Goal: Task Accomplishment & Management: Manage account settings

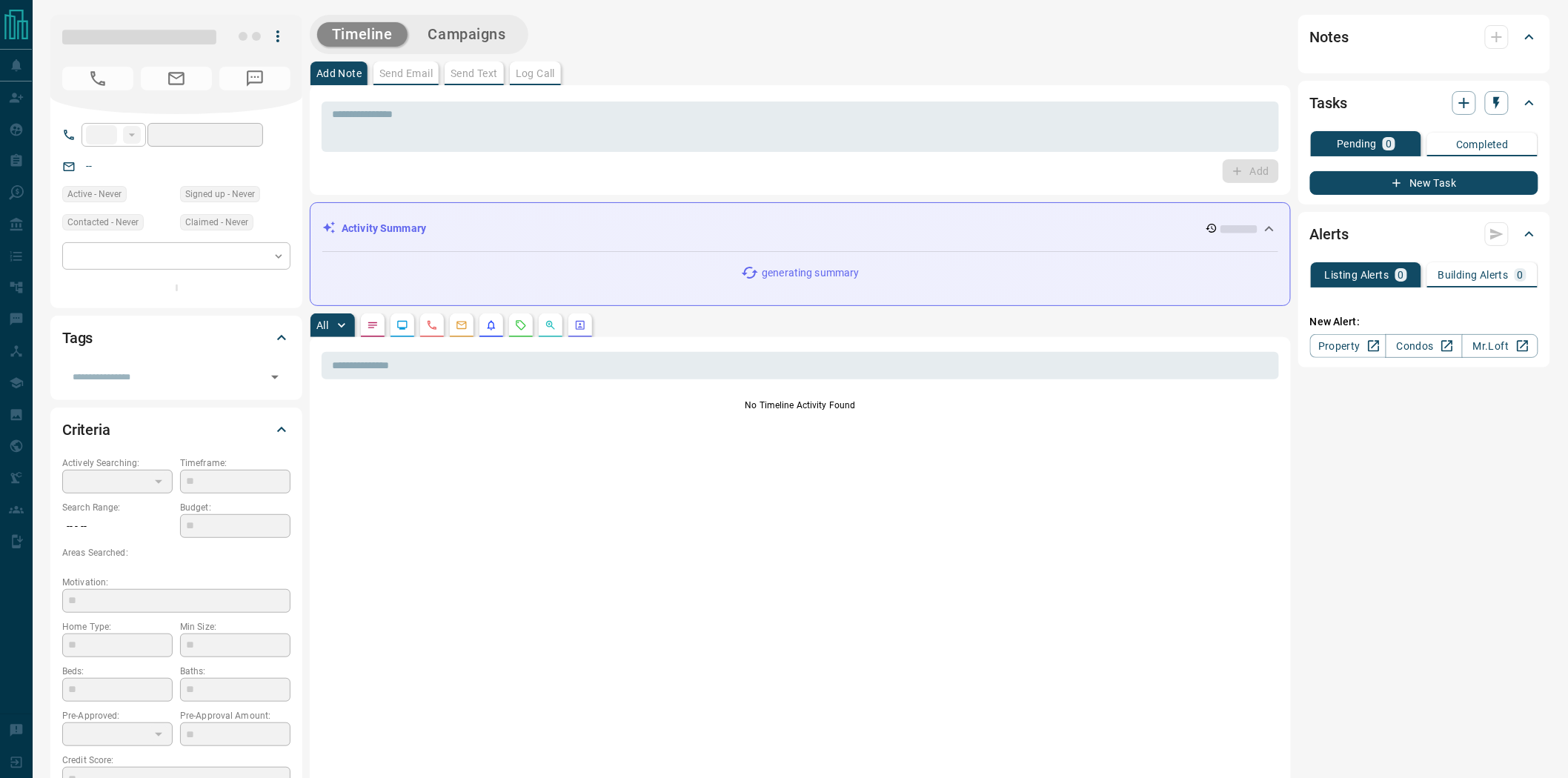
type input "**"
type input "**********"
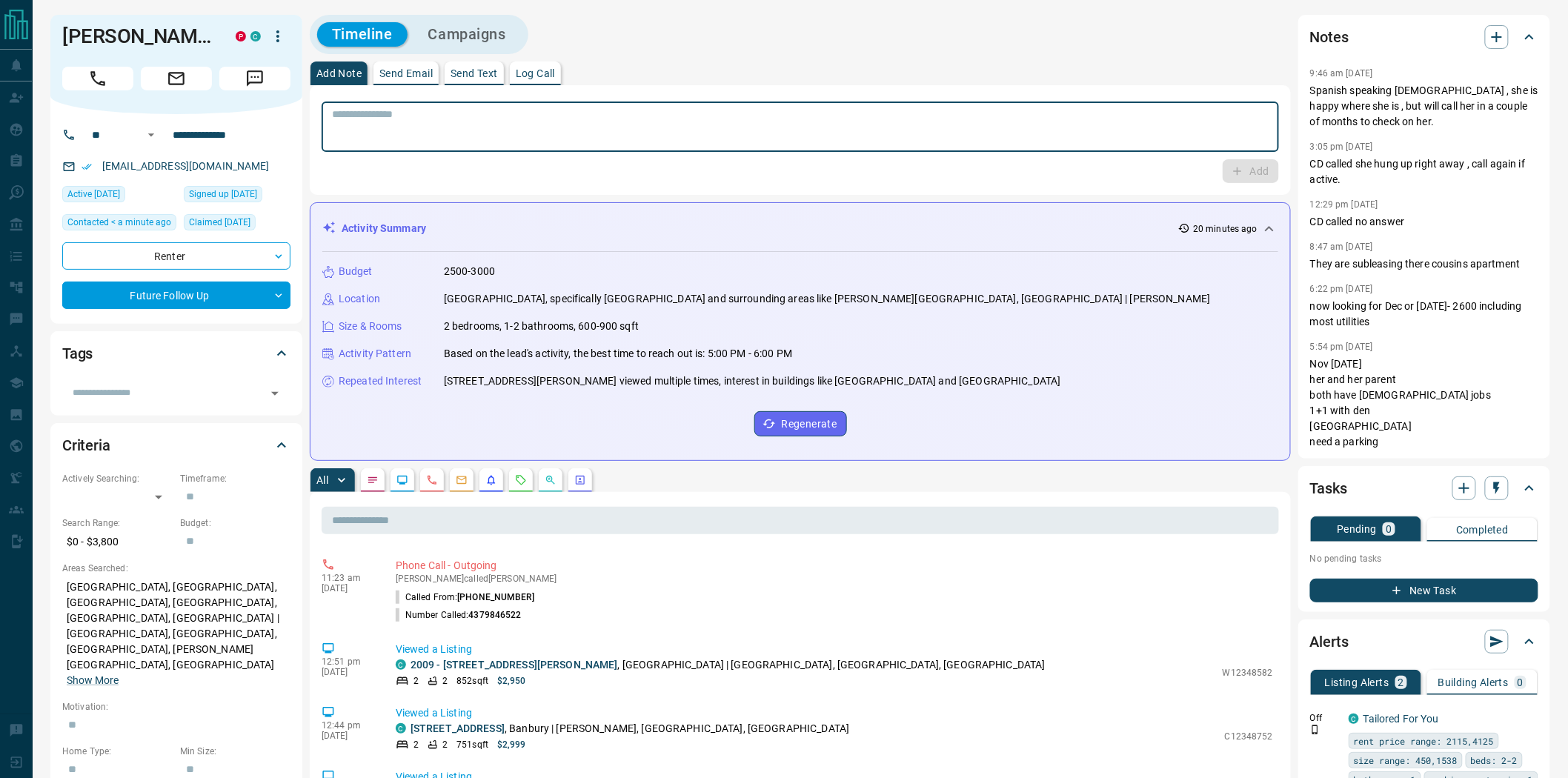
click at [647, 123] on textarea at bounding box center [800, 127] width 937 height 38
type textarea "**********"
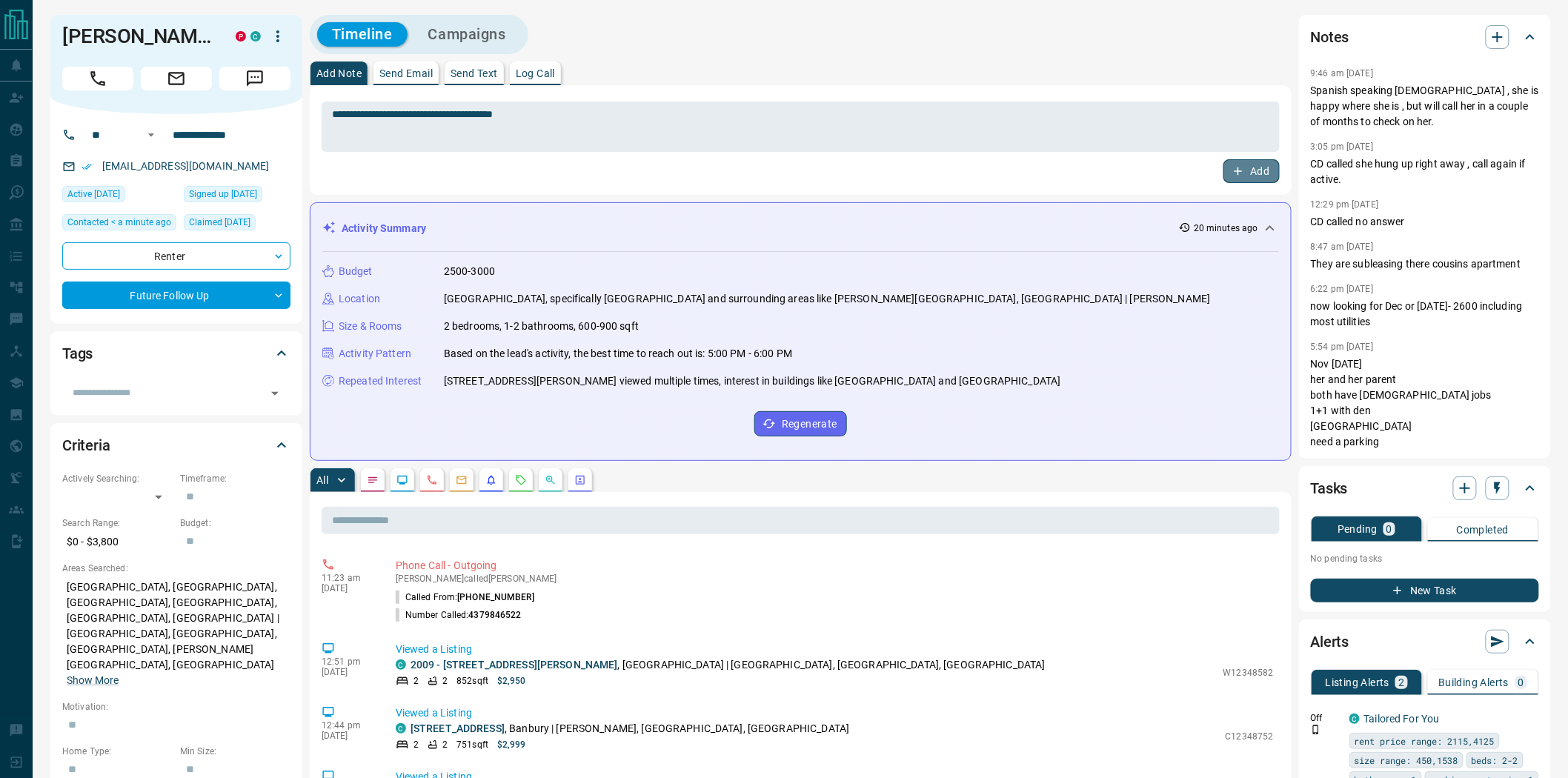
drag, startPoint x: 1249, startPoint y: 178, endPoint x: 1239, endPoint y: 222, distance: 45.1
click at [1248, 178] on button "Add" at bounding box center [1251, 171] width 56 height 24
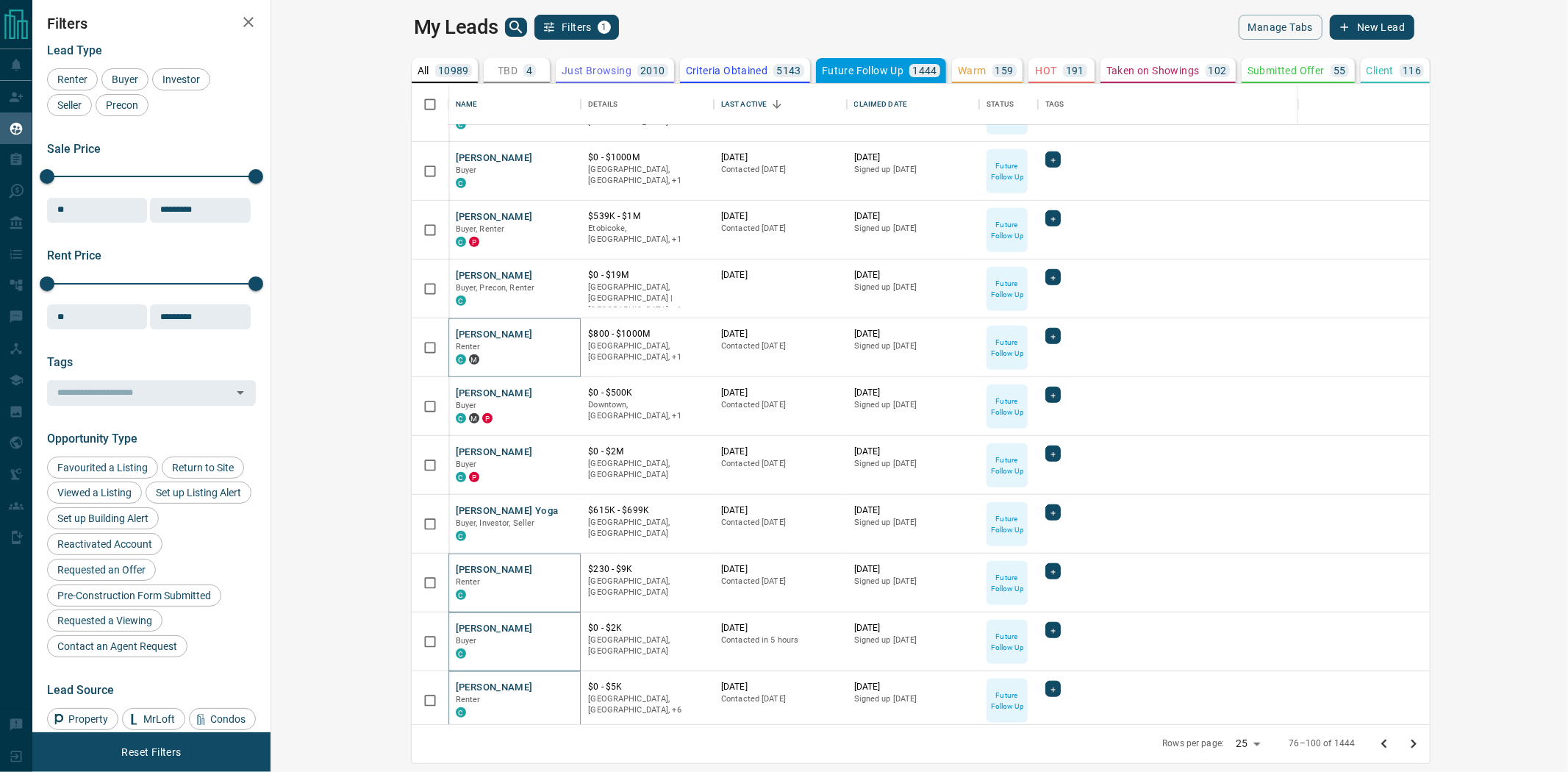
scroll to position [871, 0]
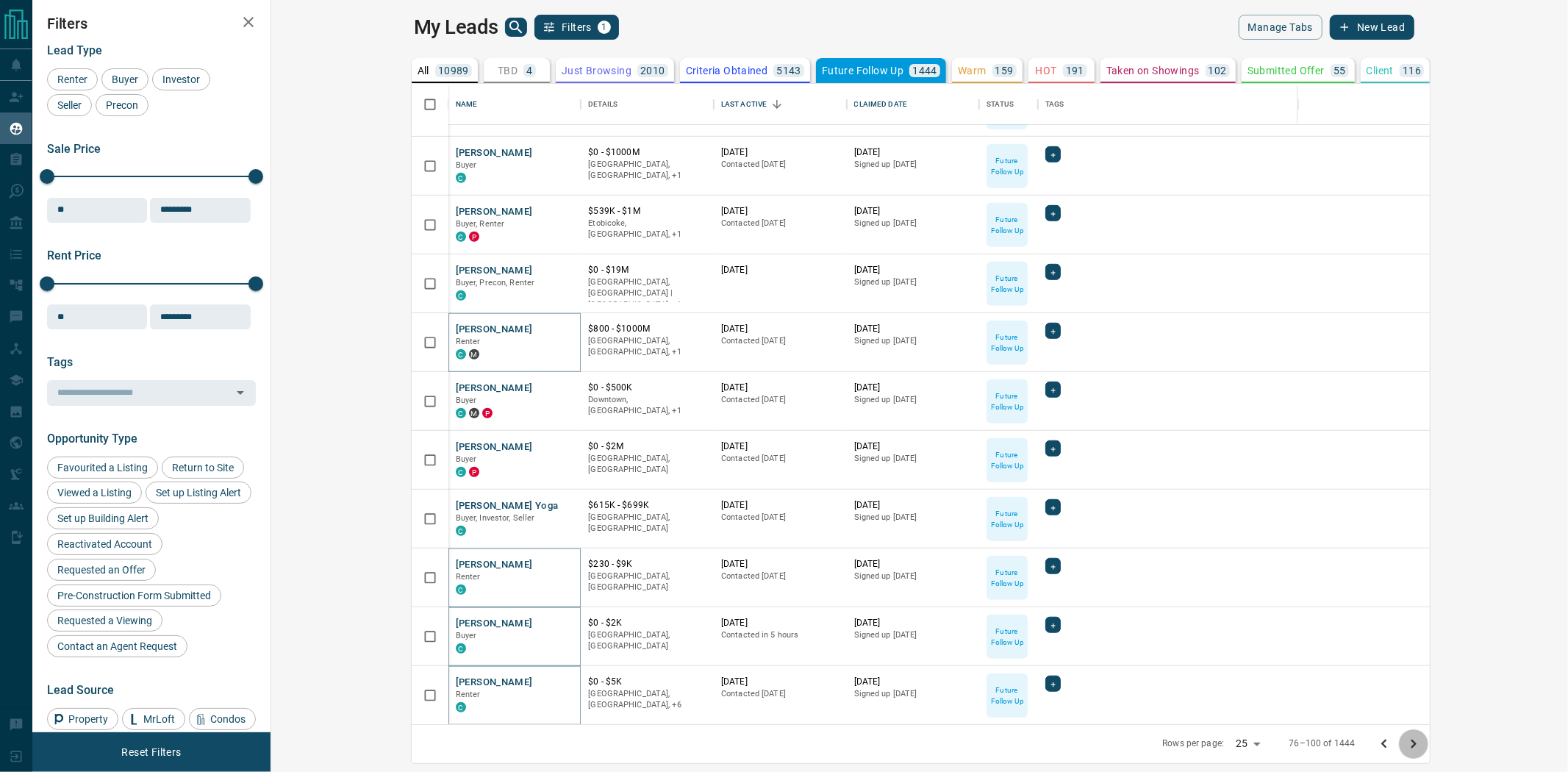
click at [1423, 740] on icon "Go to next page" at bounding box center [1413, 744] width 18 height 18
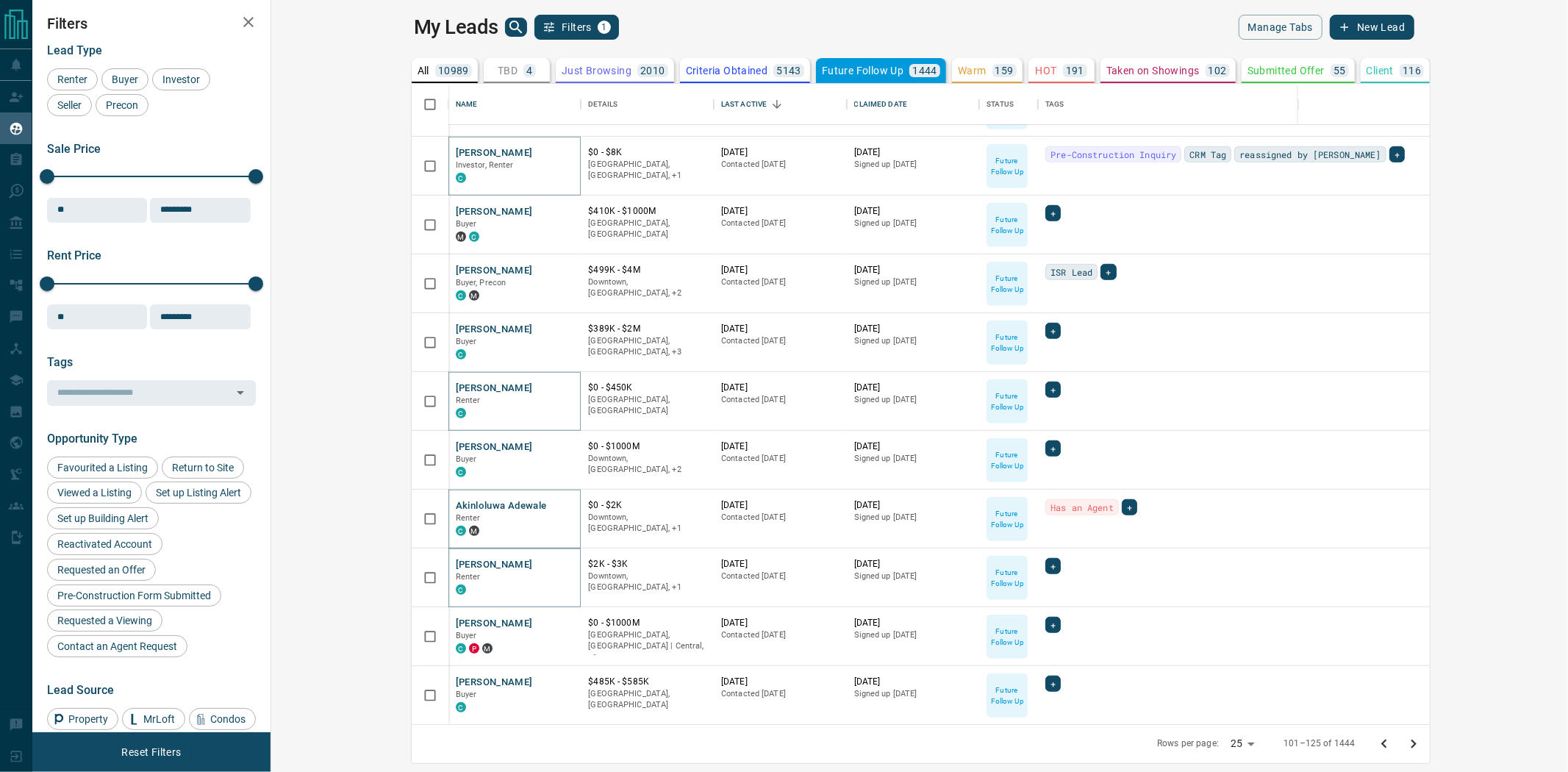
click at [1423, 741] on icon "Go to next page" at bounding box center [1413, 744] width 18 height 18
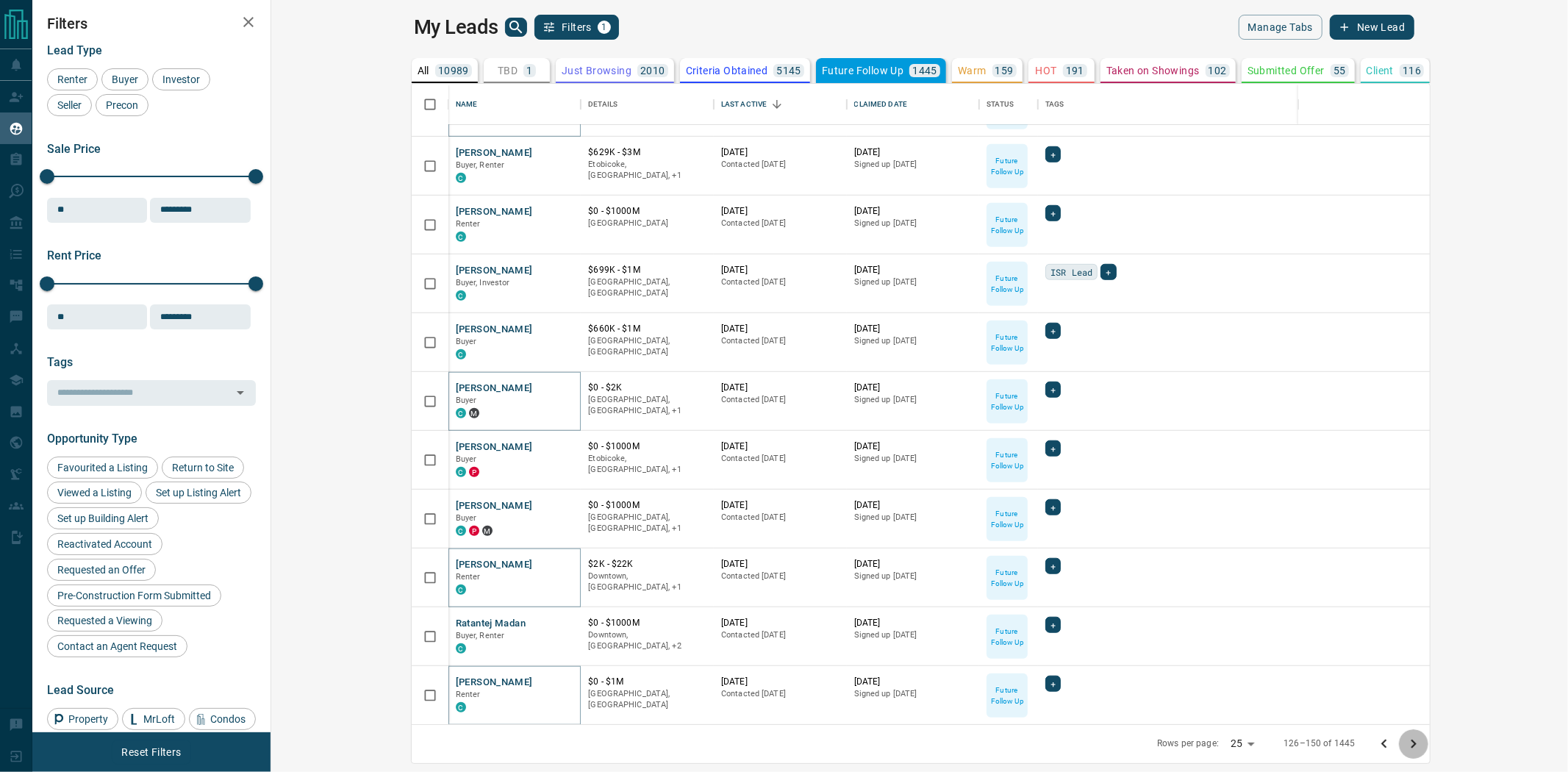
click at [1423, 743] on icon "Go to next page" at bounding box center [1413, 744] width 18 height 18
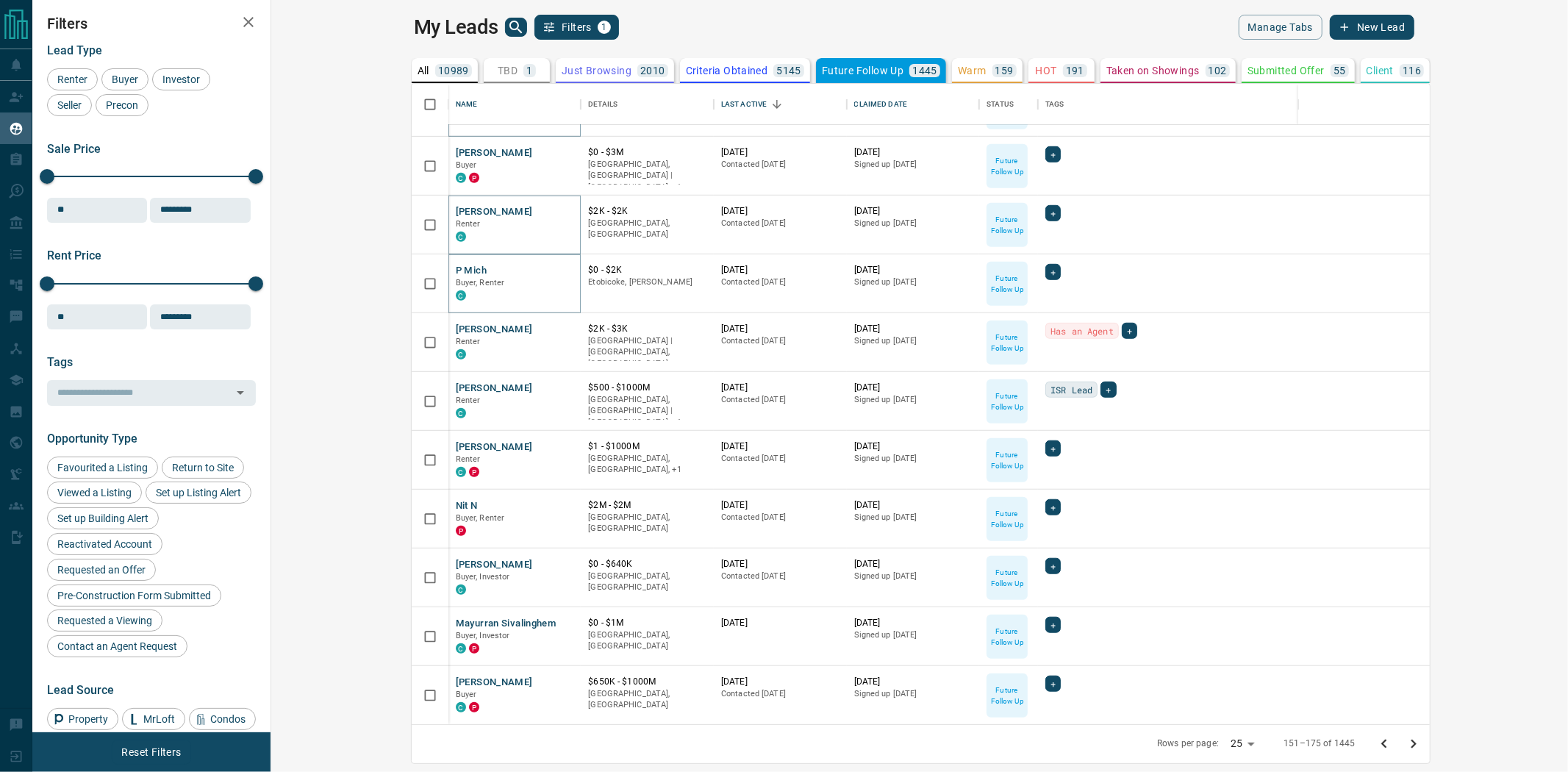
drag, startPoint x: 1554, startPoint y: 744, endPoint x: 842, endPoint y: 584, distance: 729.8
click at [1423, 744] on icon "Go to next page" at bounding box center [1413, 744] width 18 height 18
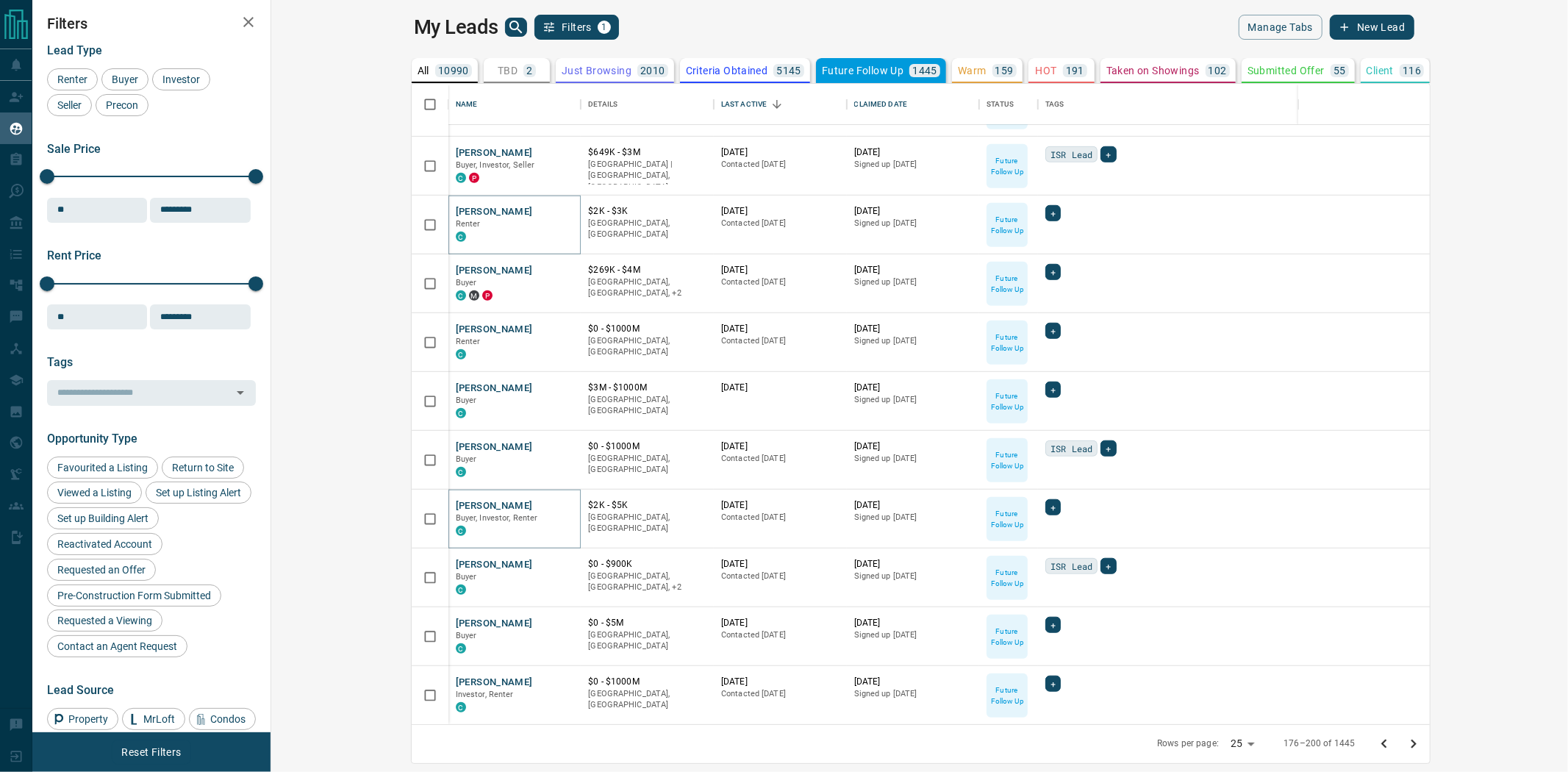
click at [1423, 740] on icon "Go to next page" at bounding box center [1413, 744] width 18 height 18
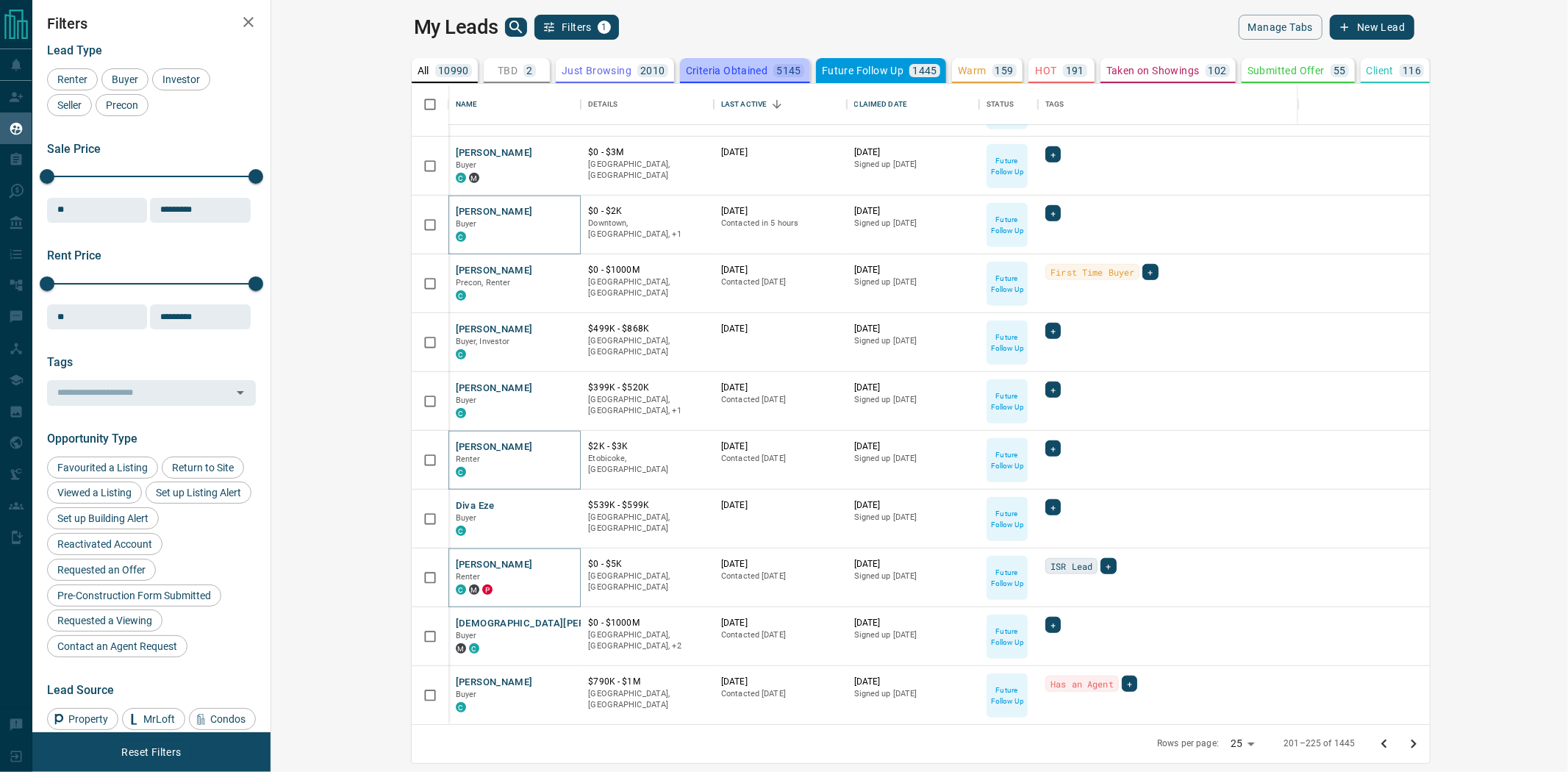
click at [686, 67] on p "Criteria Obtained" at bounding box center [727, 70] width 83 height 10
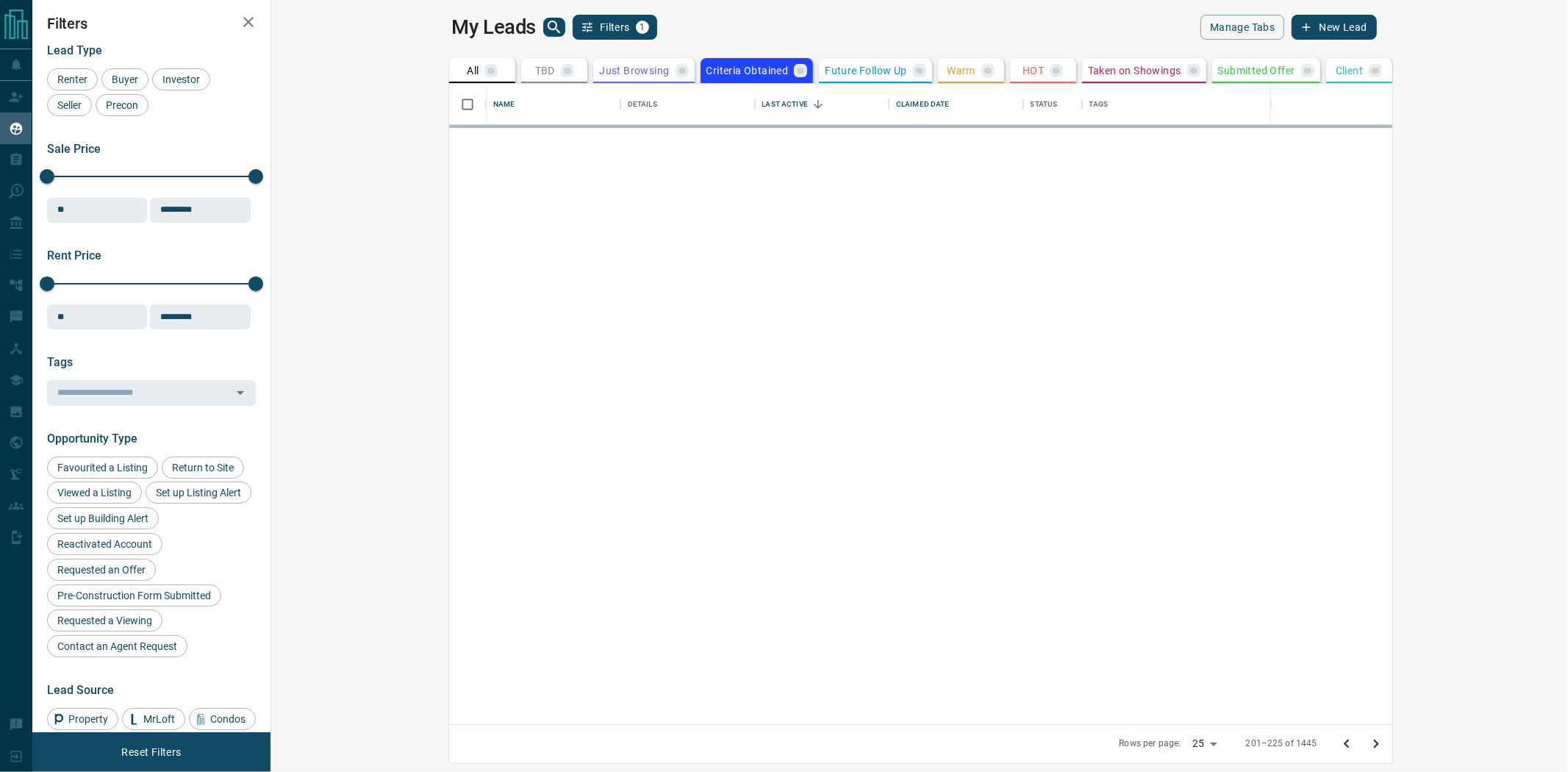
scroll to position [0, 0]
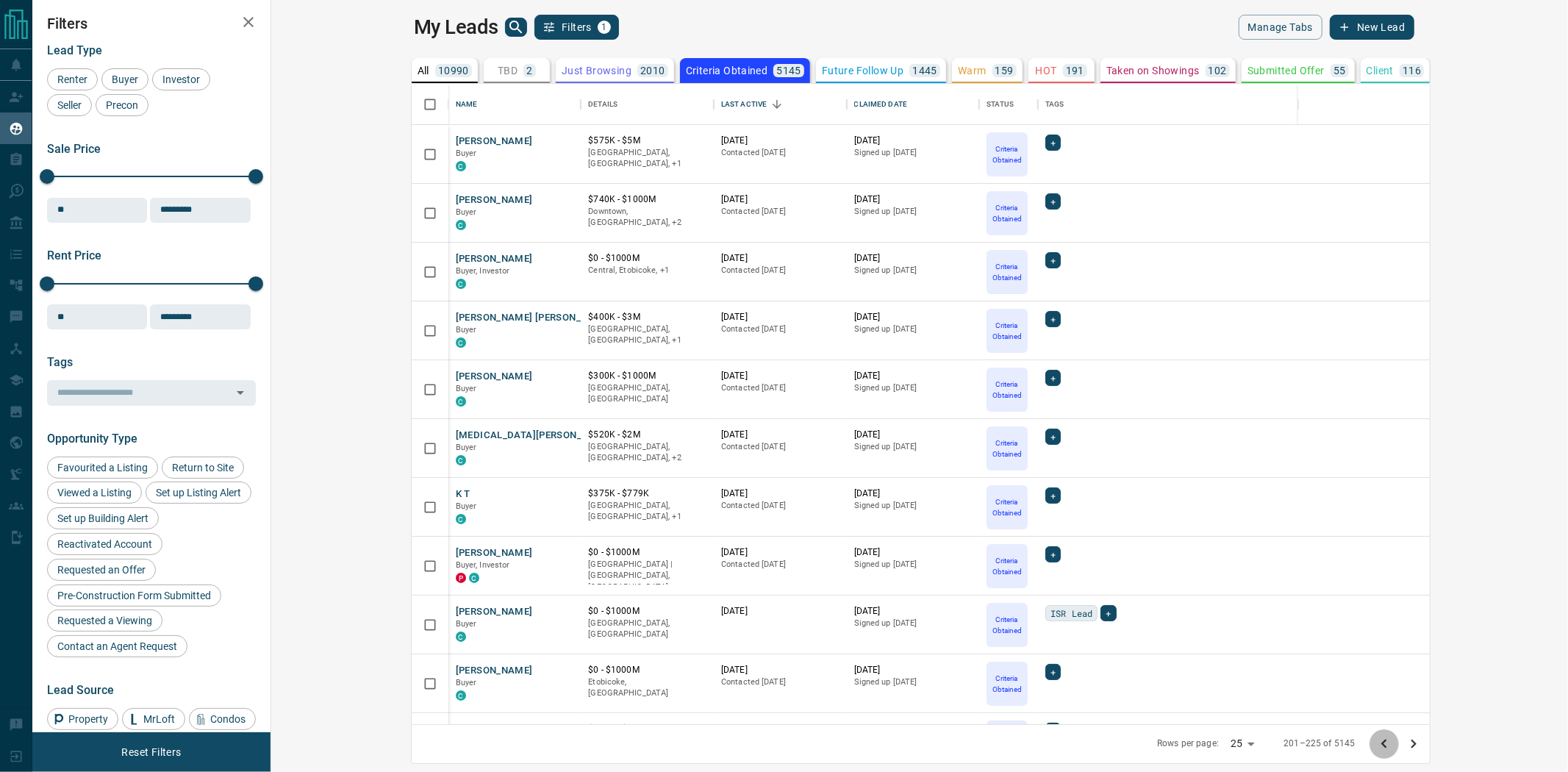
click at [1393, 744] on icon "Go to previous page" at bounding box center [1384, 744] width 18 height 18
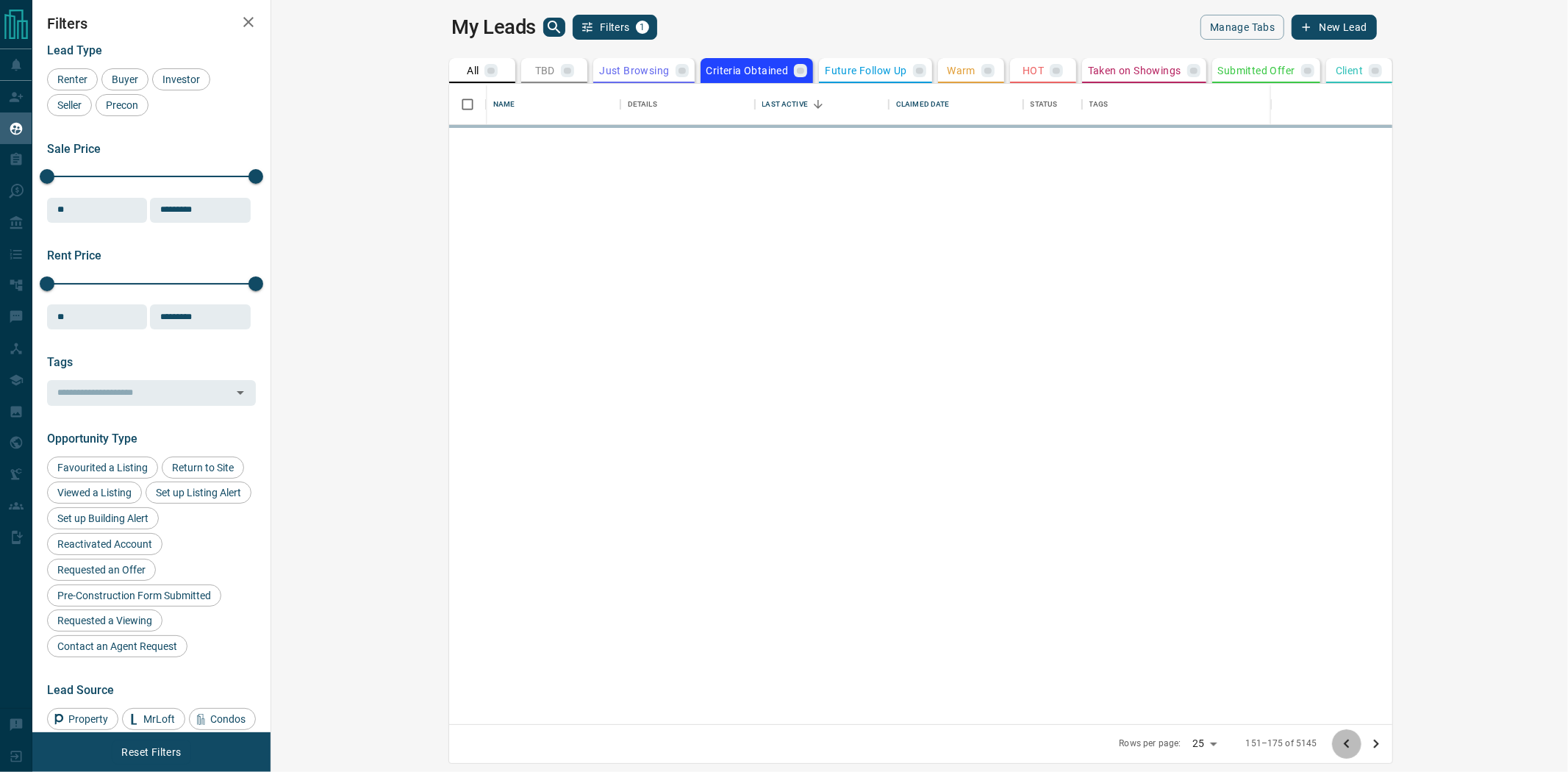
click at [1356, 744] on icon "Go to previous page" at bounding box center [1347, 744] width 18 height 18
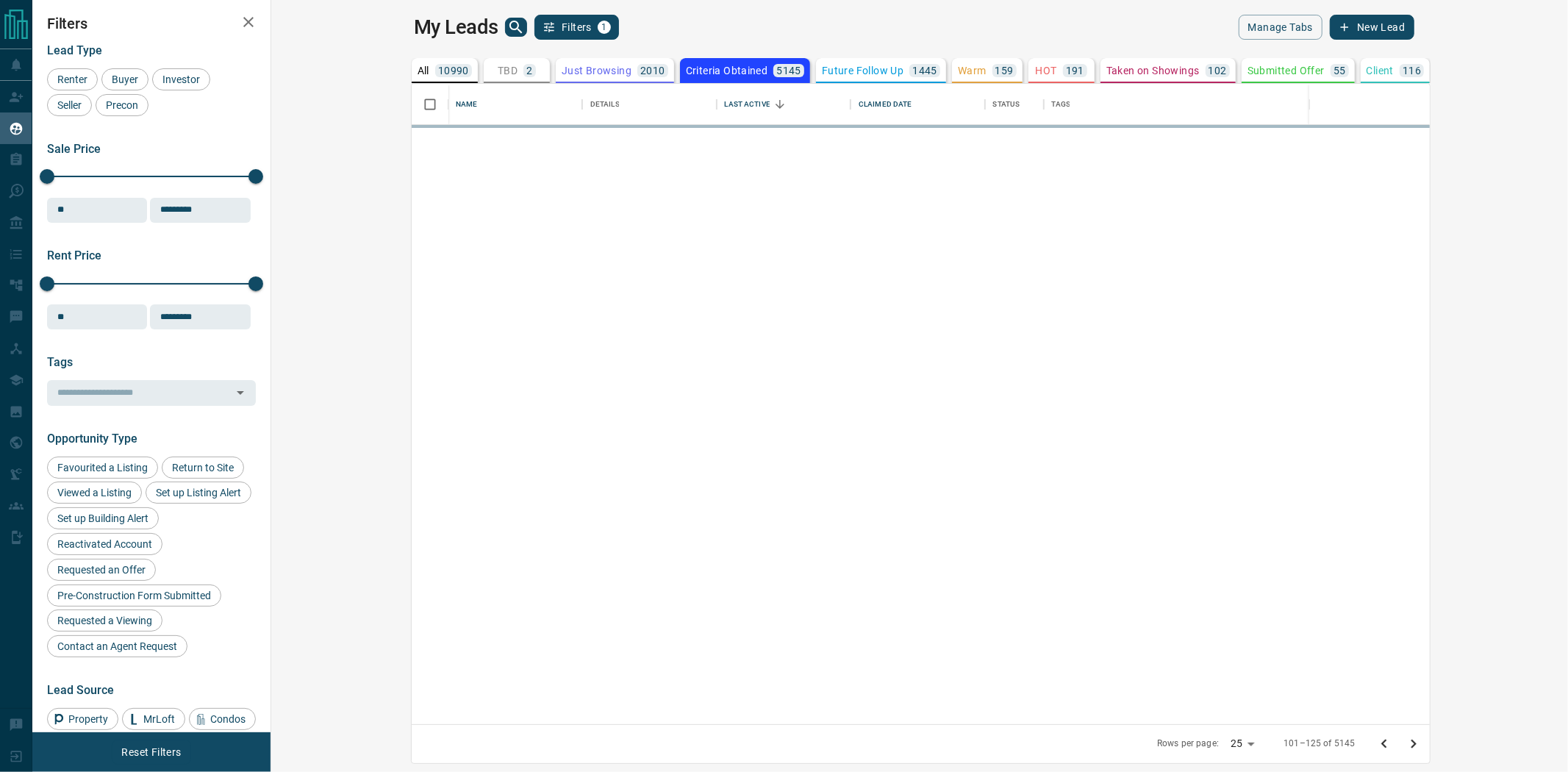
click at [1393, 744] on icon "Go to previous page" at bounding box center [1384, 744] width 18 height 18
click at [1393, 745] on icon "Go to previous page" at bounding box center [1384, 744] width 18 height 18
click at [1387, 747] on icon "Go to previous page" at bounding box center [1383, 744] width 5 height 9
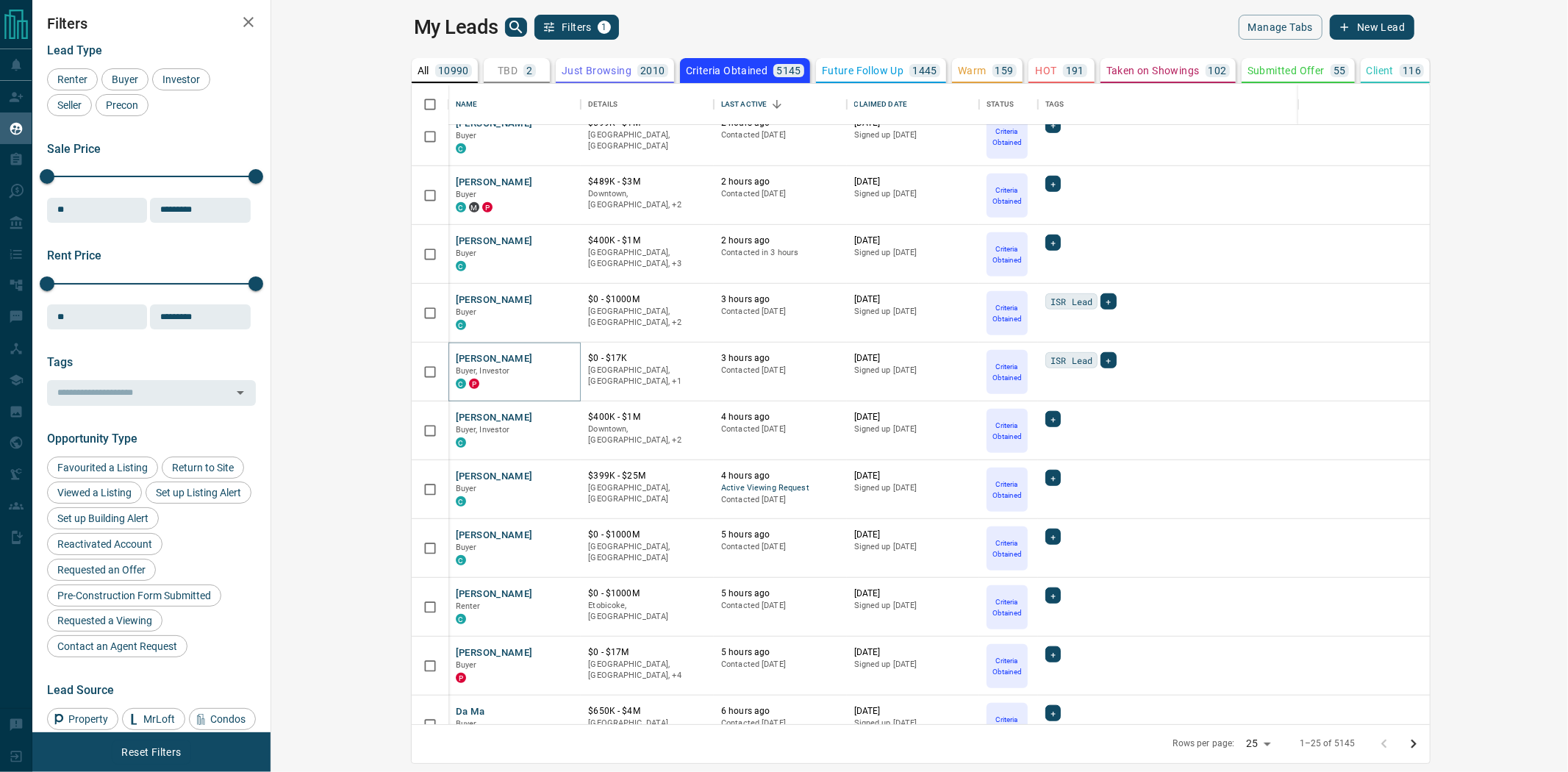
scroll to position [871, 0]
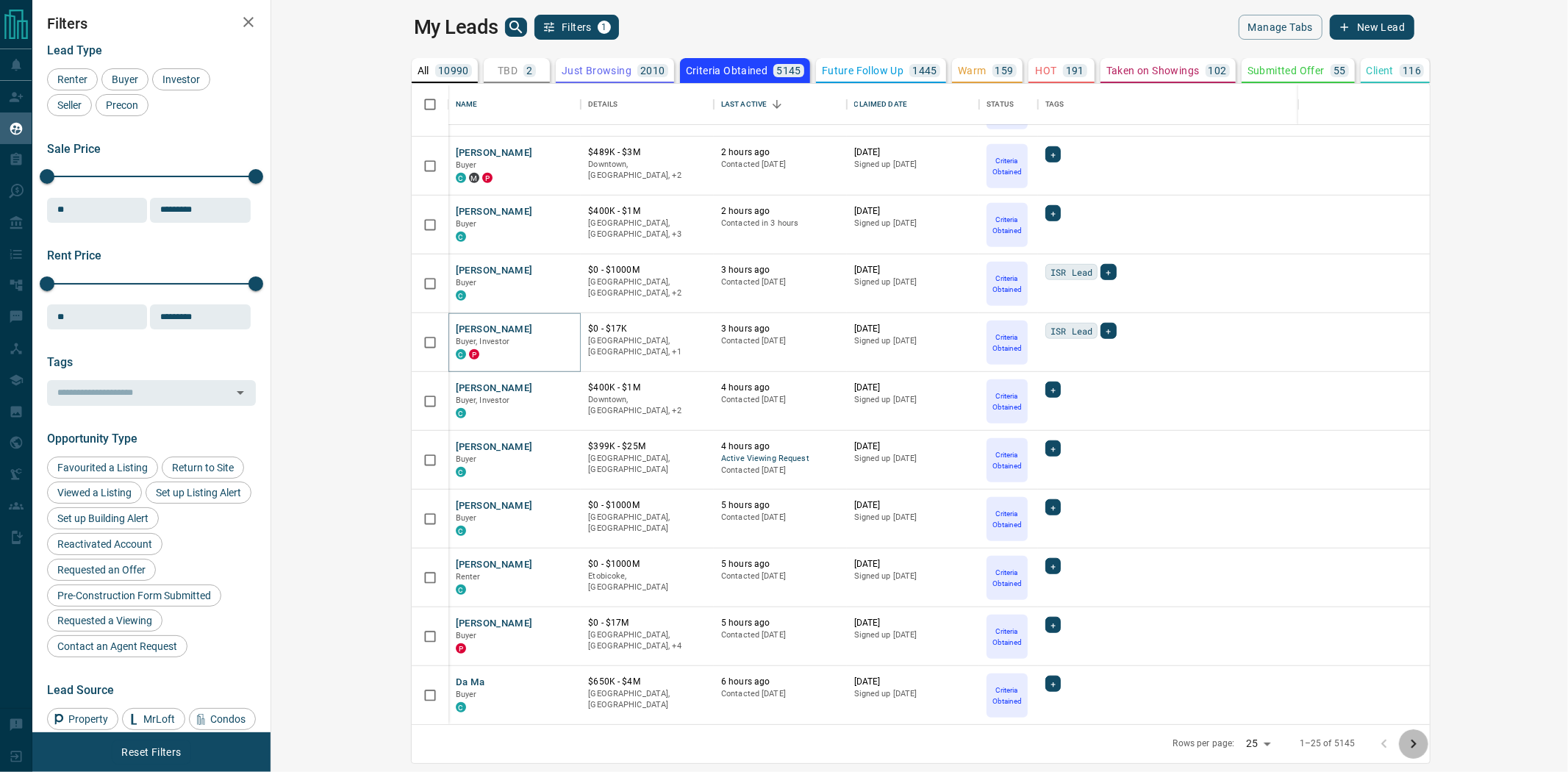
click at [1423, 743] on icon "Go to next page" at bounding box center [1413, 744] width 18 height 18
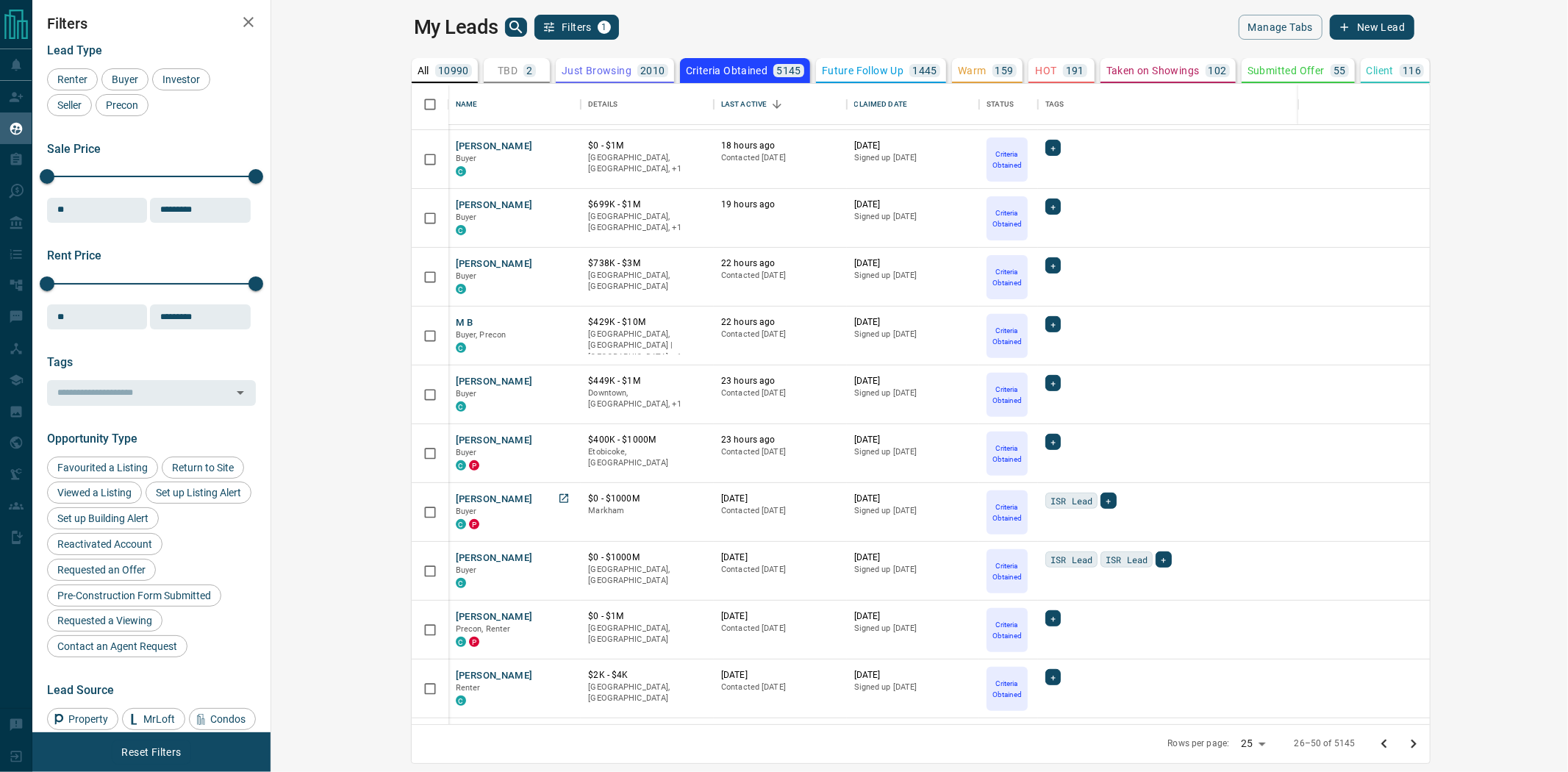
scroll to position [408, 0]
drag, startPoint x: 434, startPoint y: 666, endPoint x: 427, endPoint y: 670, distance: 8.1
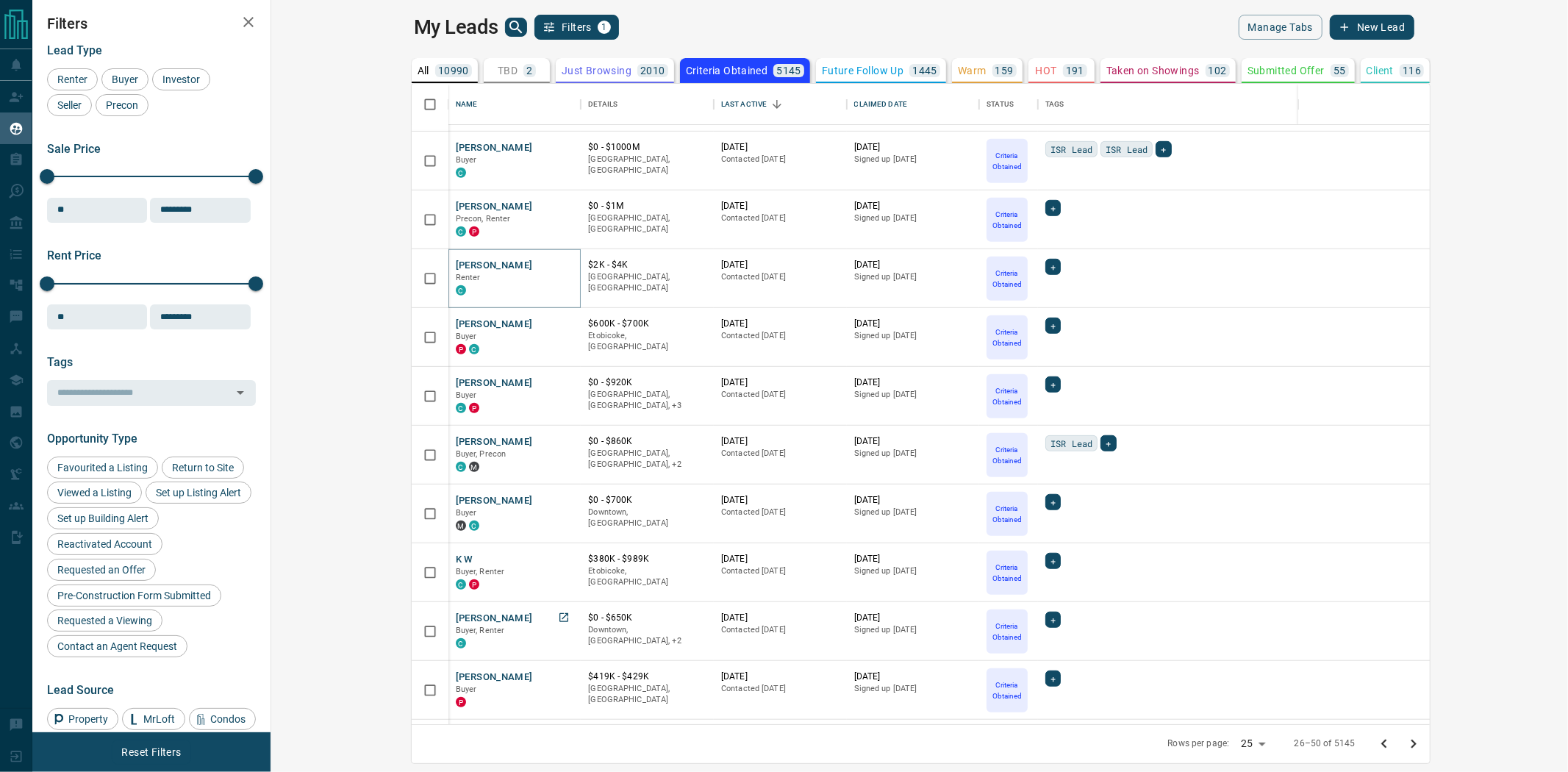
scroll to position [871, 0]
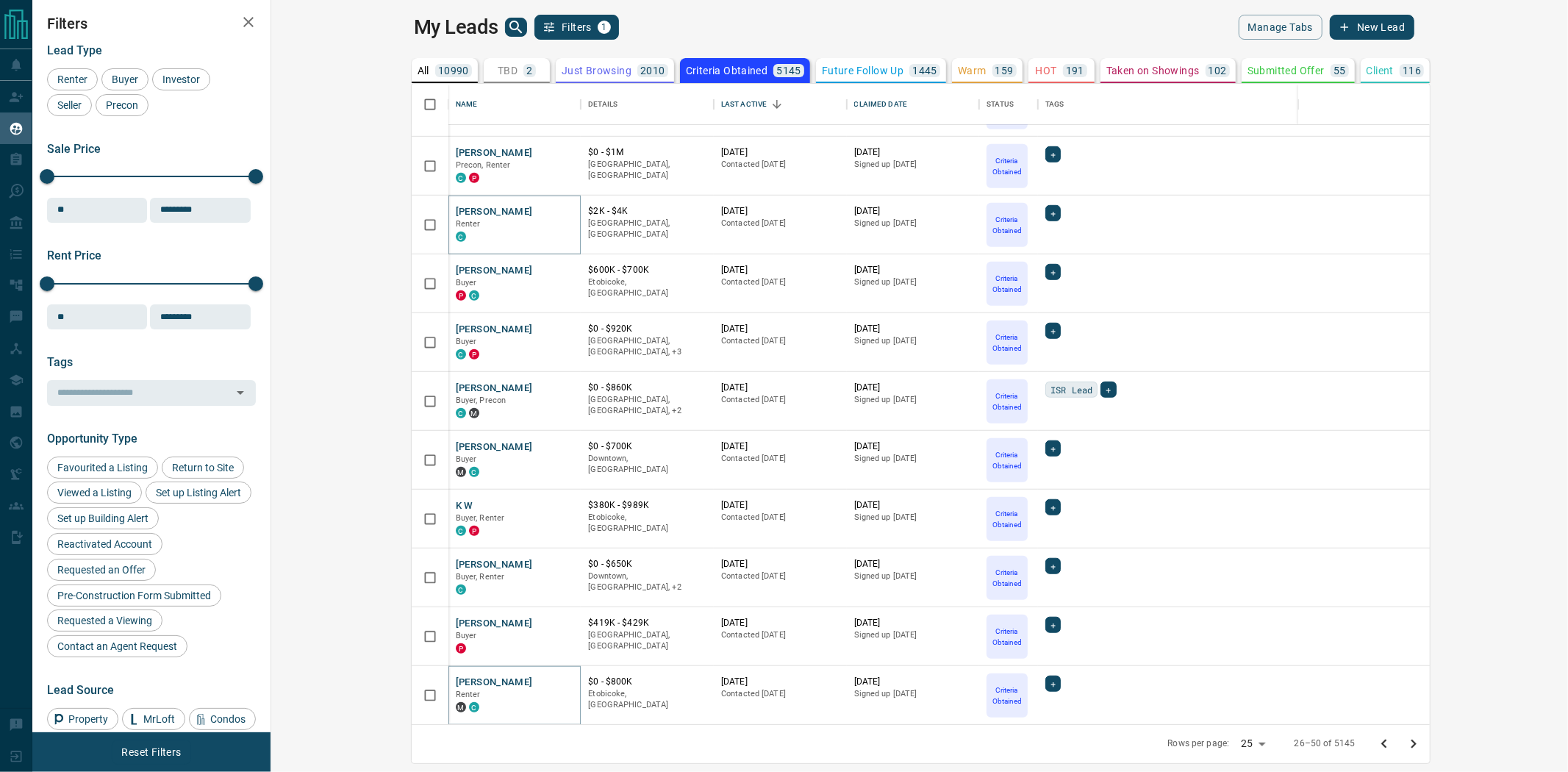
click at [1423, 747] on icon "Go to next page" at bounding box center [1413, 744] width 18 height 18
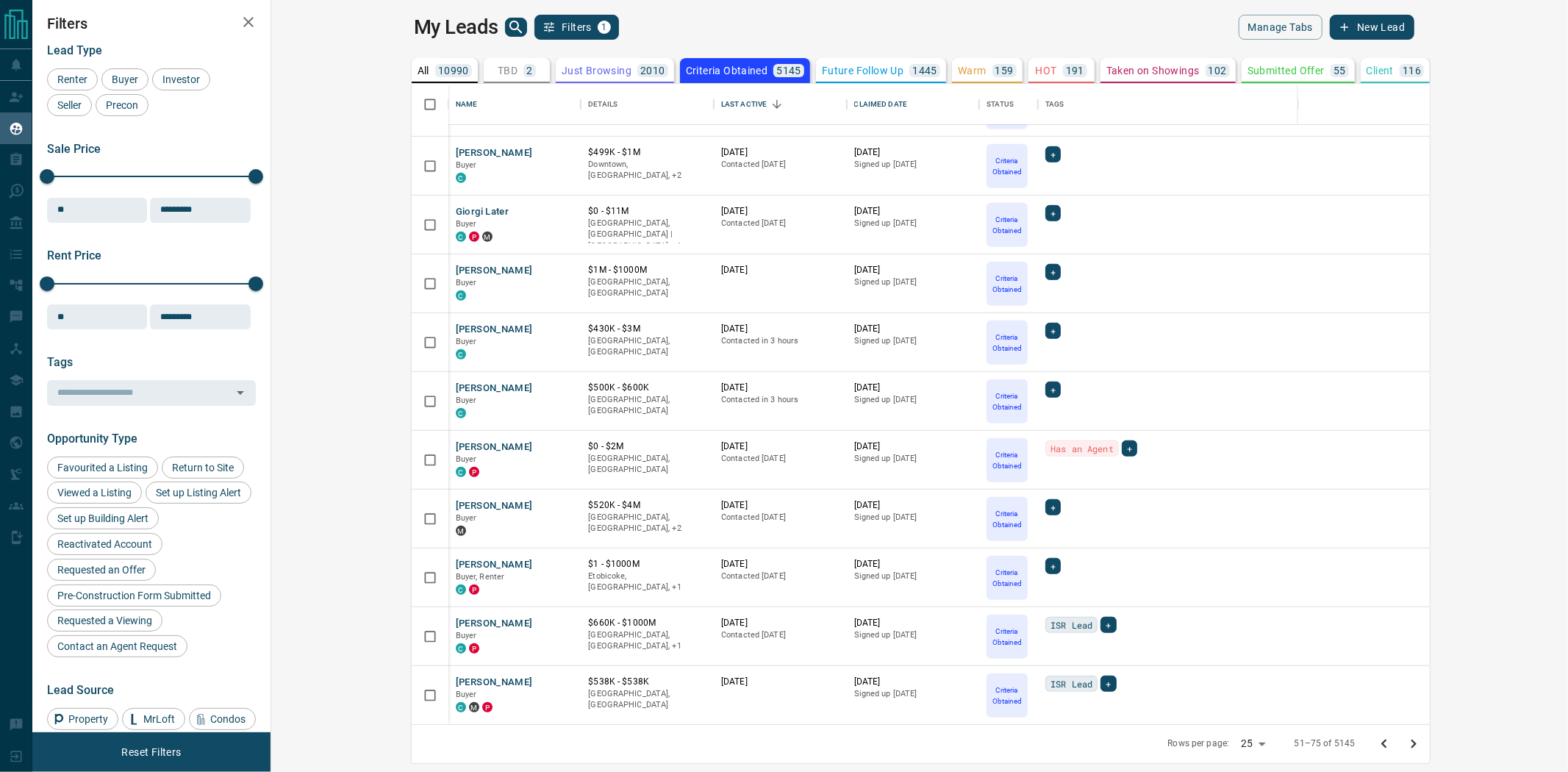
click at [1423, 741] on icon "Go to next page" at bounding box center [1413, 744] width 18 height 18
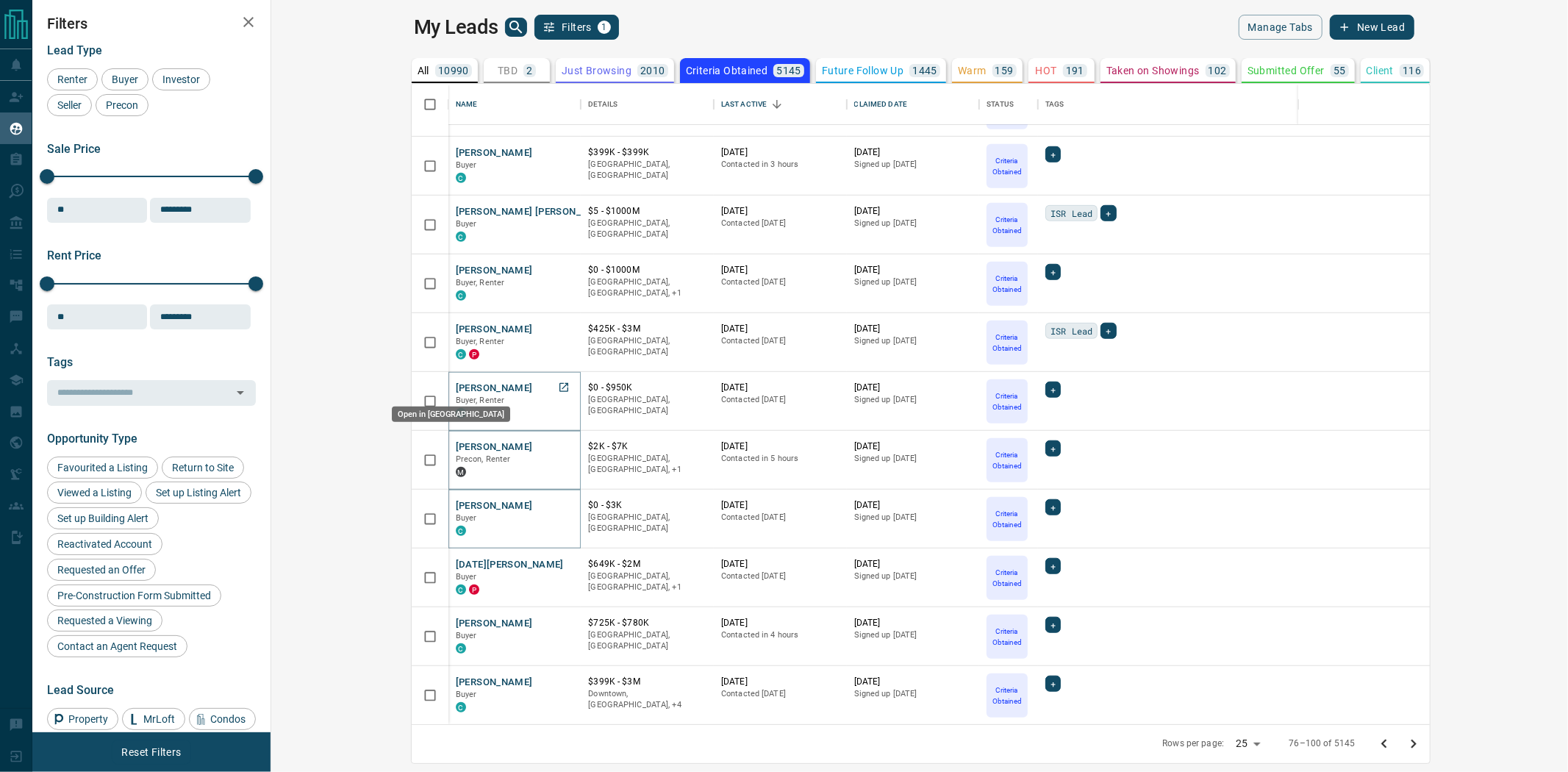
drag, startPoint x: 427, startPoint y: 390, endPoint x: 428, endPoint y: 398, distance: 8.1
click at [1423, 749] on icon "Go to next page" at bounding box center [1413, 744] width 18 height 18
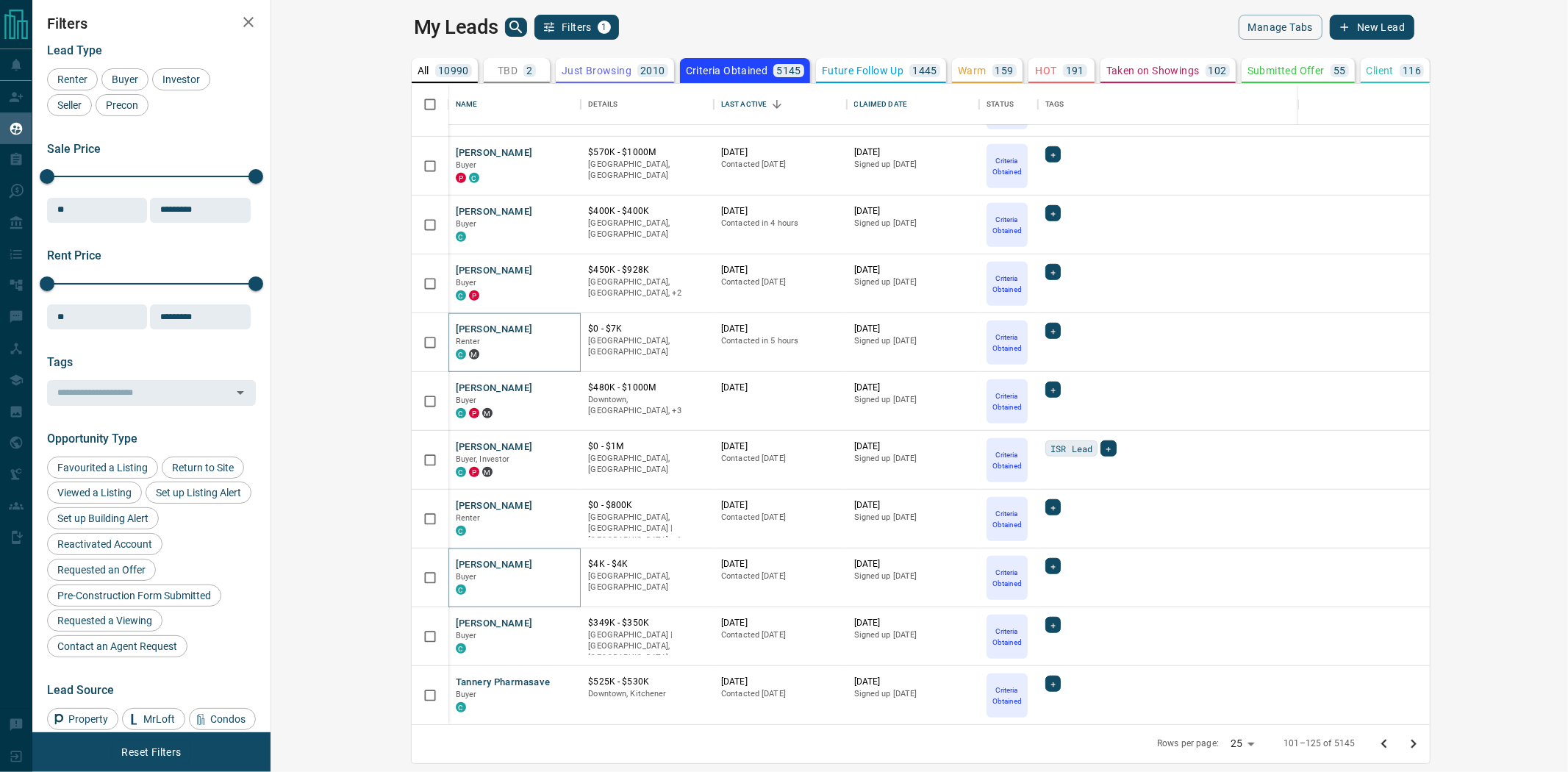
drag, startPoint x: 1550, startPoint y: 738, endPoint x: 1319, endPoint y: 713, distance: 232.3
click at [1423, 738] on icon "Go to next page" at bounding box center [1413, 744] width 18 height 18
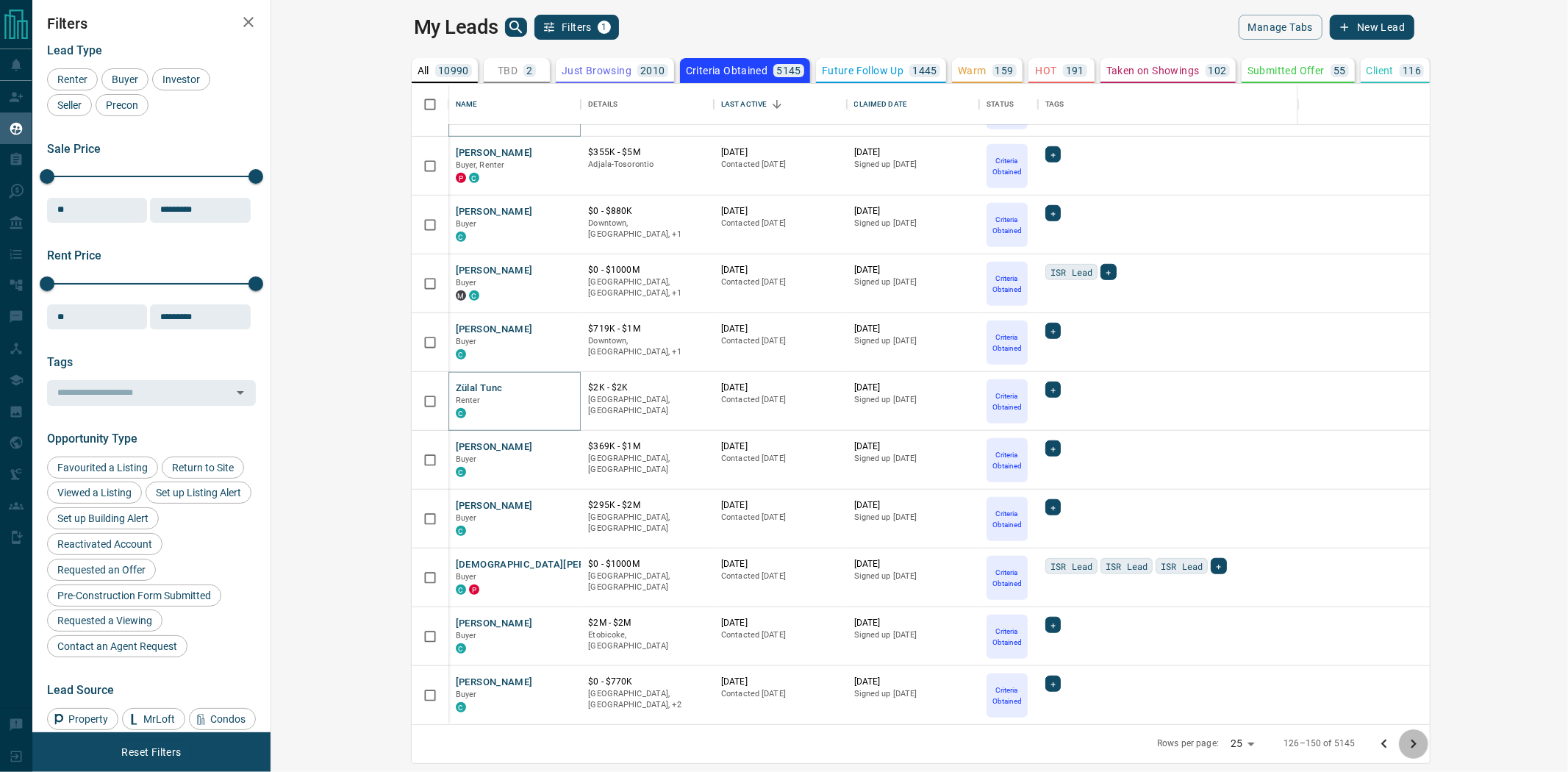
drag, startPoint x: 1550, startPoint y: 744, endPoint x: 1285, endPoint y: 684, distance: 271.7
click at [1423, 744] on icon "Go to next page" at bounding box center [1413, 744] width 18 height 18
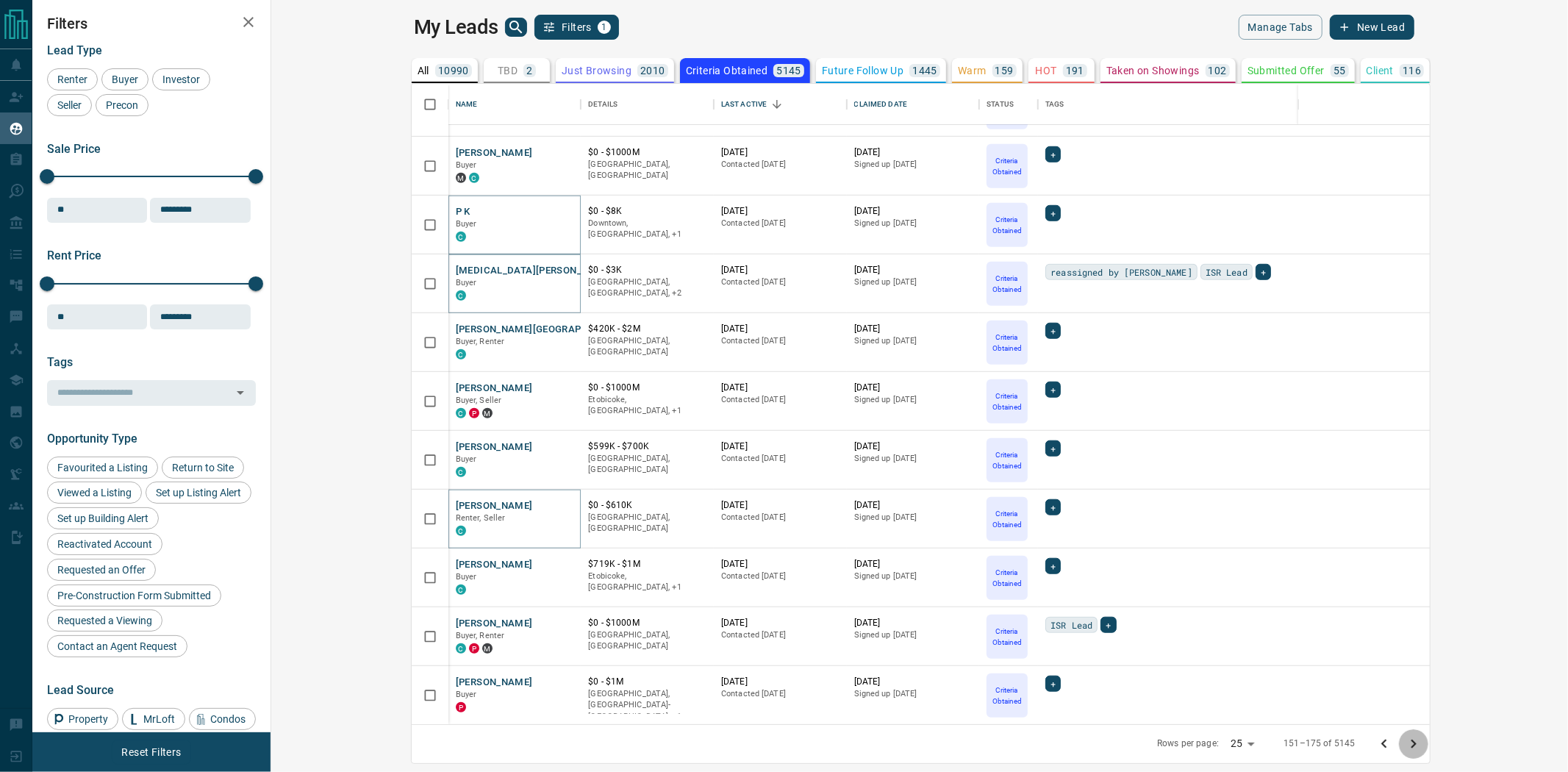
drag, startPoint x: 1547, startPoint y: 749, endPoint x: 1337, endPoint y: 692, distance: 217.6
click at [1423, 749] on icon "Go to next page" at bounding box center [1413, 744] width 18 height 18
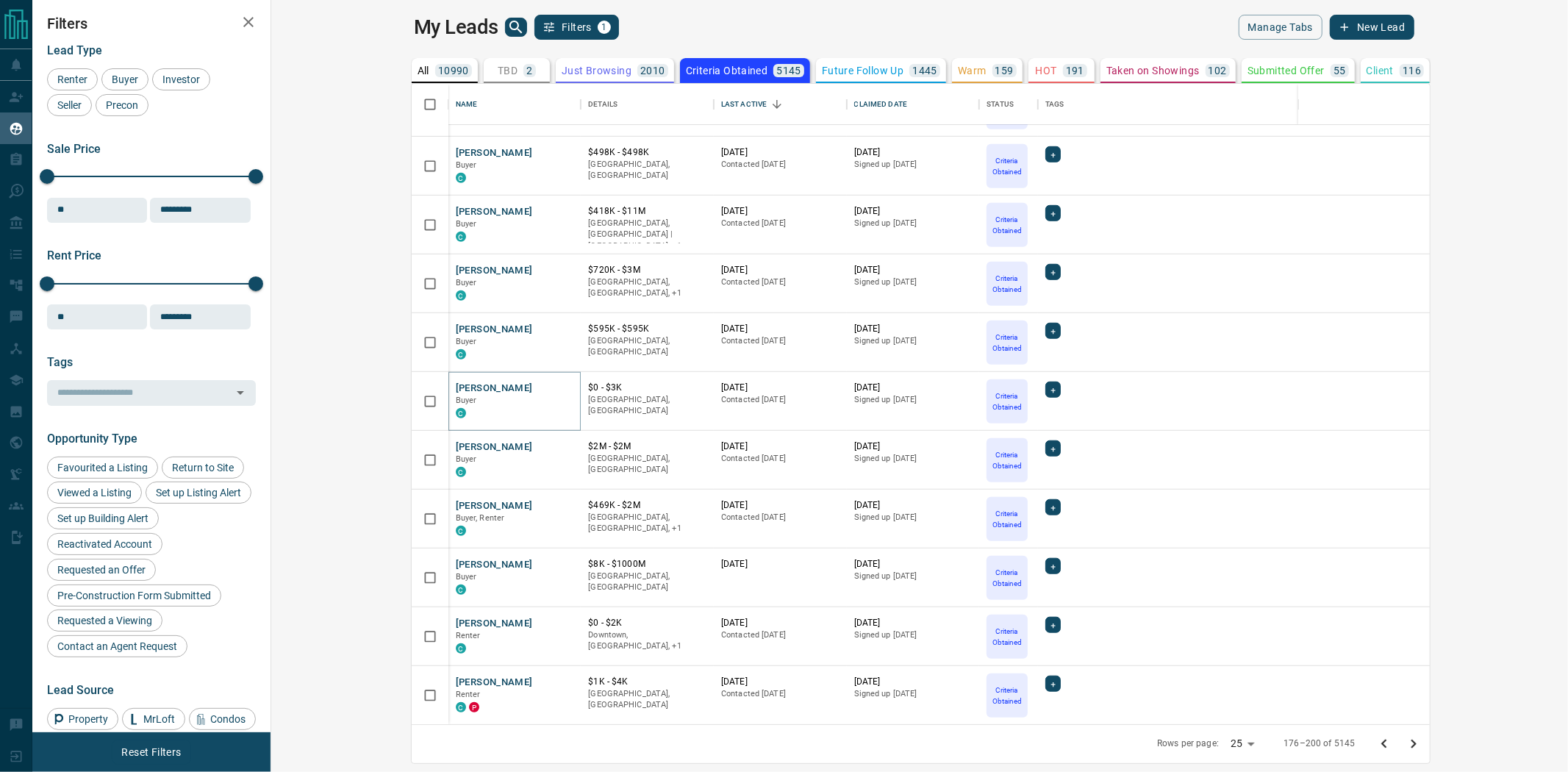
click at [1423, 744] on icon "Go to next page" at bounding box center [1413, 744] width 18 height 18
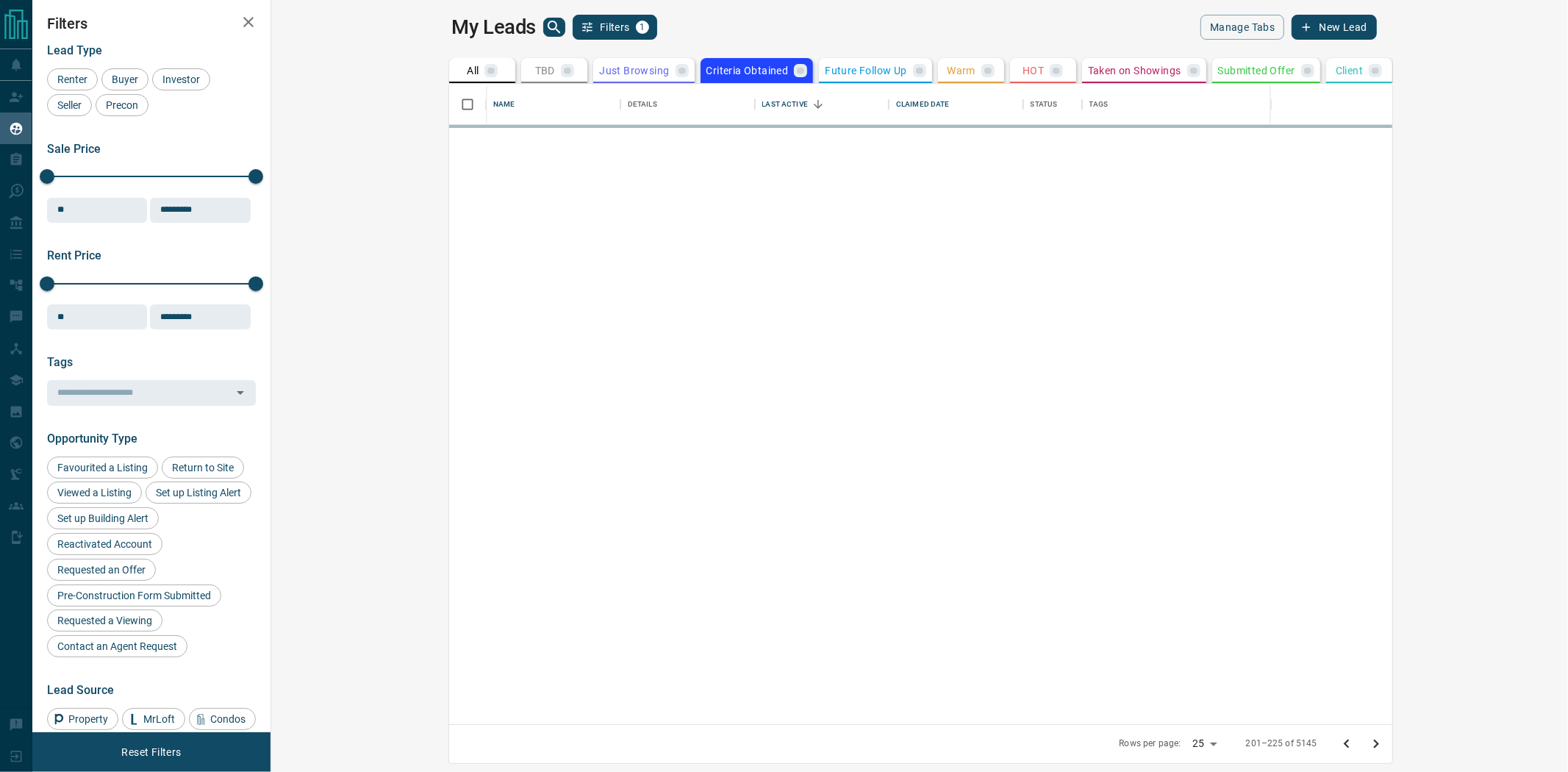
scroll to position [0, 0]
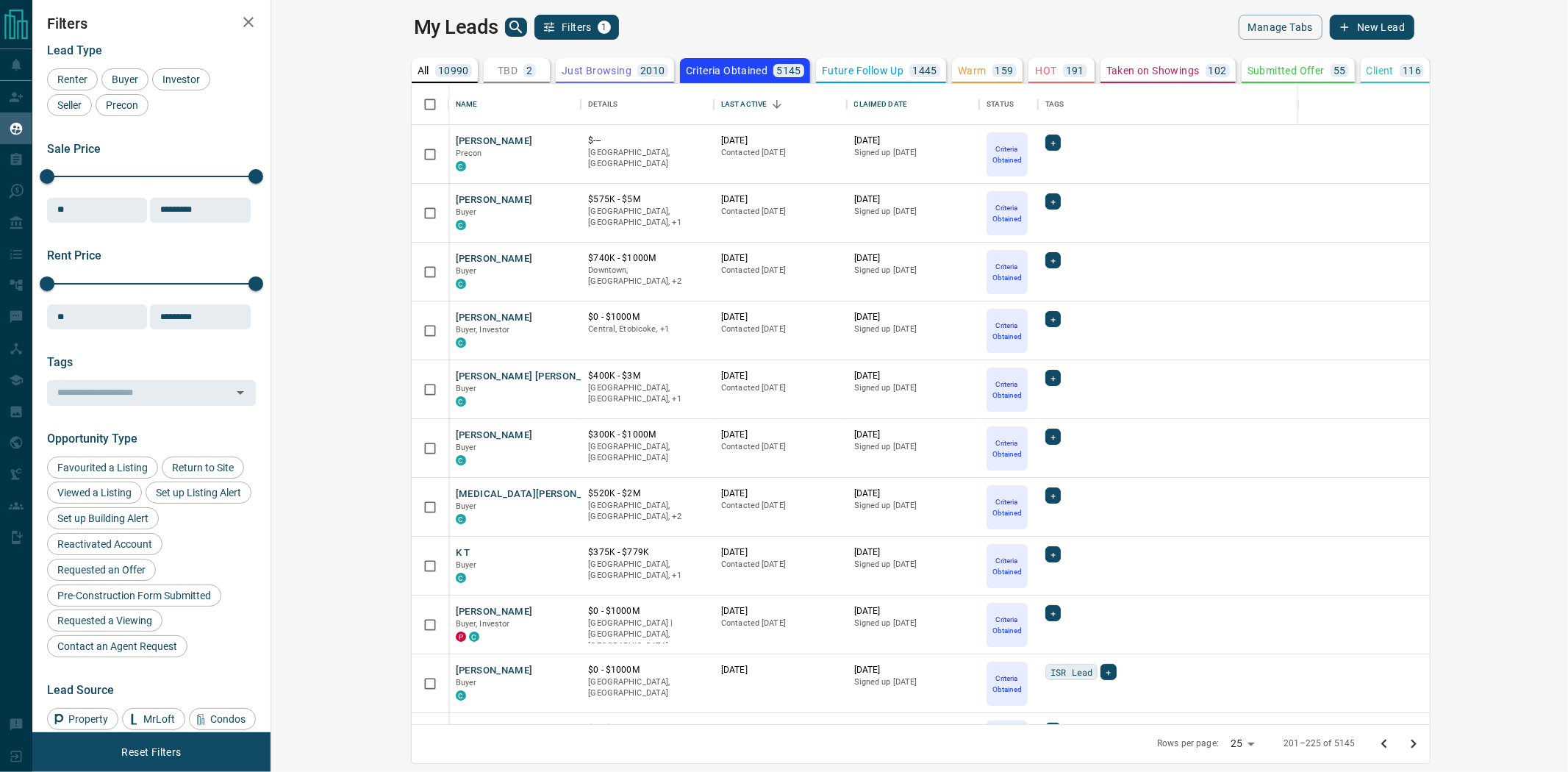
drag, startPoint x: 1546, startPoint y: 739, endPoint x: 1132, endPoint y: 540, distance: 459.3
click at [1138, 547] on div "Name Details Last Active Claimed Date Status Tags Jamie Parker Precon C $--- We…" at bounding box center [921, 424] width 1021 height 681
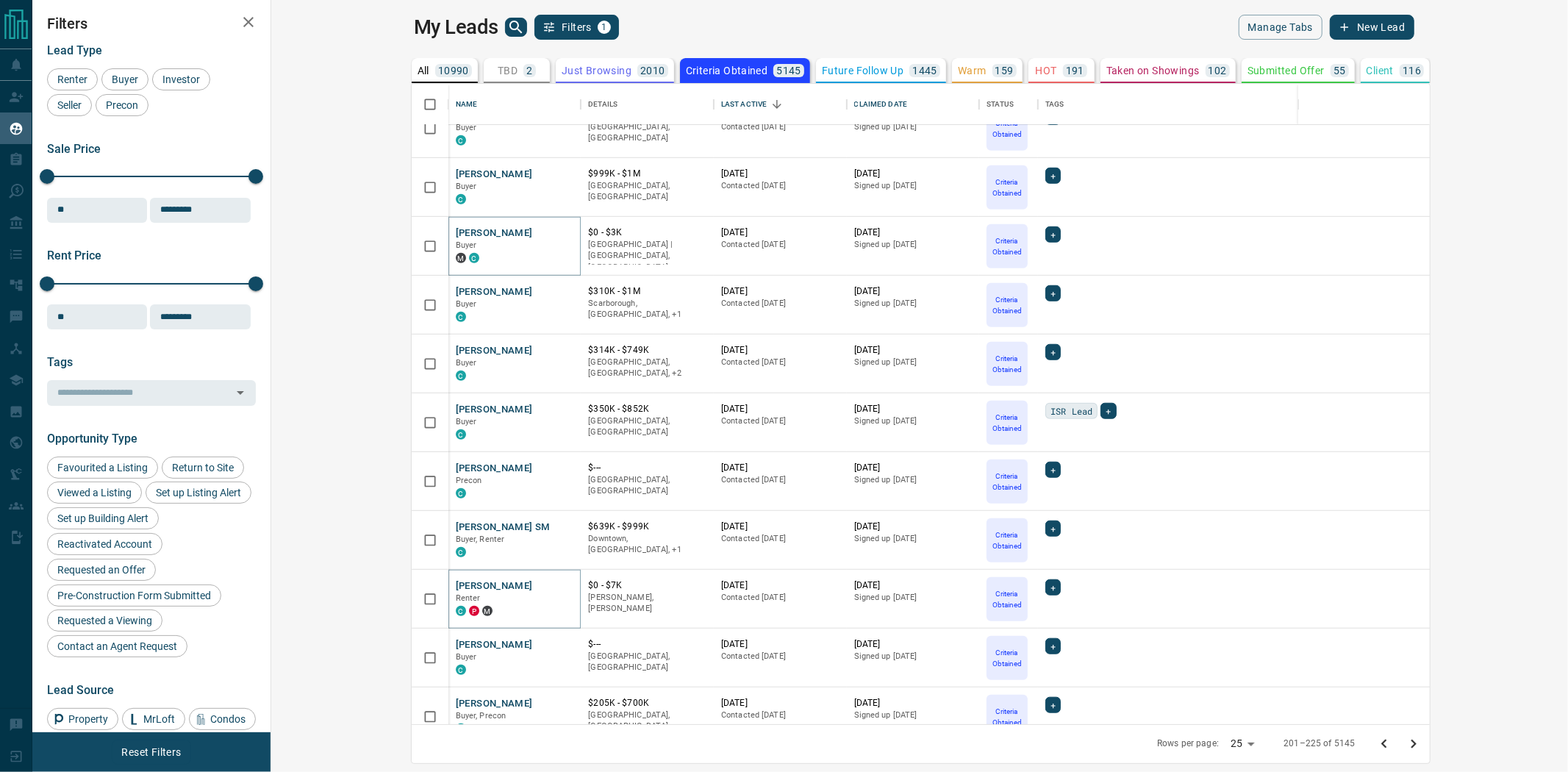
scroll to position [871, 0]
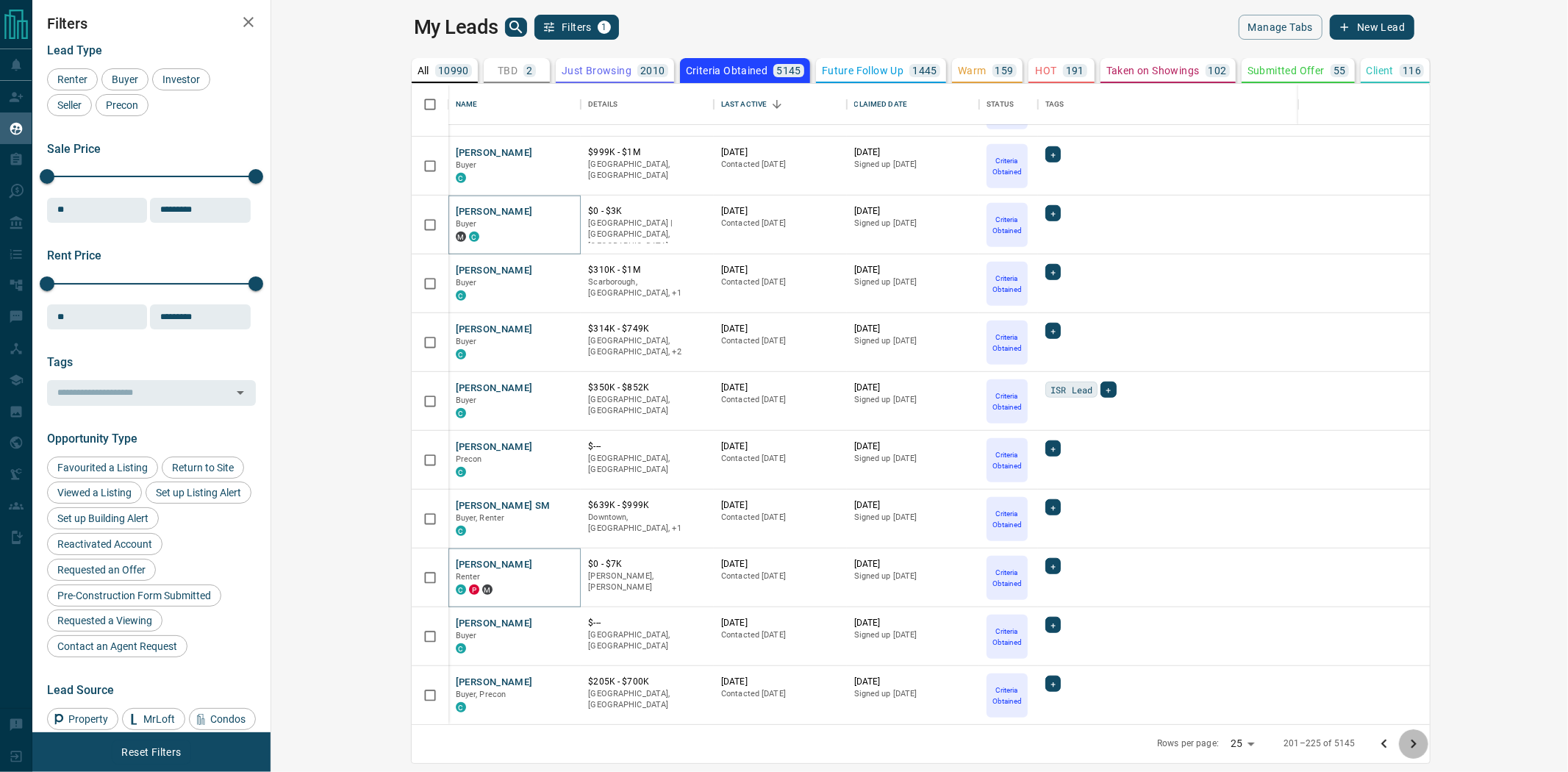
drag, startPoint x: 1543, startPoint y: 747, endPoint x: 1143, endPoint y: 671, distance: 407.2
click at [1429, 747] on button "Go to next page" at bounding box center [1413, 744] width 29 height 29
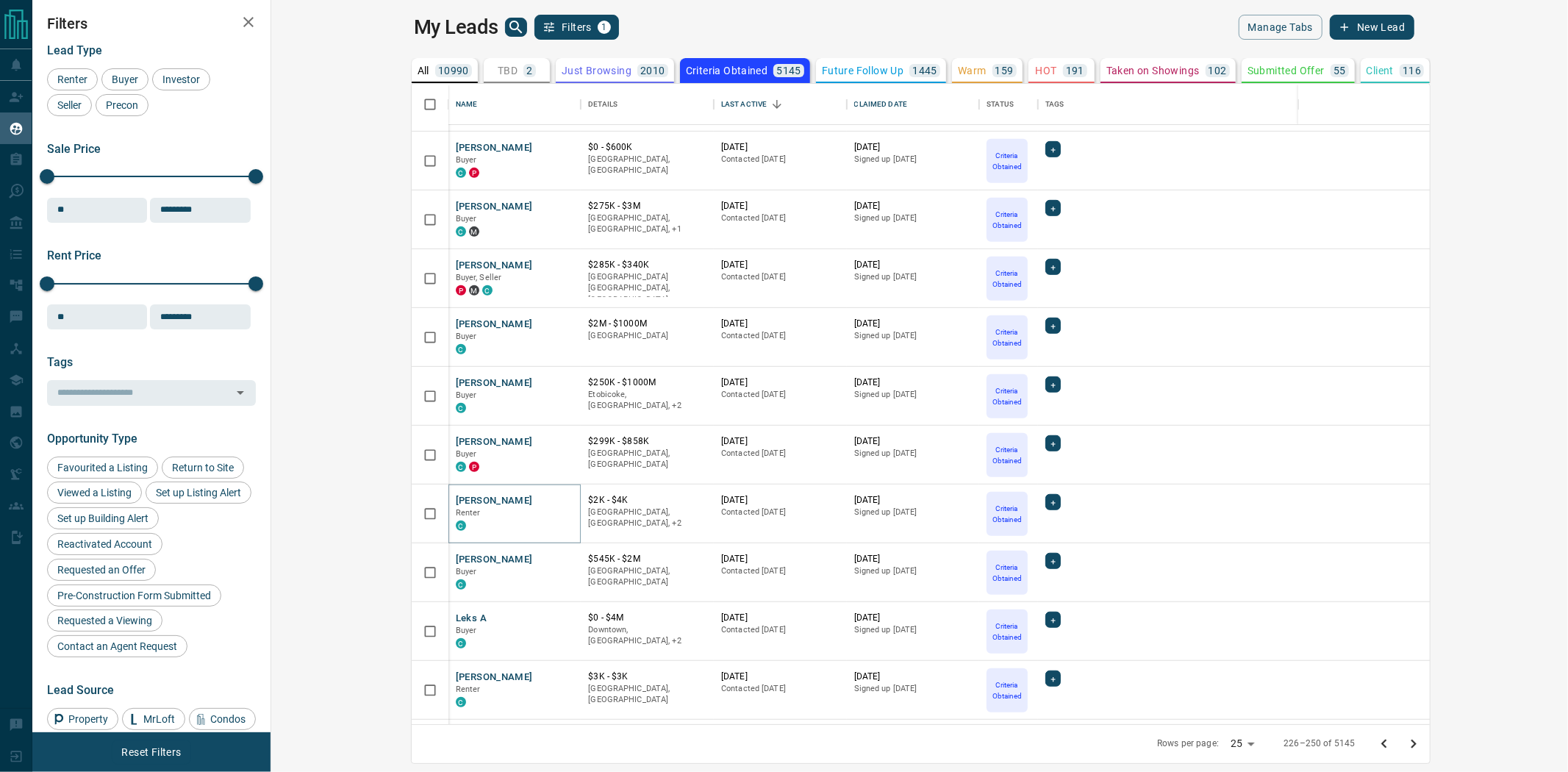
scroll to position [735, 0]
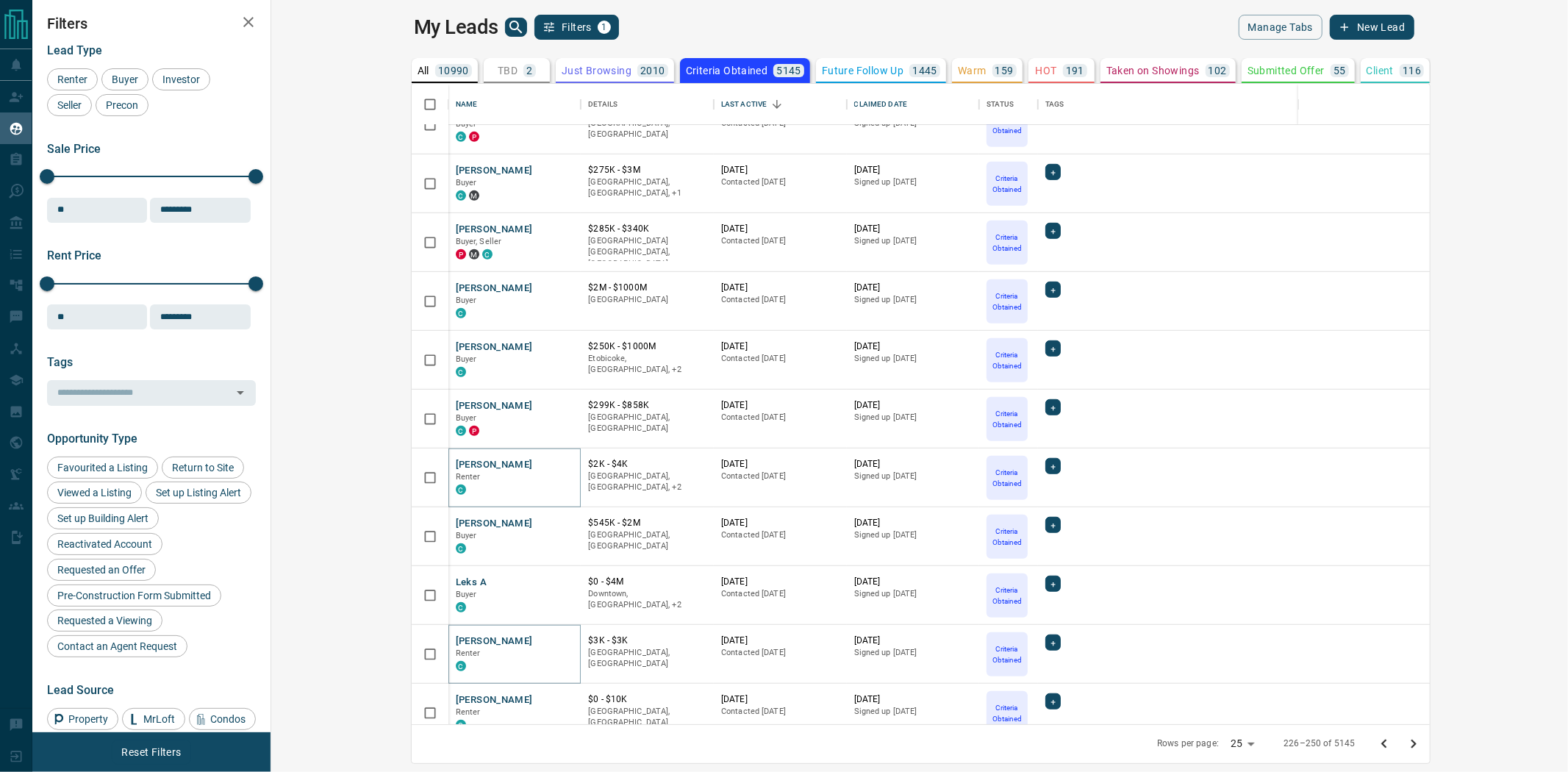
drag, startPoint x: 1551, startPoint y: 747, endPoint x: 949, endPoint y: 640, distance: 611.4
click at [949, 639] on div "Name Details Last Active Claimed Date Status Tags Mai Pham Buyer, Investor, Sel…" at bounding box center [921, 424] width 1021 height 681
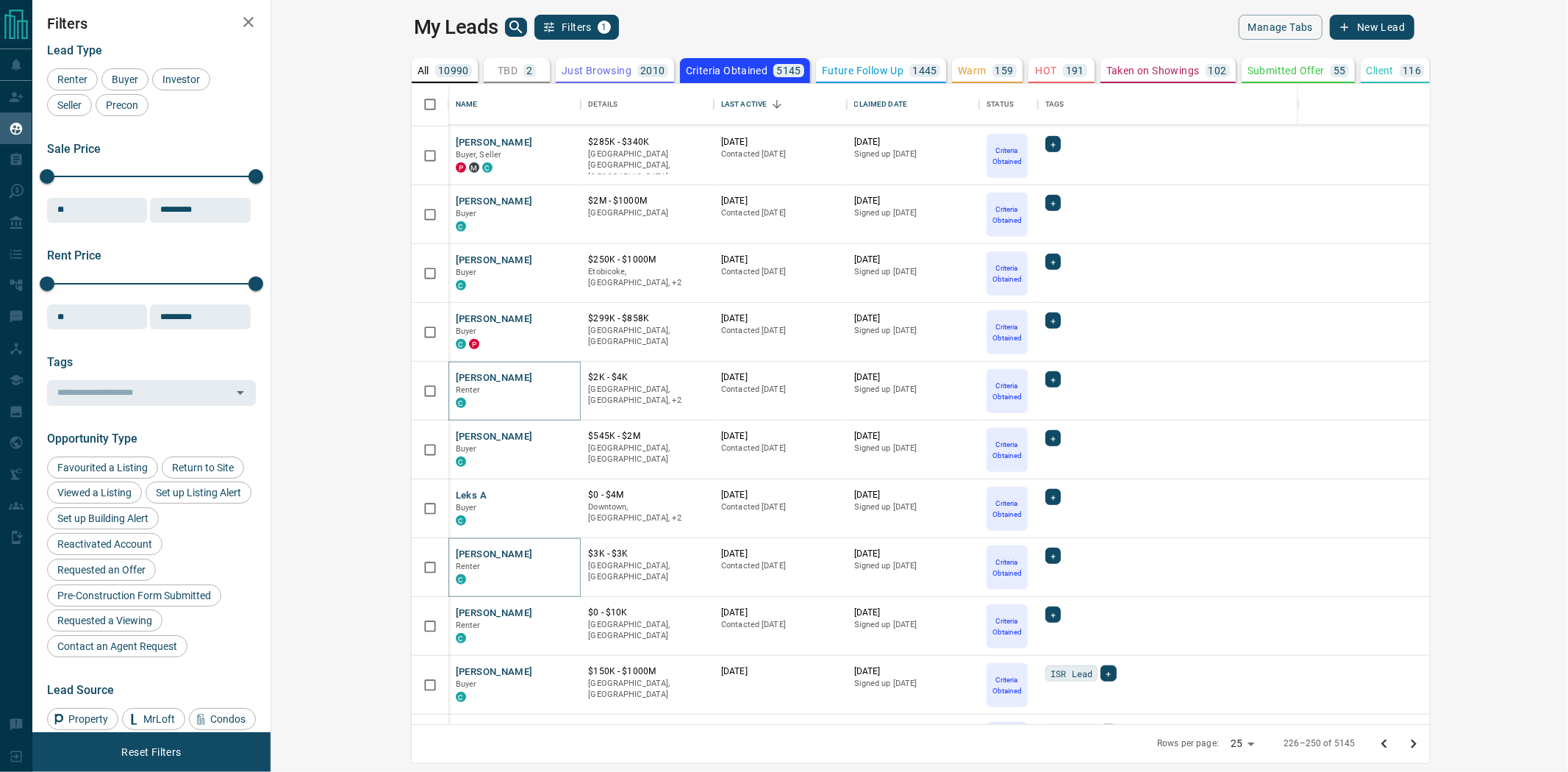
scroll to position [871, 0]
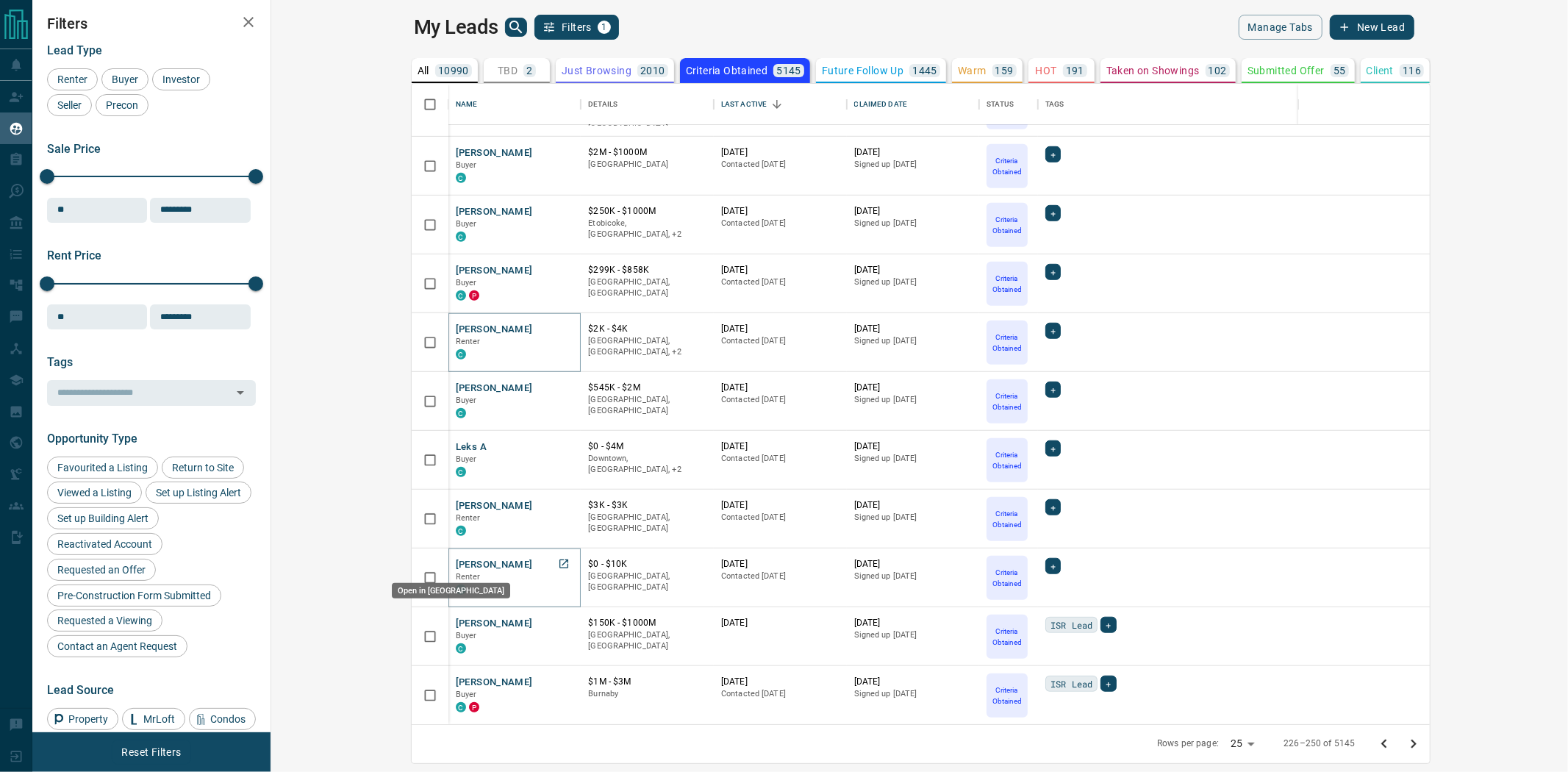
drag, startPoint x: 426, startPoint y: 561, endPoint x: 456, endPoint y: 572, distance: 32.0
click at [1423, 750] on icon "Go to next page" at bounding box center [1413, 744] width 18 height 18
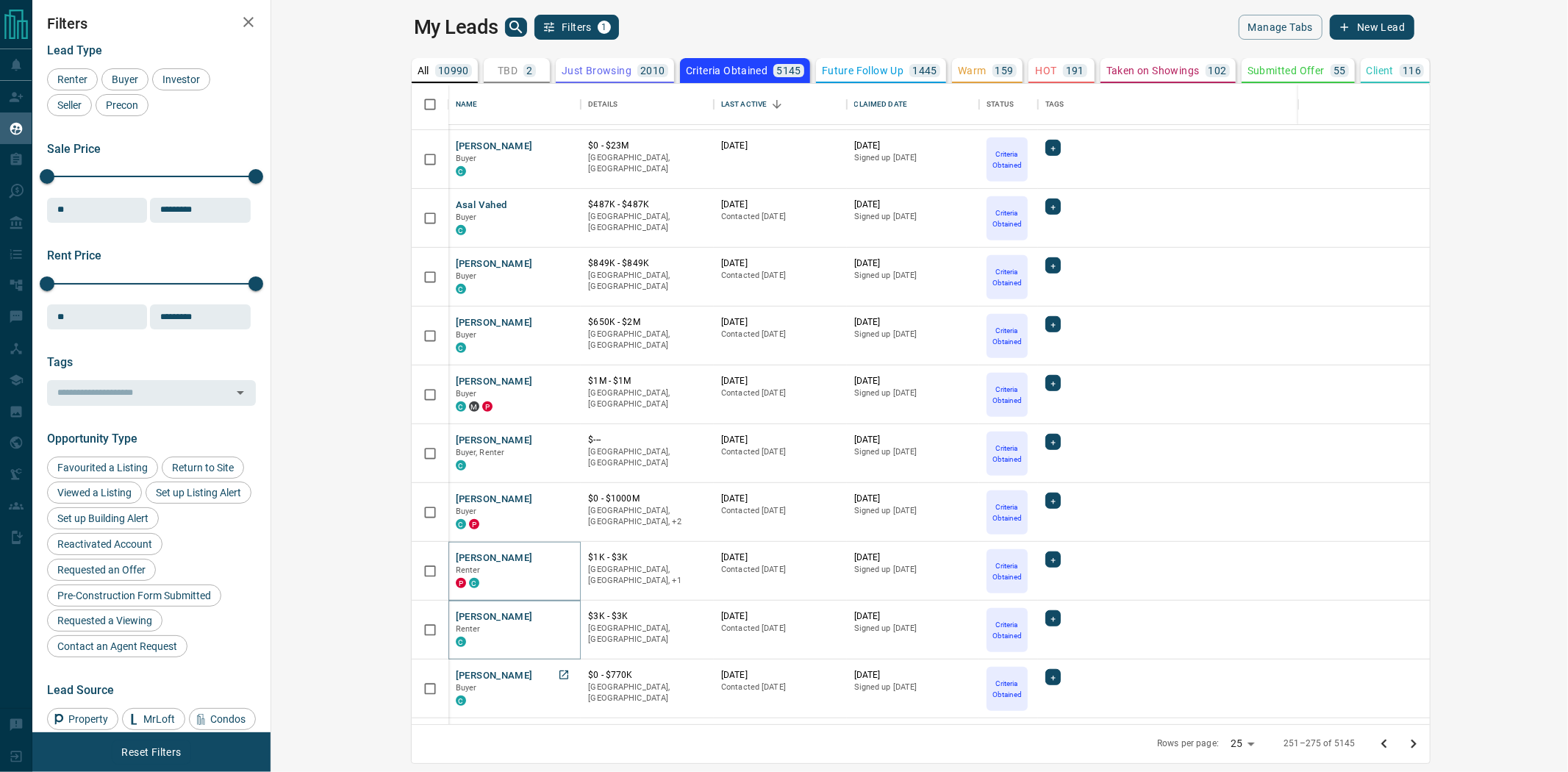
scroll to position [653, 0]
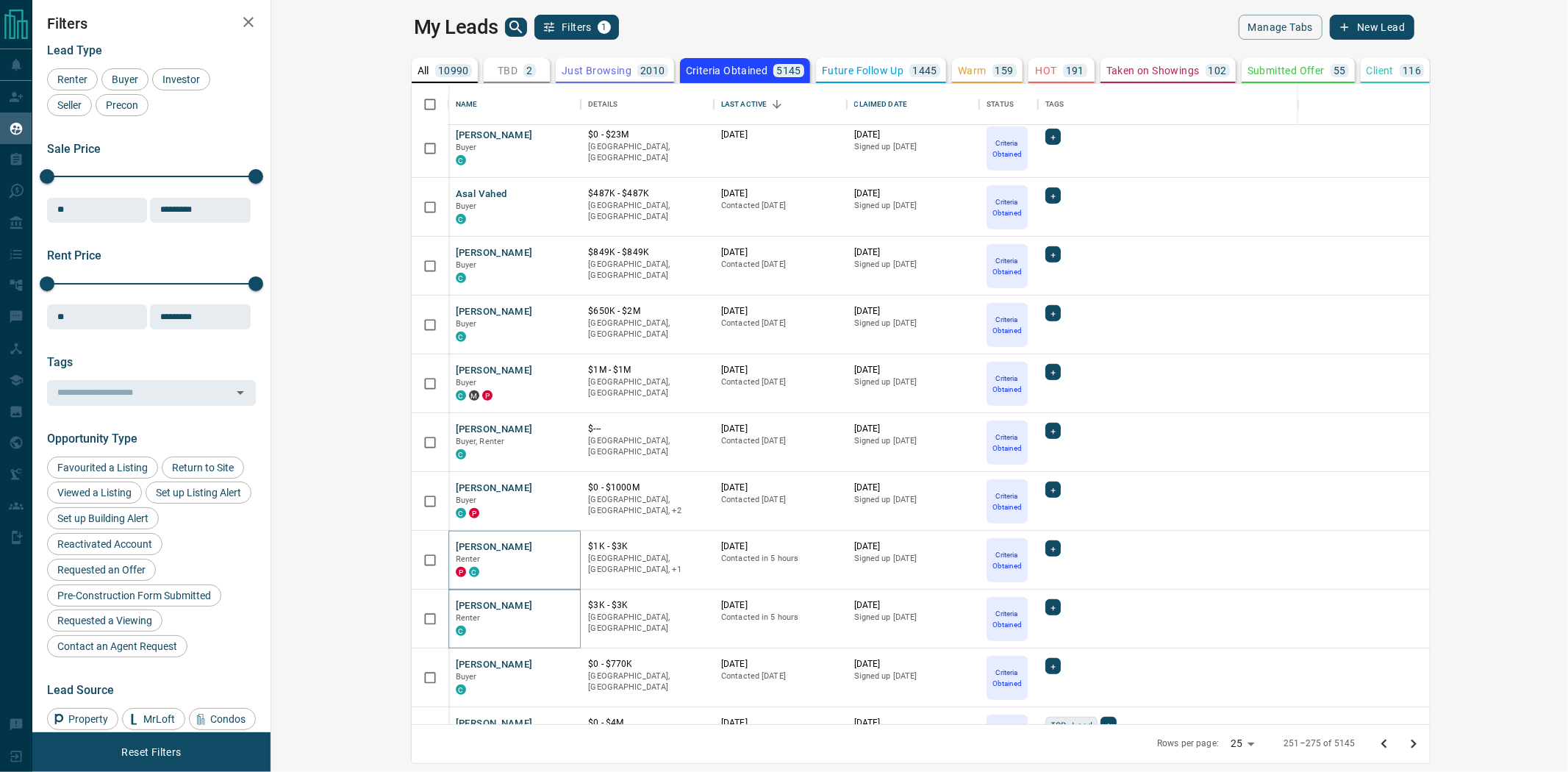
click at [556, 63] on button "Just Browsing 2010" at bounding box center [615, 70] width 119 height 25
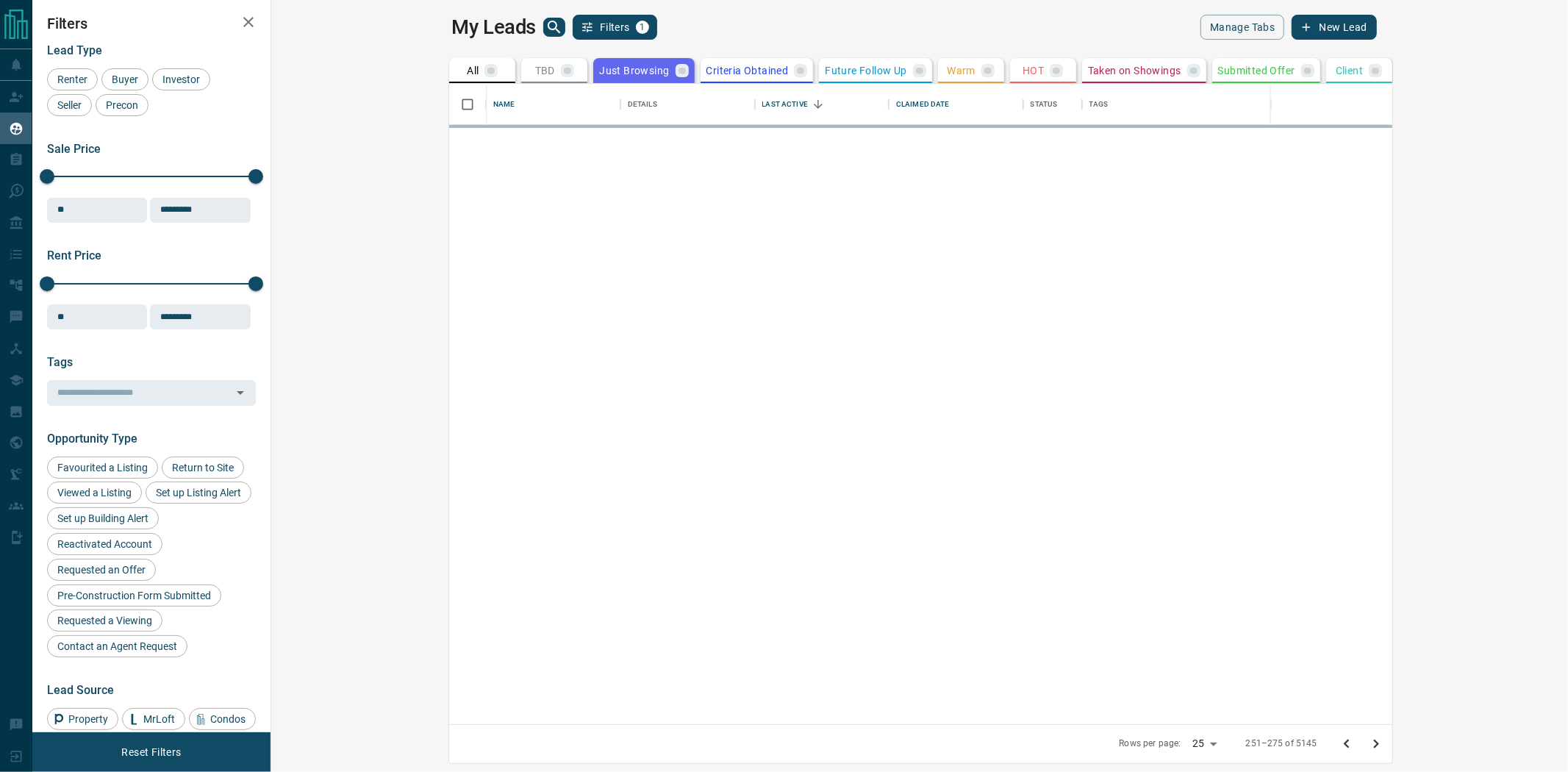
scroll to position [0, 0]
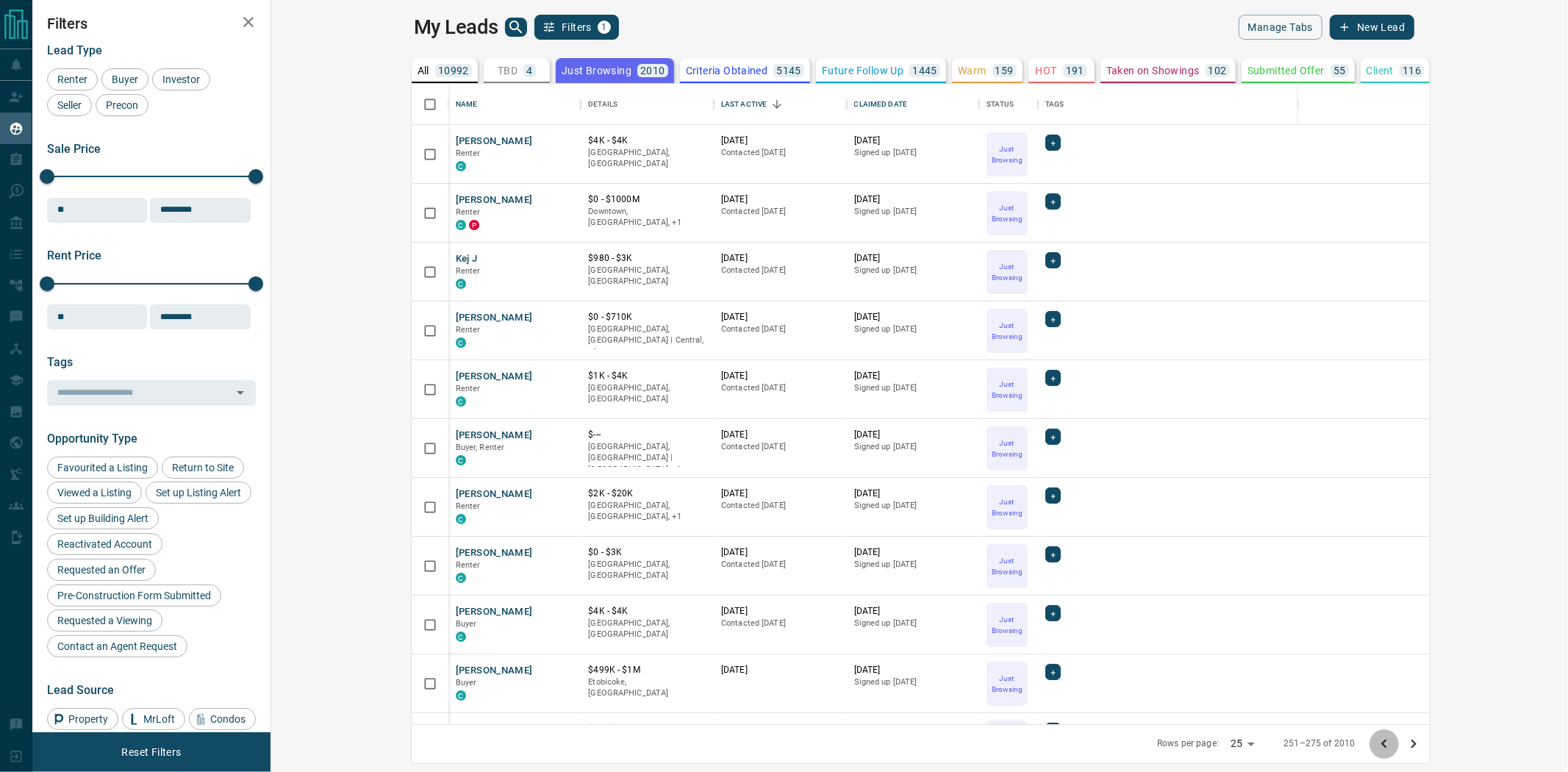
click at [1393, 745] on icon "Go to previous page" at bounding box center [1384, 744] width 18 height 18
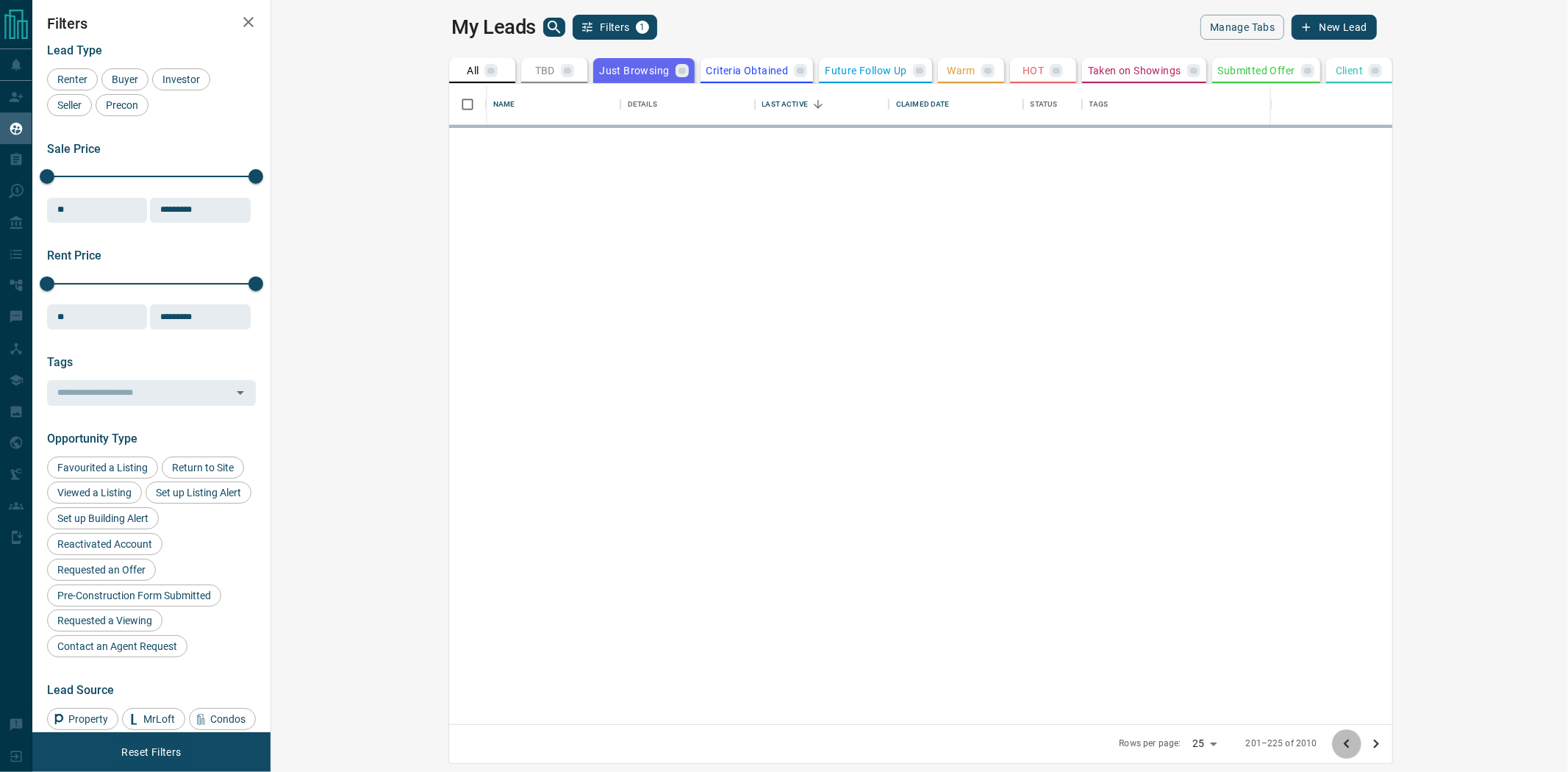
click at [1356, 745] on icon "Go to previous page" at bounding box center [1347, 744] width 18 height 18
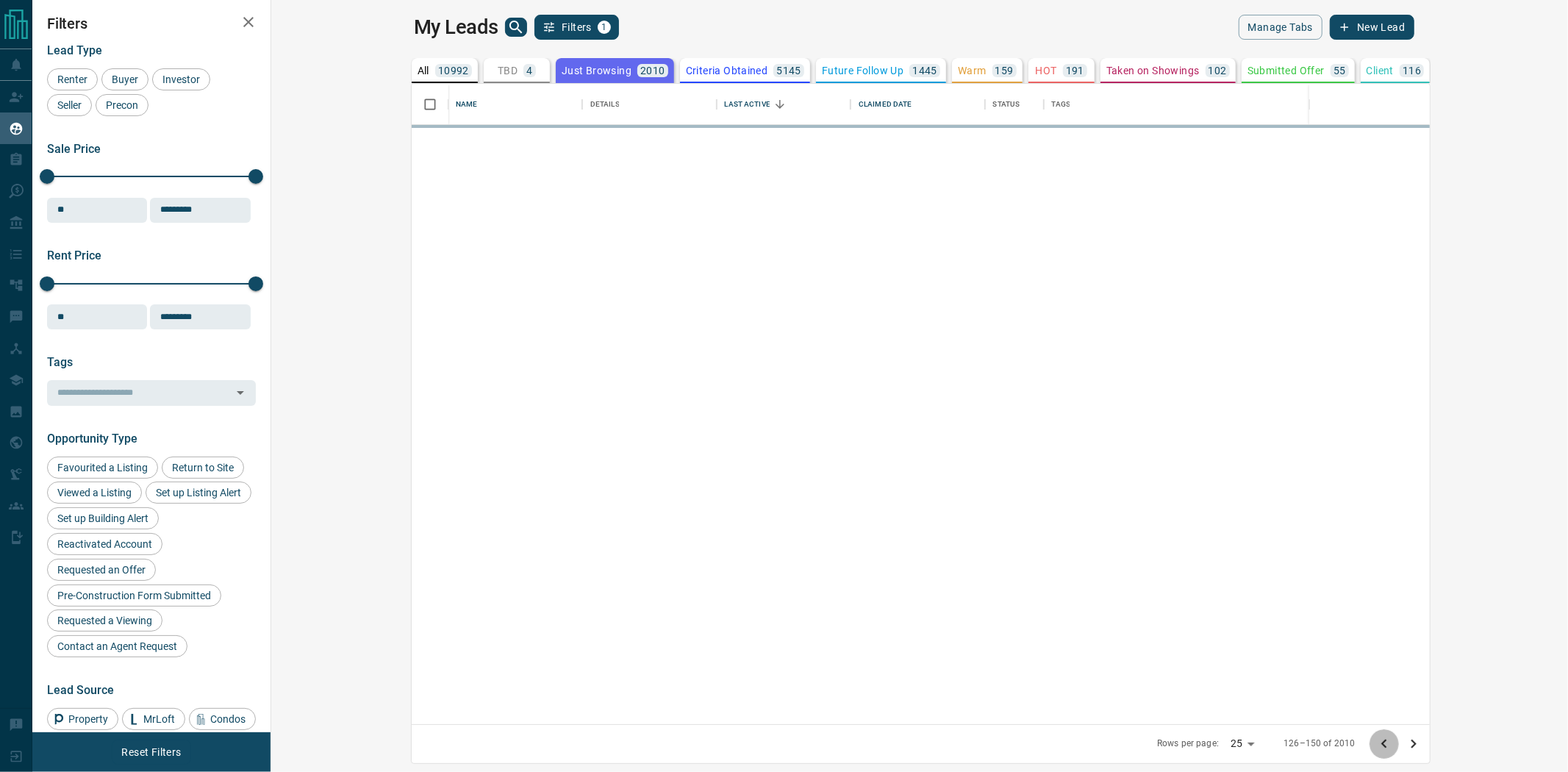
click at [1393, 745] on icon "Go to previous page" at bounding box center [1384, 744] width 18 height 18
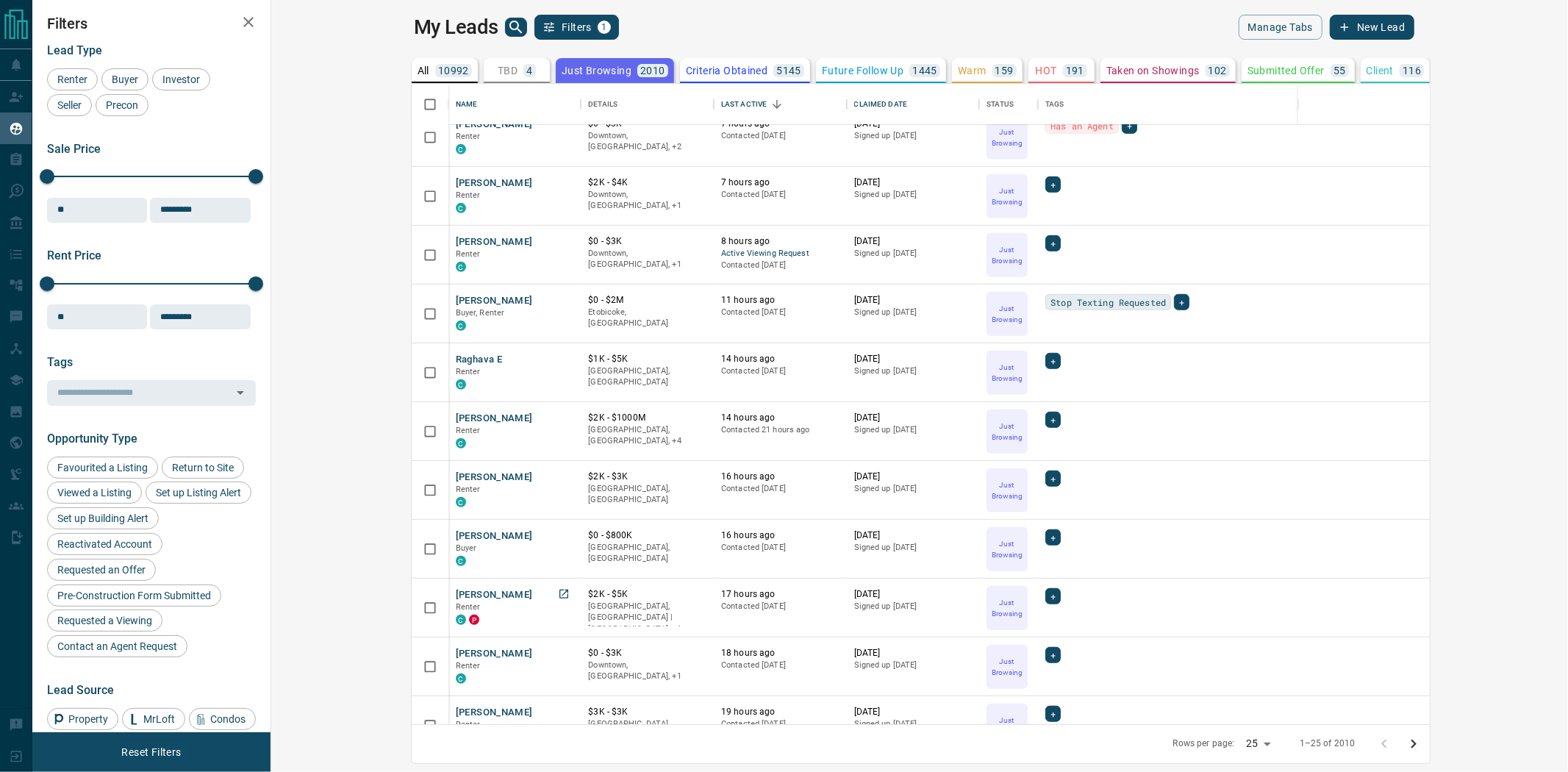
scroll to position [735, 0]
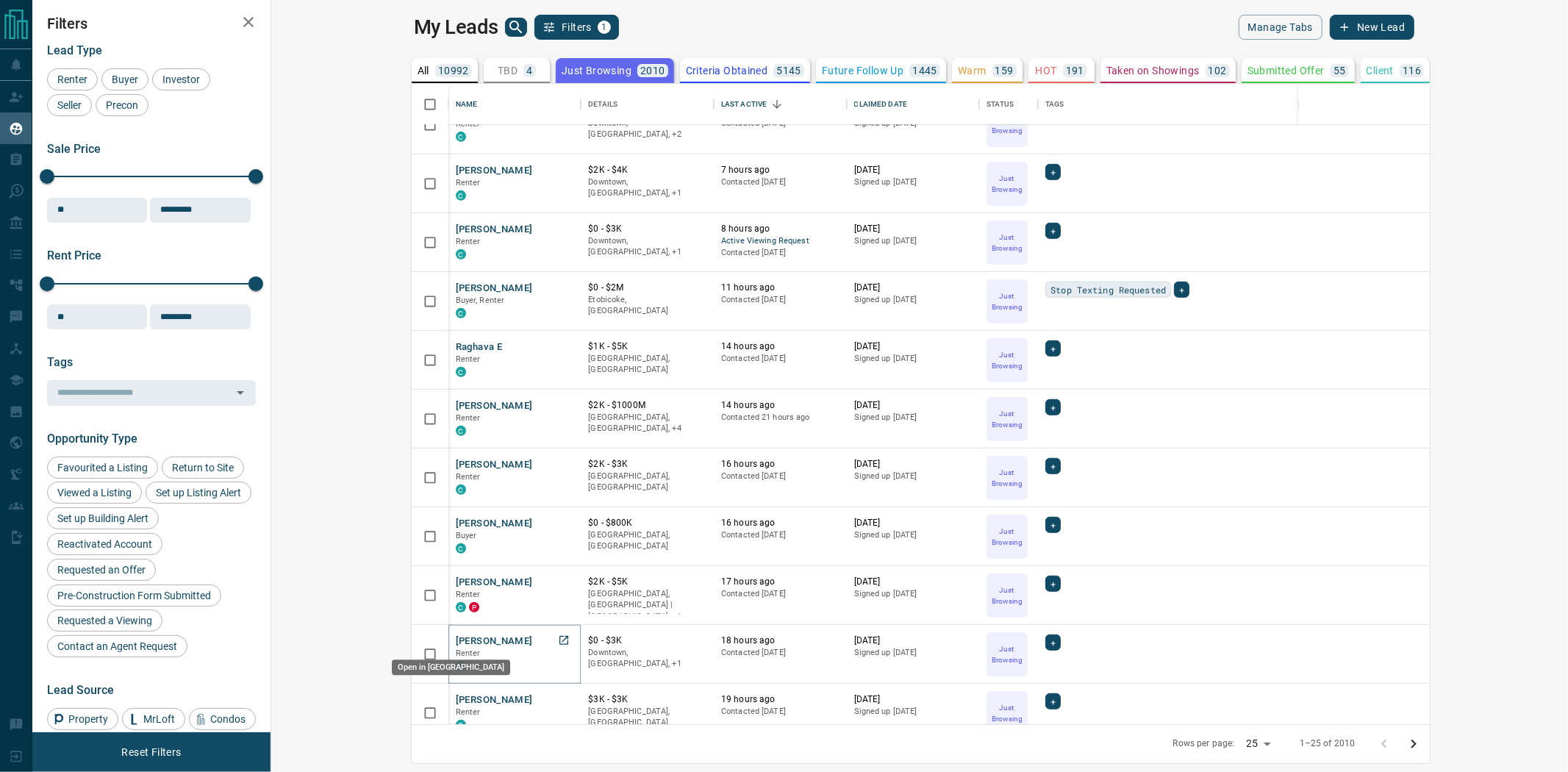
drag, startPoint x: 430, startPoint y: 638, endPoint x: 416, endPoint y: 636, distance: 14.1
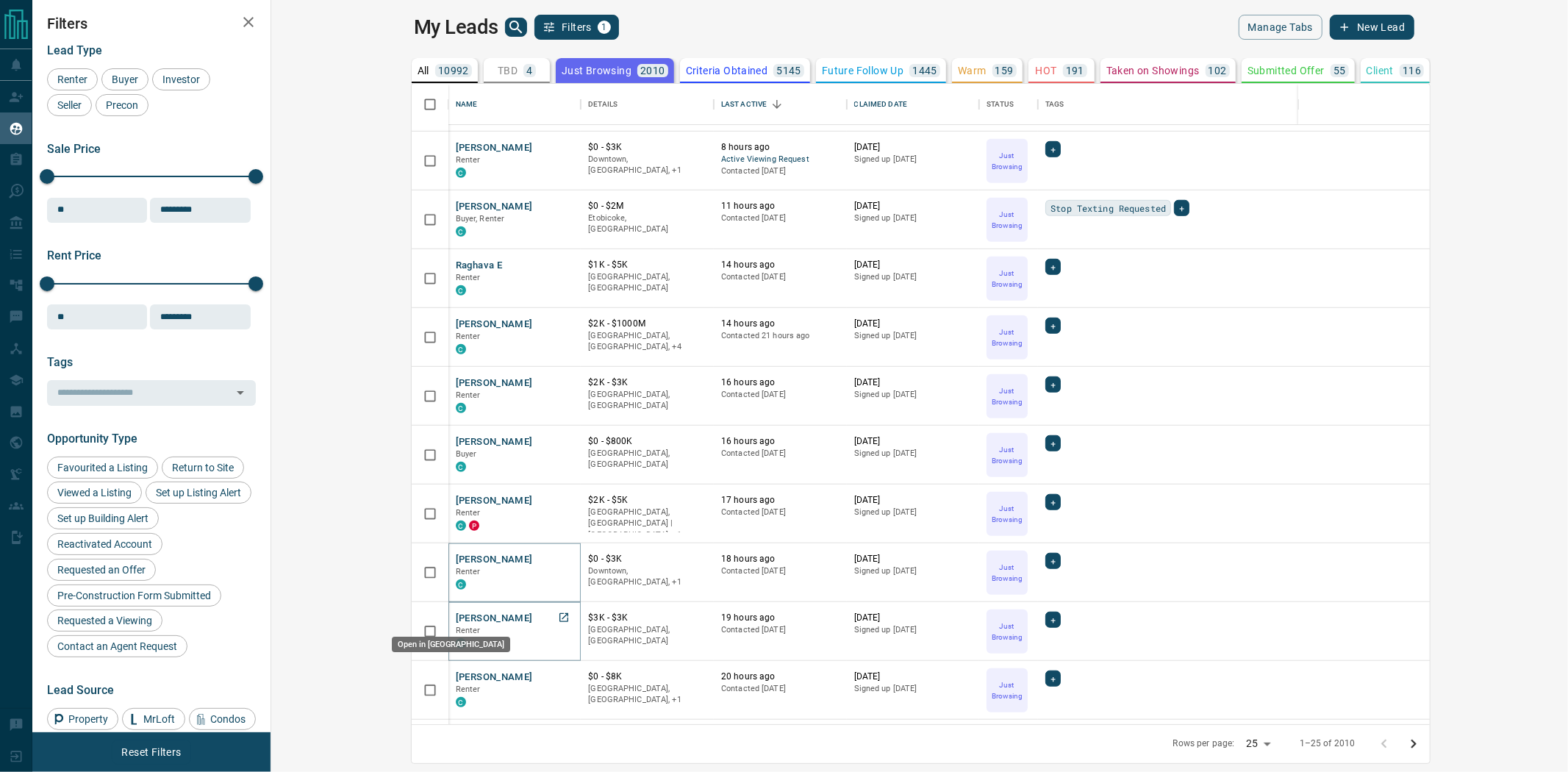
drag, startPoint x: 430, startPoint y: 616, endPoint x: 419, endPoint y: 621, distance: 12.1
drag, startPoint x: 430, startPoint y: 672, endPoint x: 412, endPoint y: 657, distance: 23.4
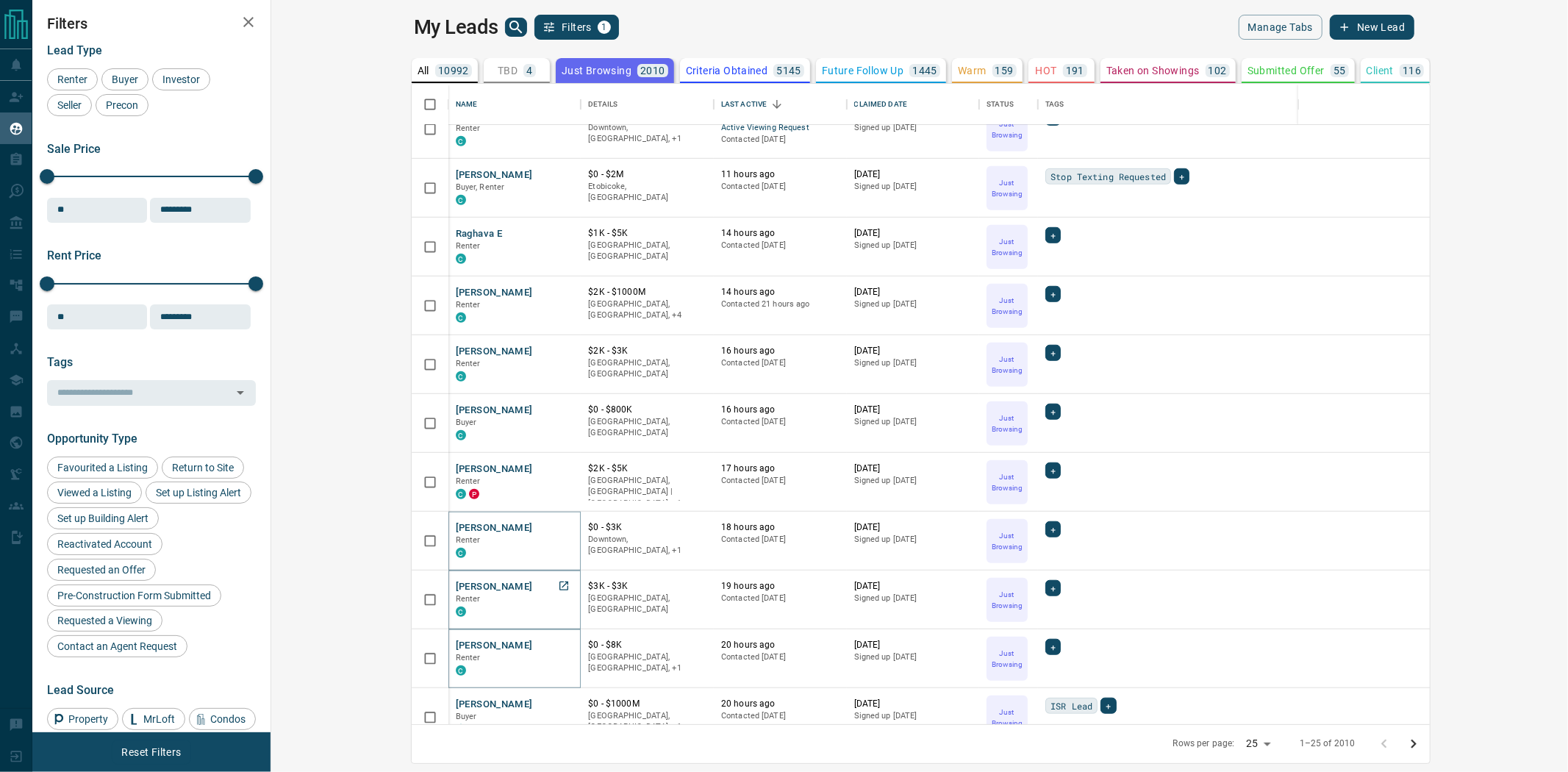
scroll to position [871, 0]
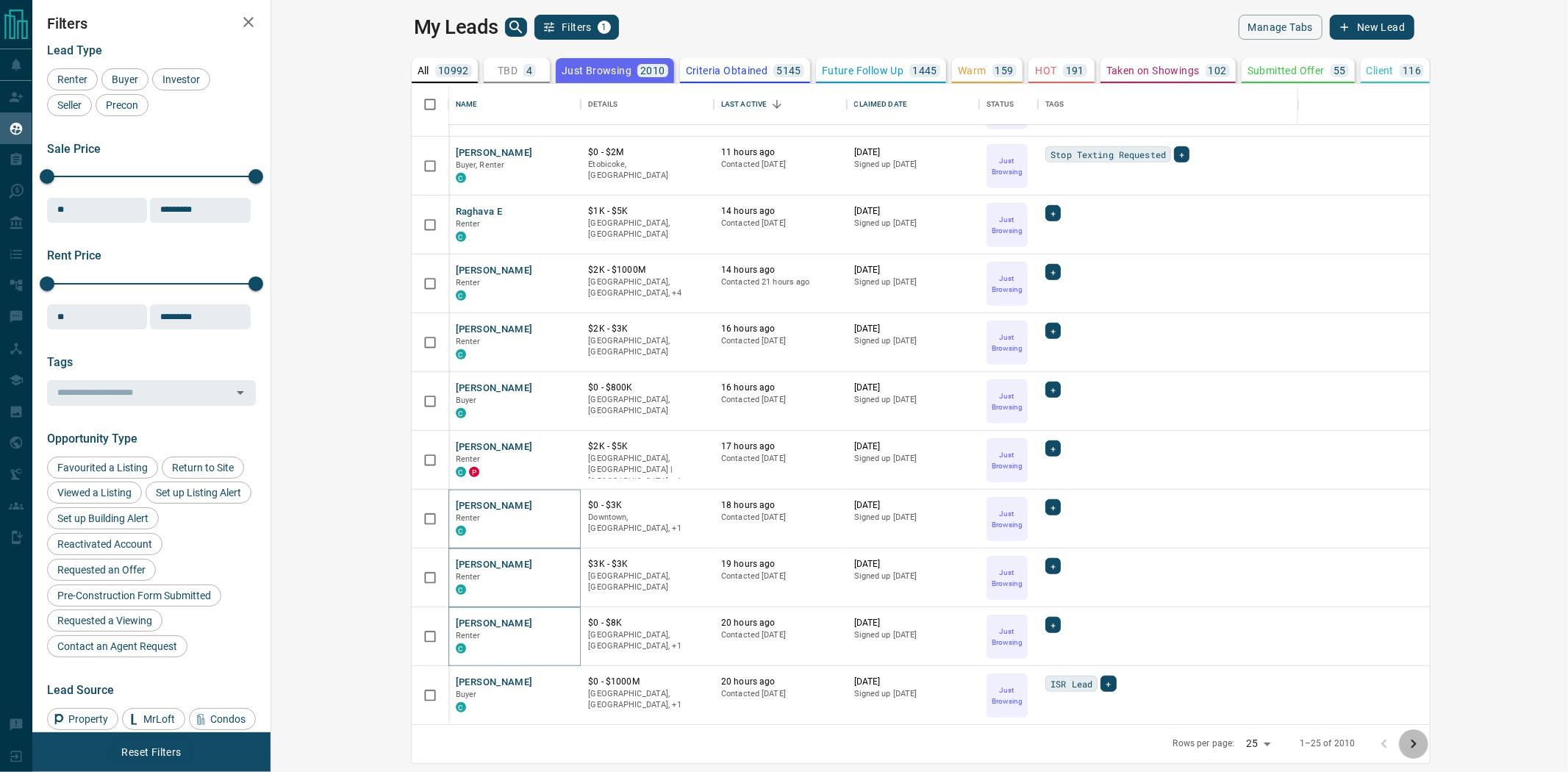
click at [1423, 744] on icon "Go to next page" at bounding box center [1413, 744] width 18 height 18
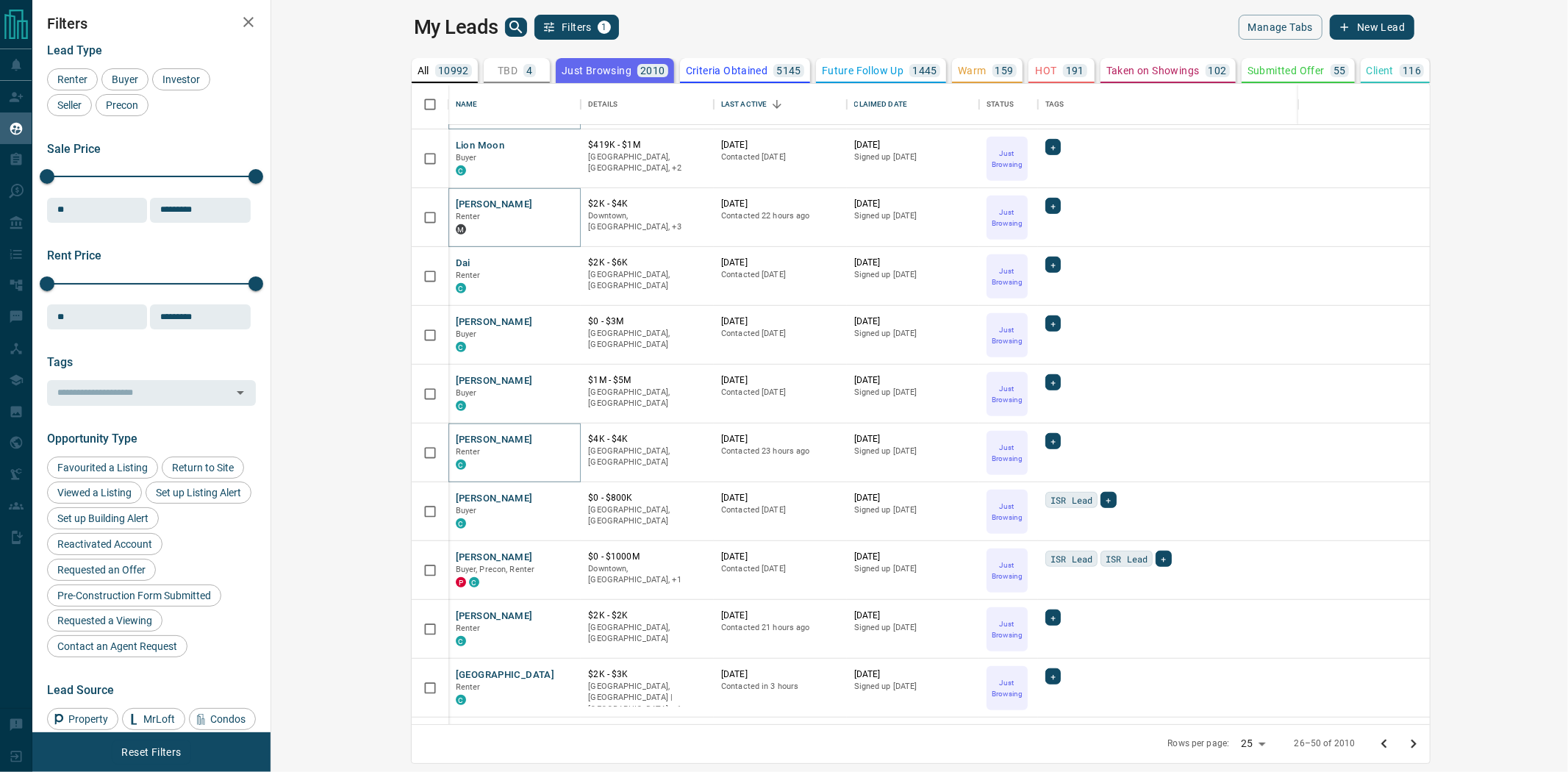
scroll to position [712, 0]
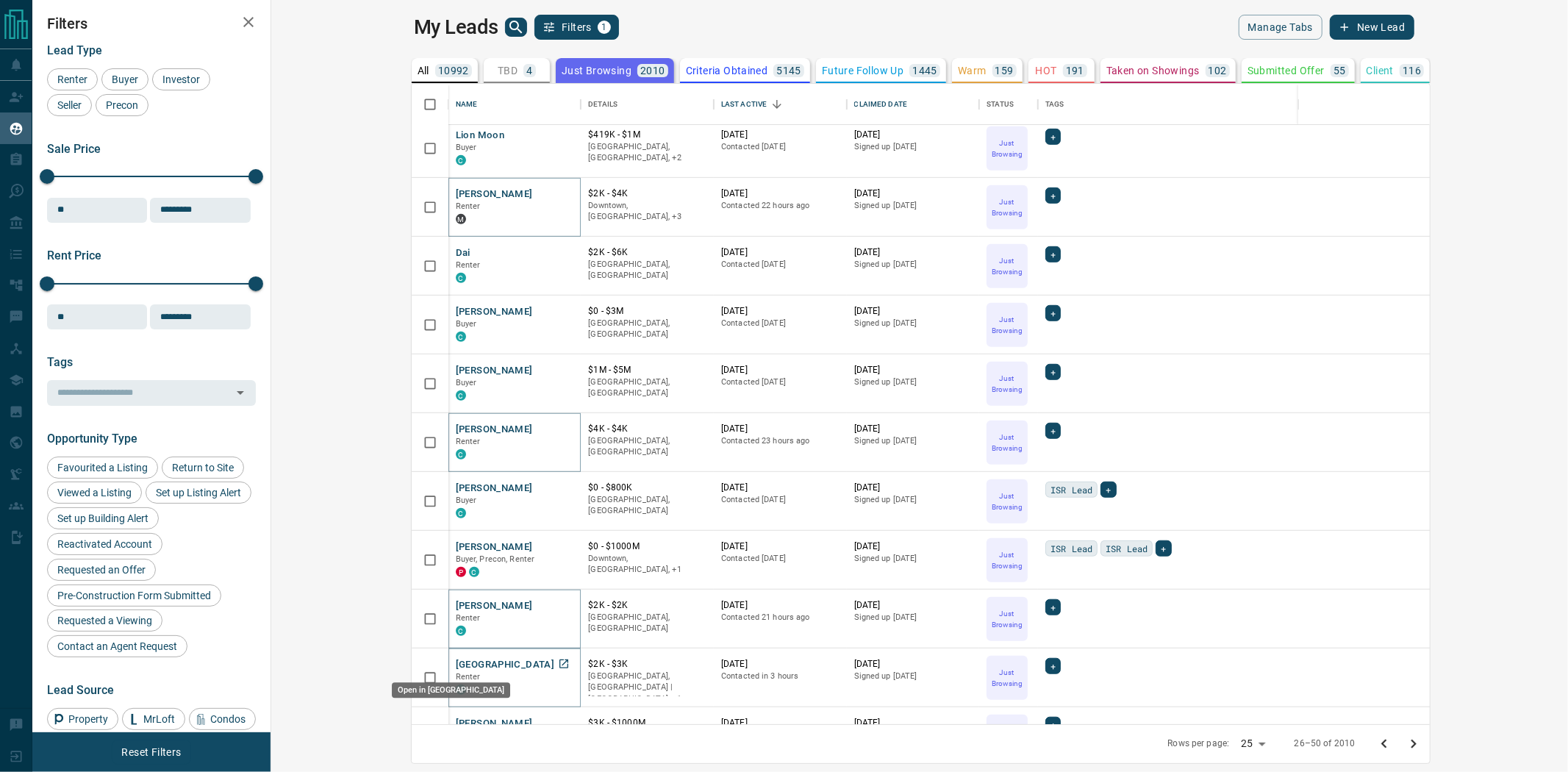
drag, startPoint x: 431, startPoint y: 658, endPoint x: 410, endPoint y: 660, distance: 21.1
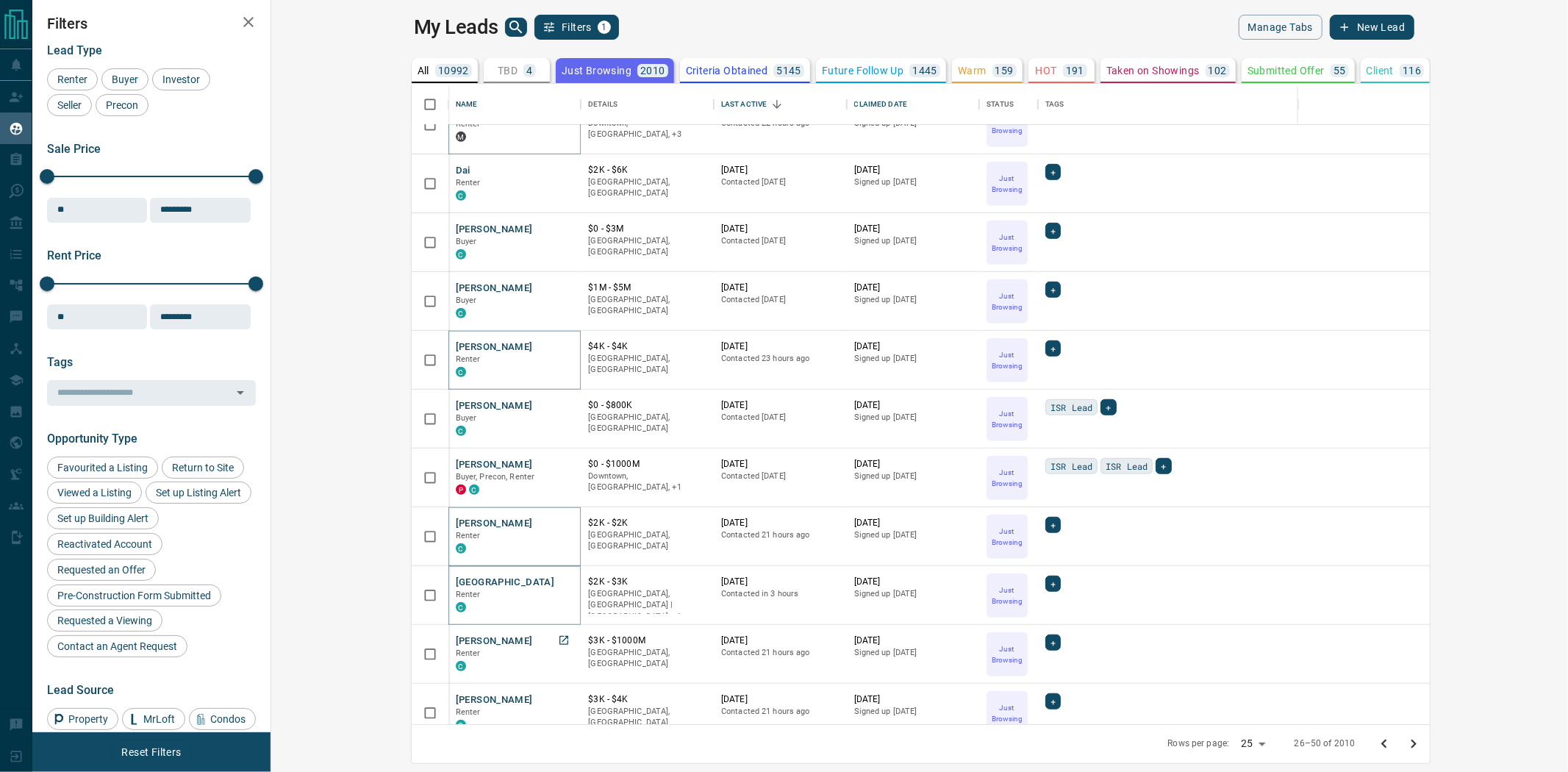
scroll to position [871, 0]
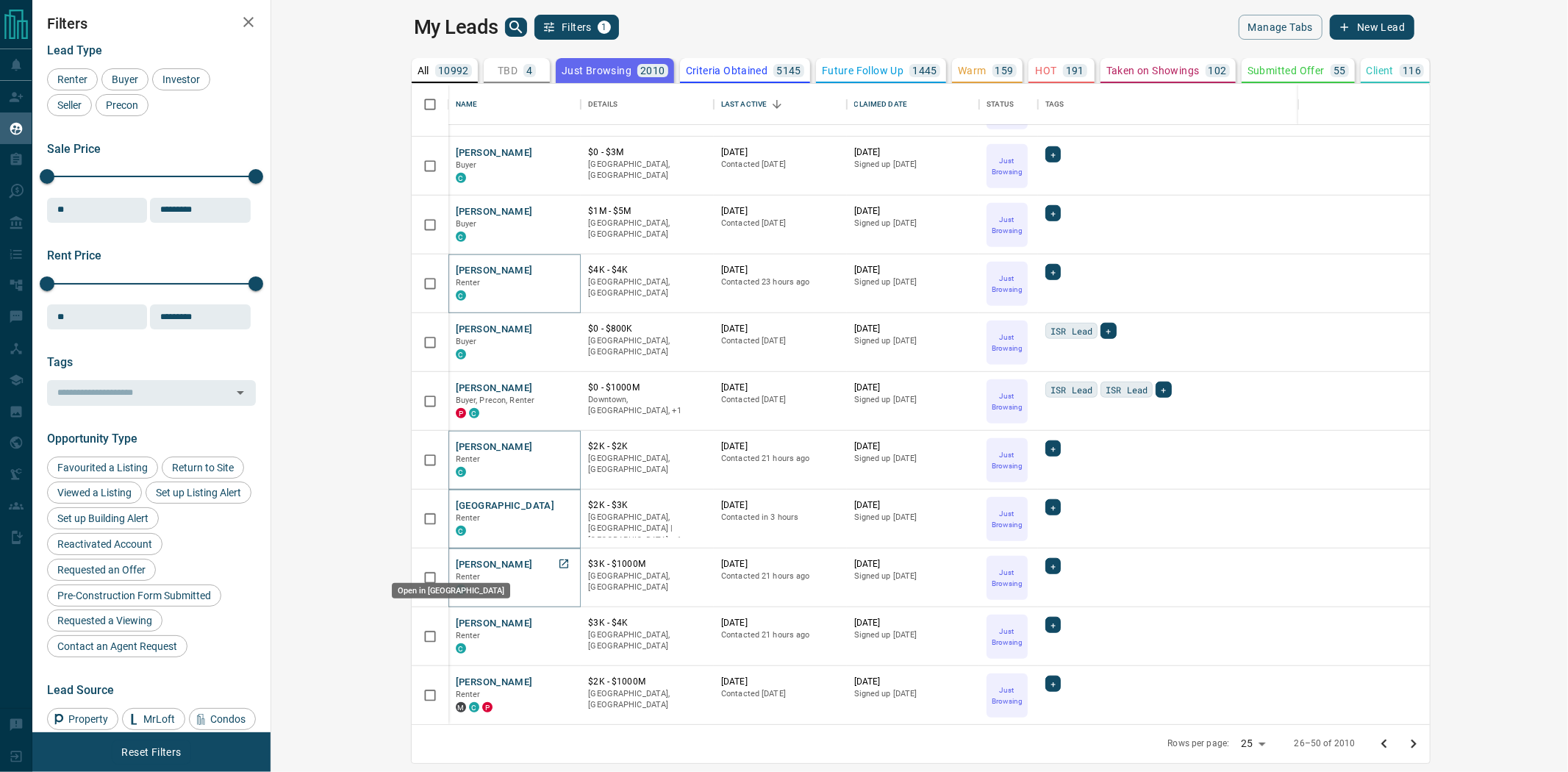
drag, startPoint x: 432, startPoint y: 567, endPoint x: 412, endPoint y: 587, distance: 28.3
drag, startPoint x: 434, startPoint y: 623, endPoint x: 425, endPoint y: 623, distance: 9.0
click at [1423, 747] on icon "Go to next page" at bounding box center [1413, 744] width 18 height 18
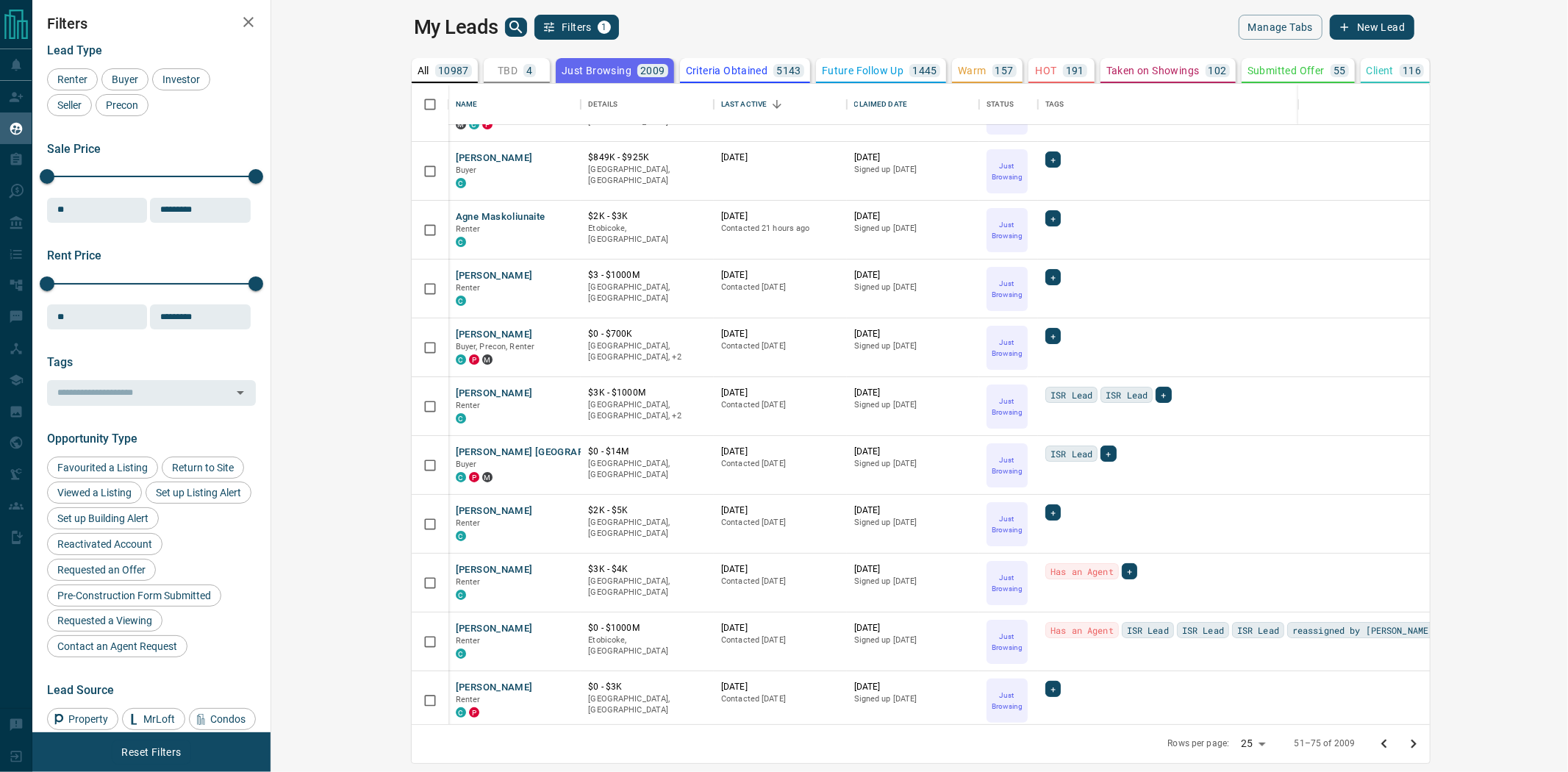
scroll to position [0, 0]
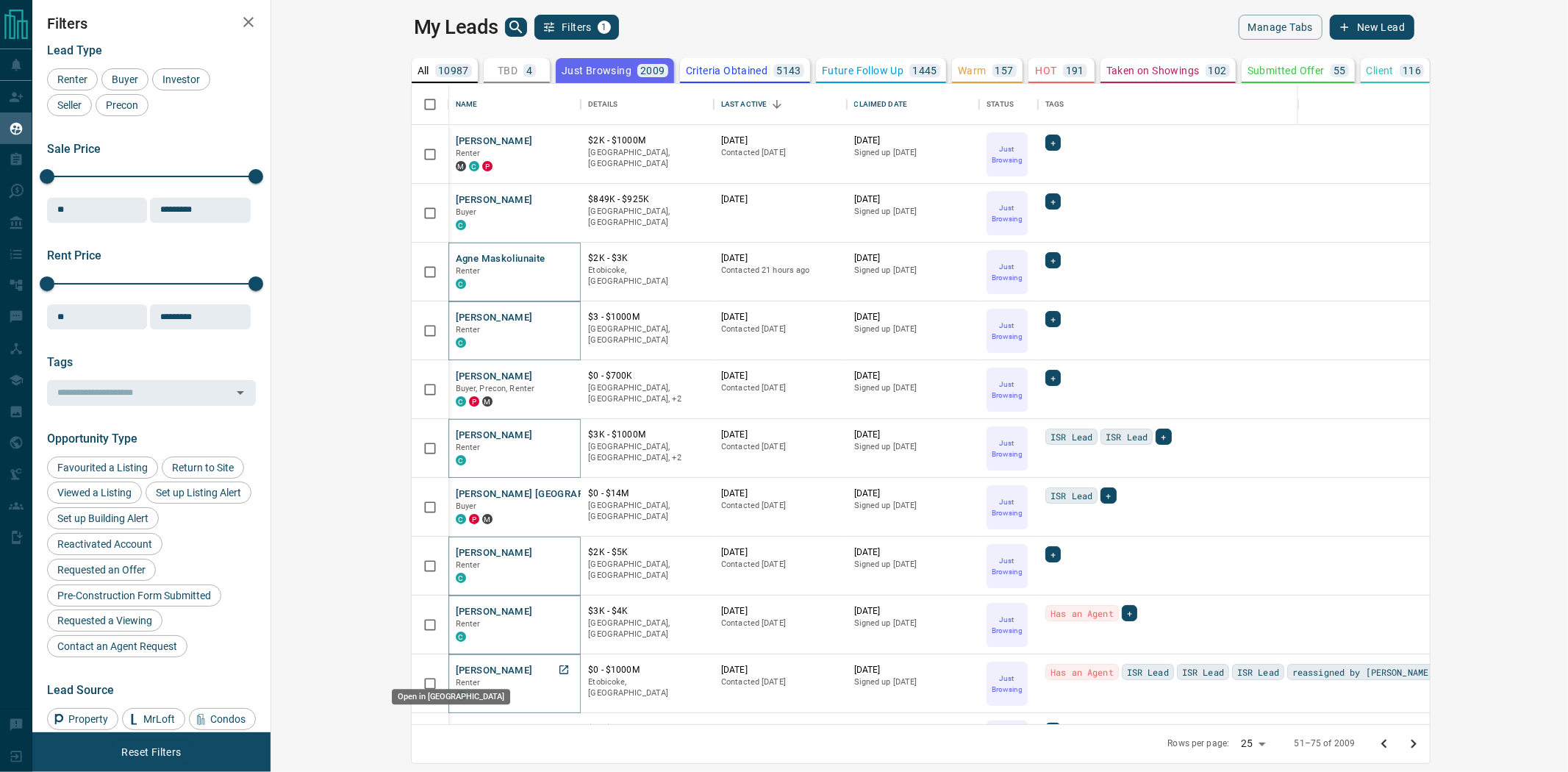
drag, startPoint x: 435, startPoint y: 662, endPoint x: 414, endPoint y: 656, distance: 21.8
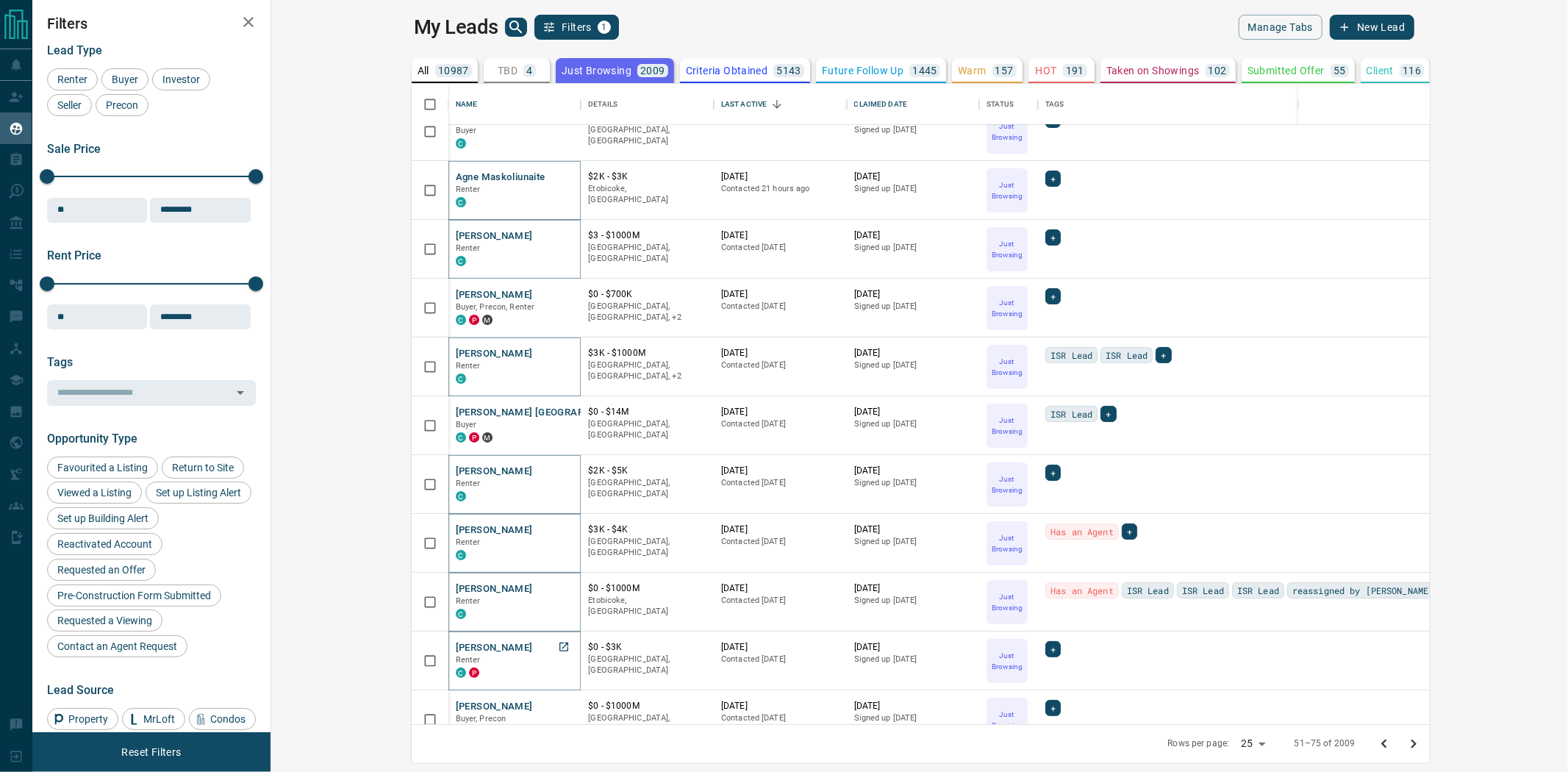
scroll to position [163, 0]
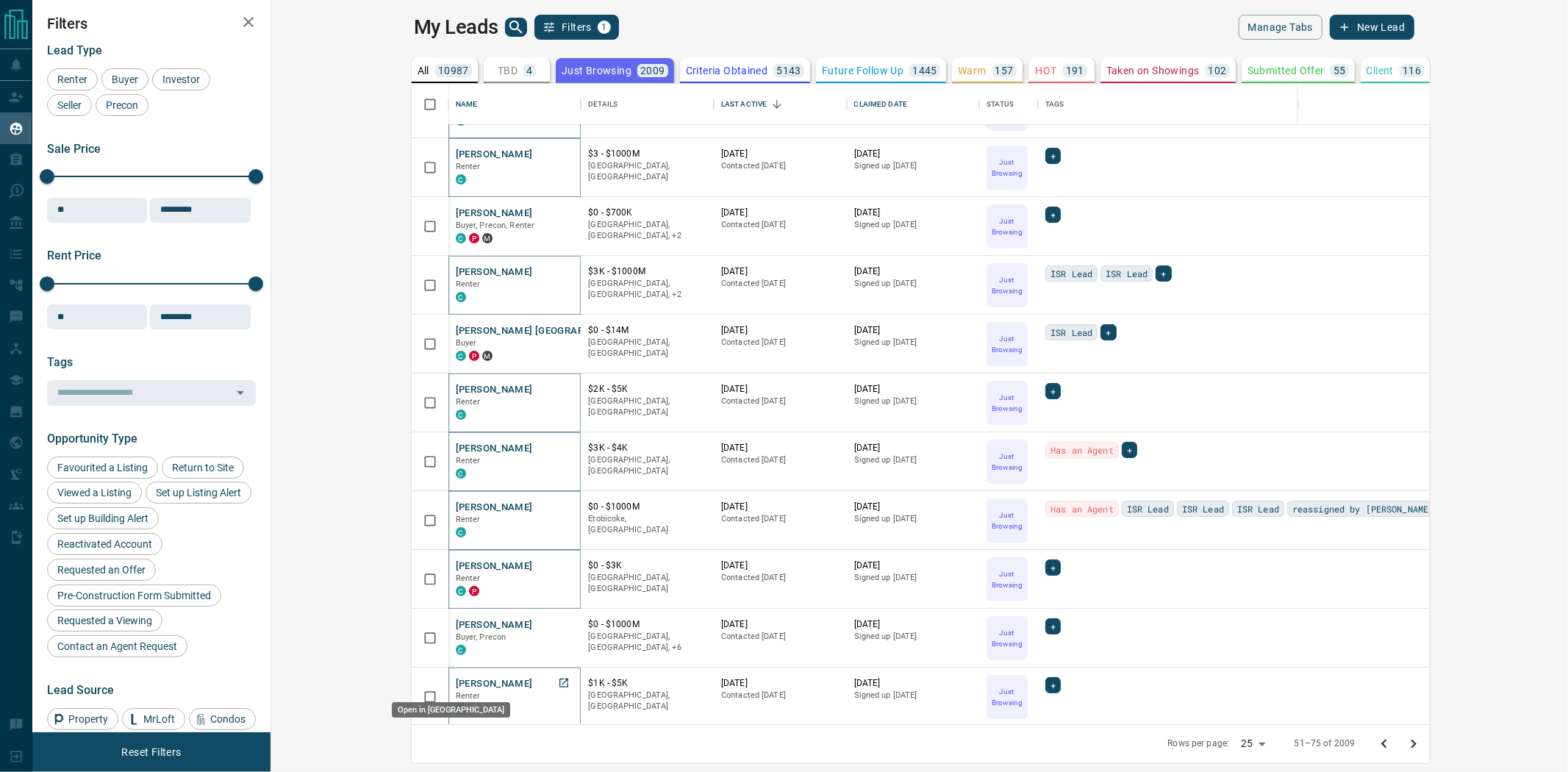
drag, startPoint x: 433, startPoint y: 685, endPoint x: 416, endPoint y: 666, distance: 25.5
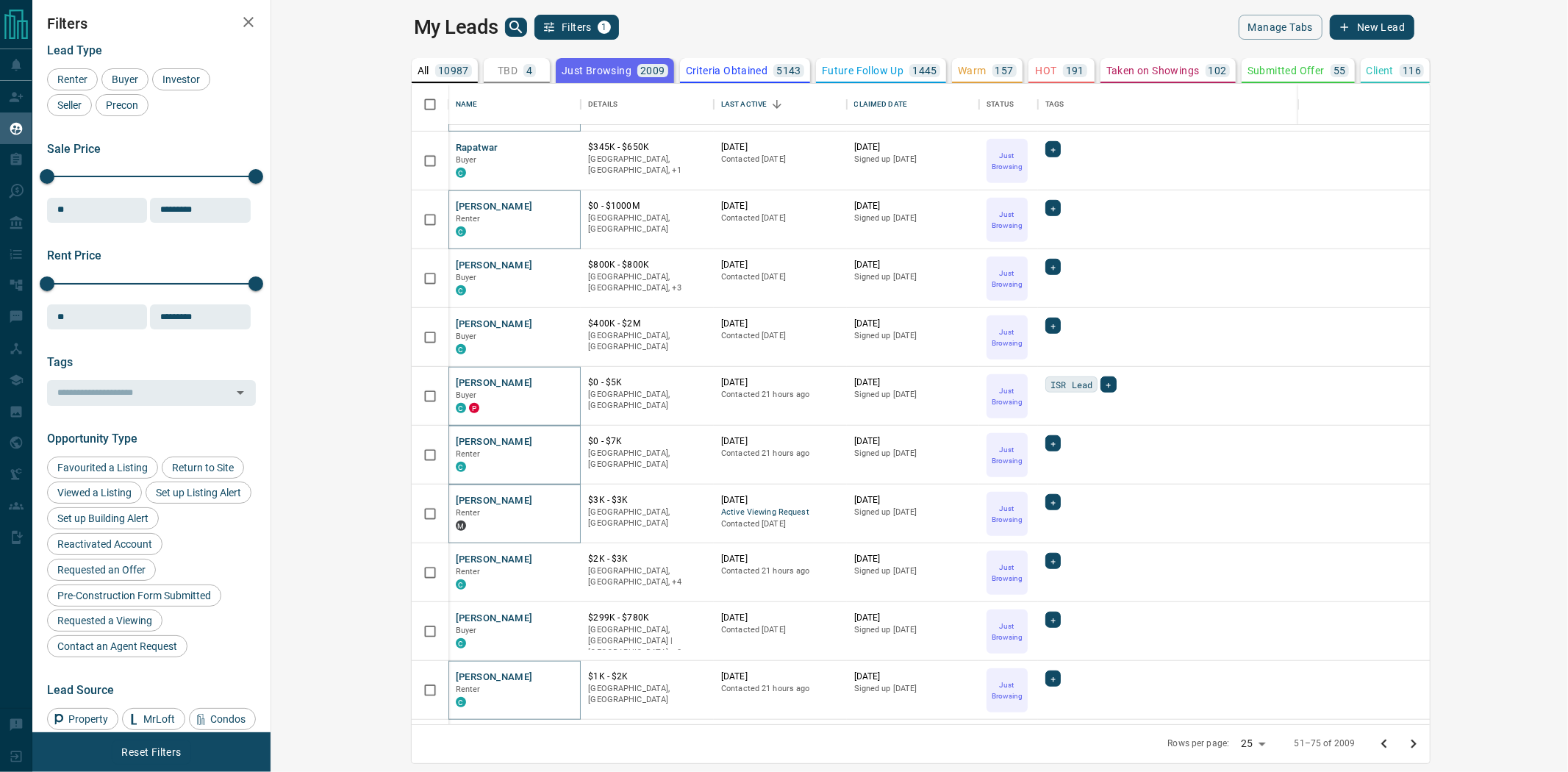
scroll to position [871, 0]
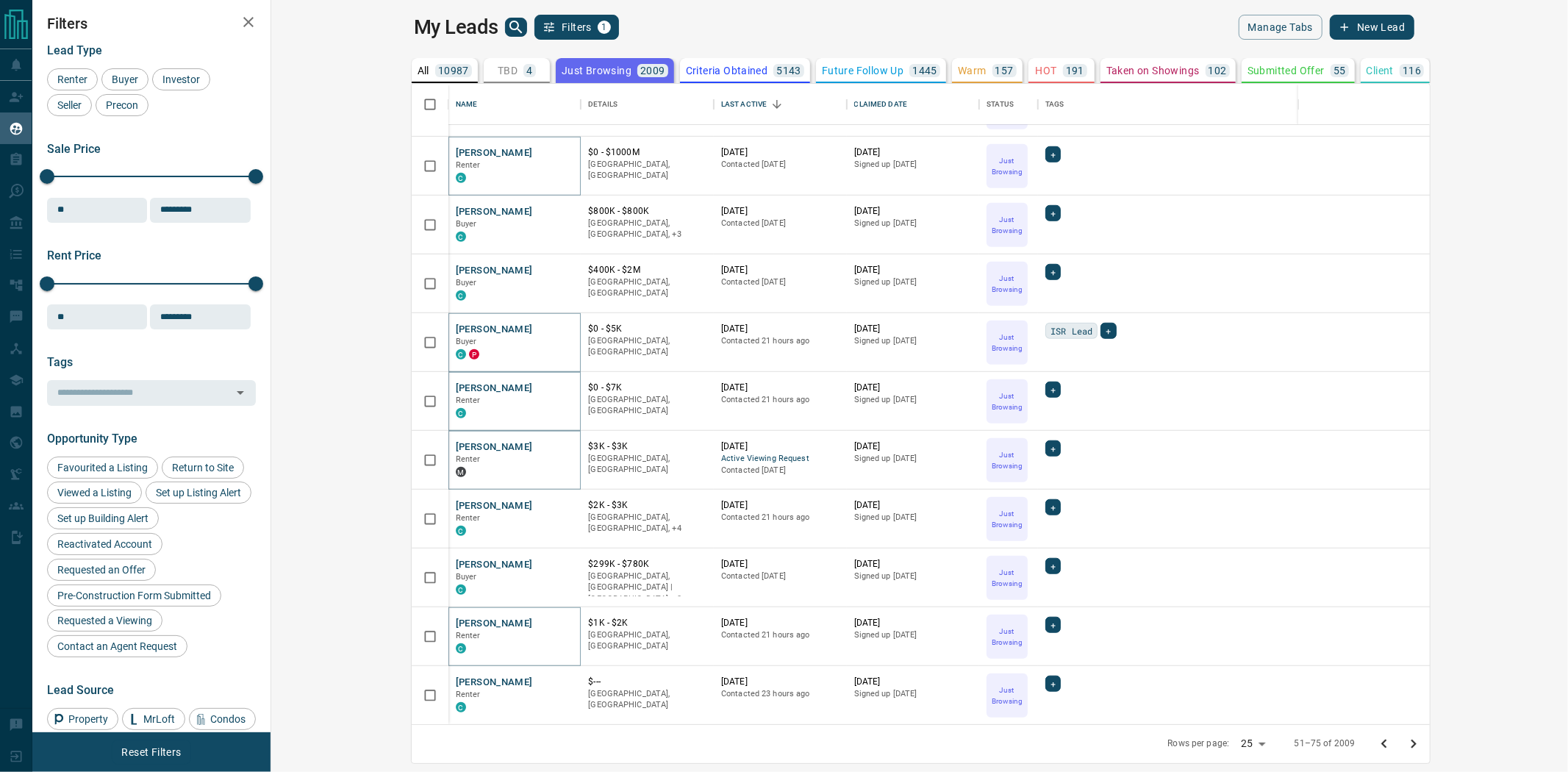
click at [1423, 744] on icon "Go to next page" at bounding box center [1413, 744] width 18 height 18
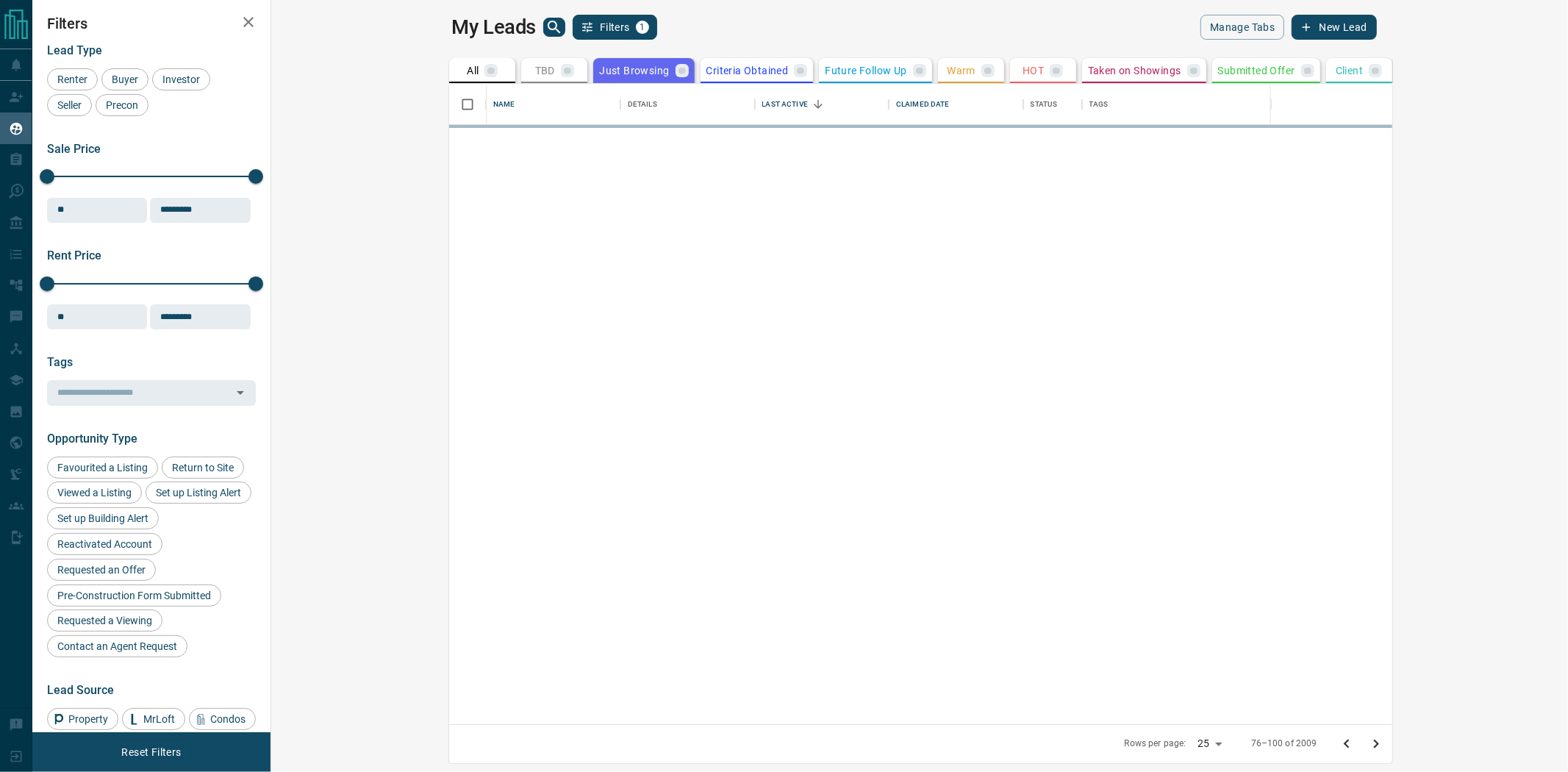
scroll to position [0, 0]
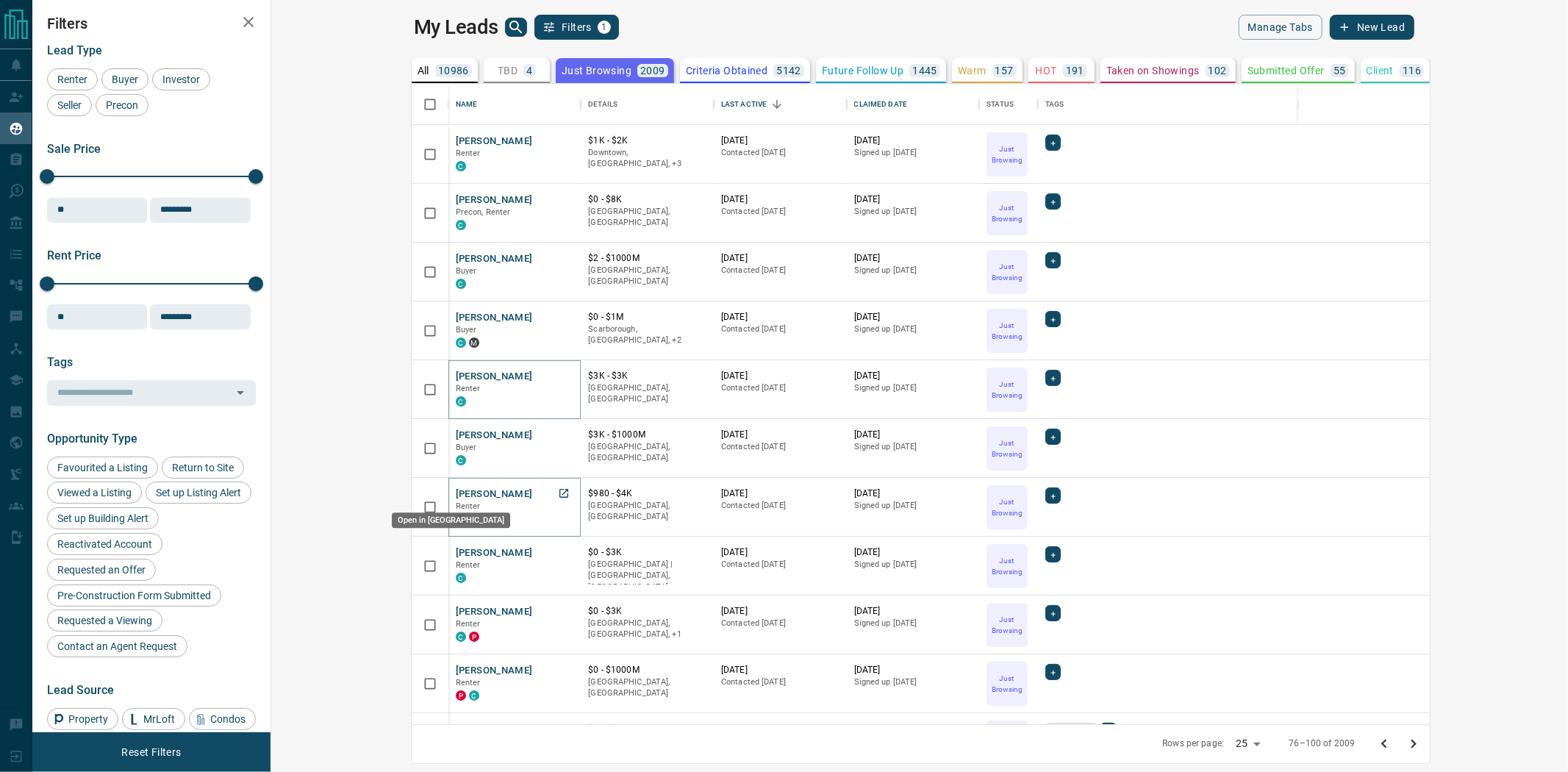
drag, startPoint x: 437, startPoint y: 493, endPoint x: 426, endPoint y: 491, distance: 11.2
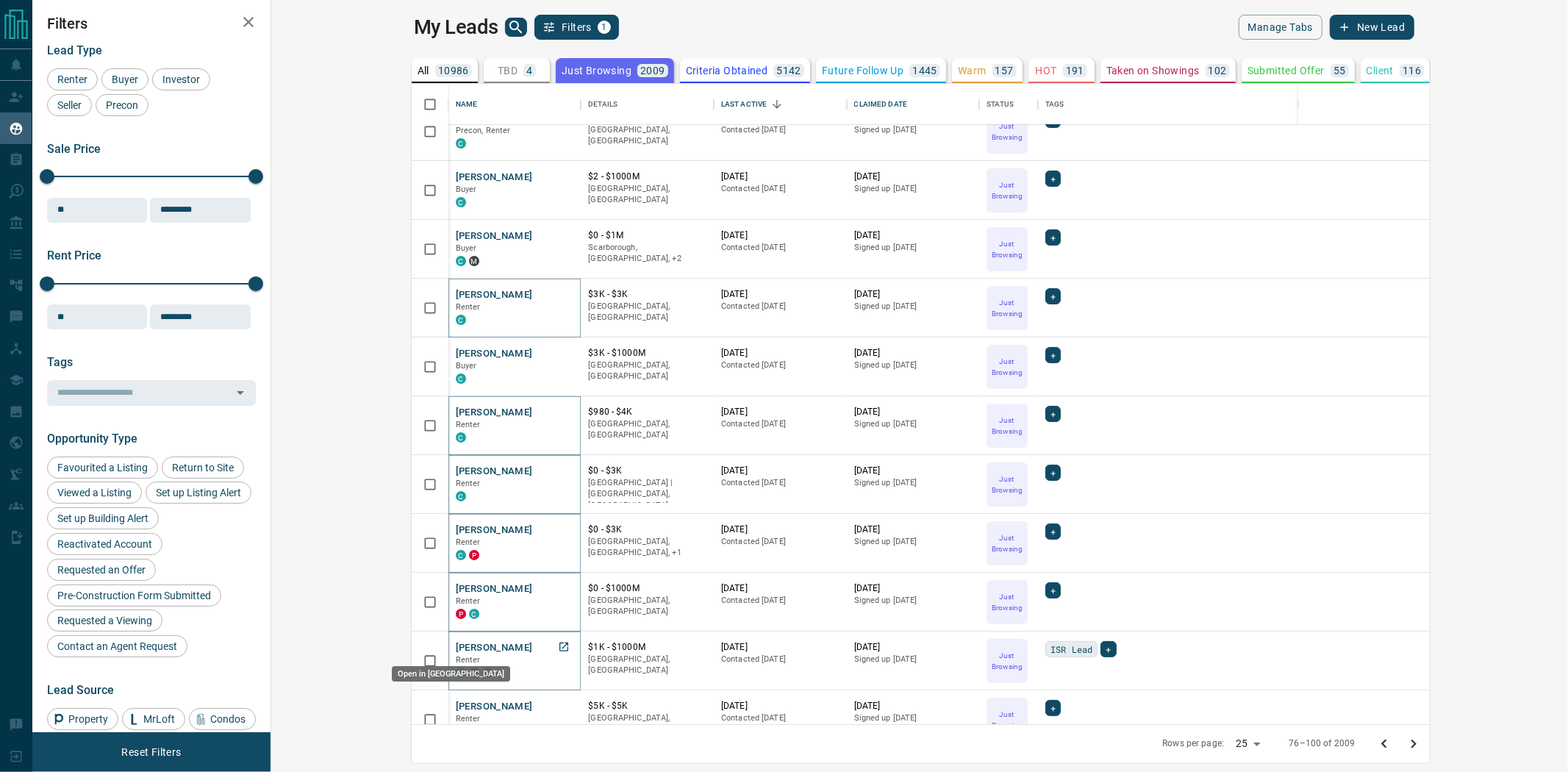
drag, startPoint x: 425, startPoint y: 640, endPoint x: 400, endPoint y: 623, distance: 30.2
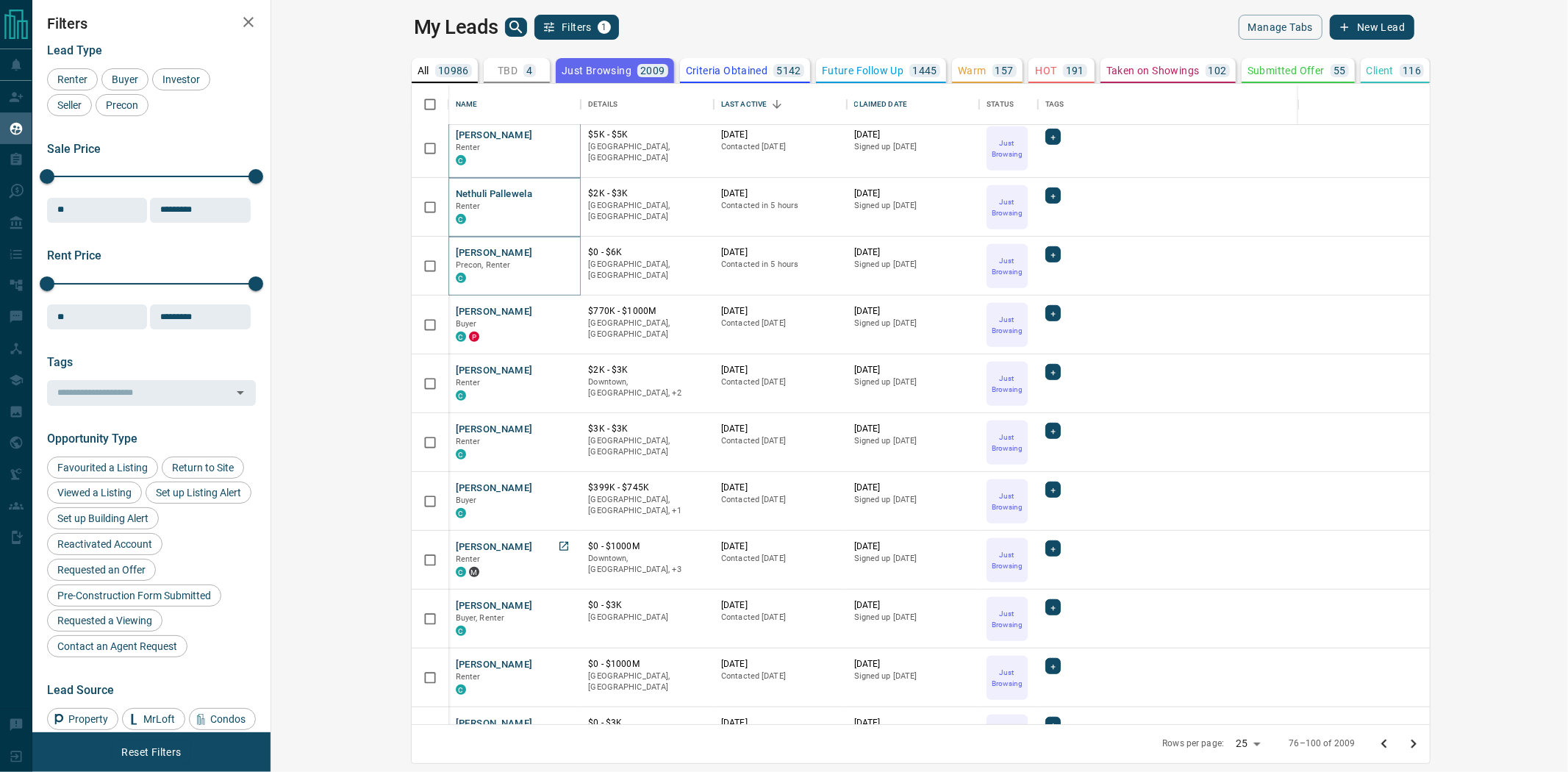
scroll to position [735, 0]
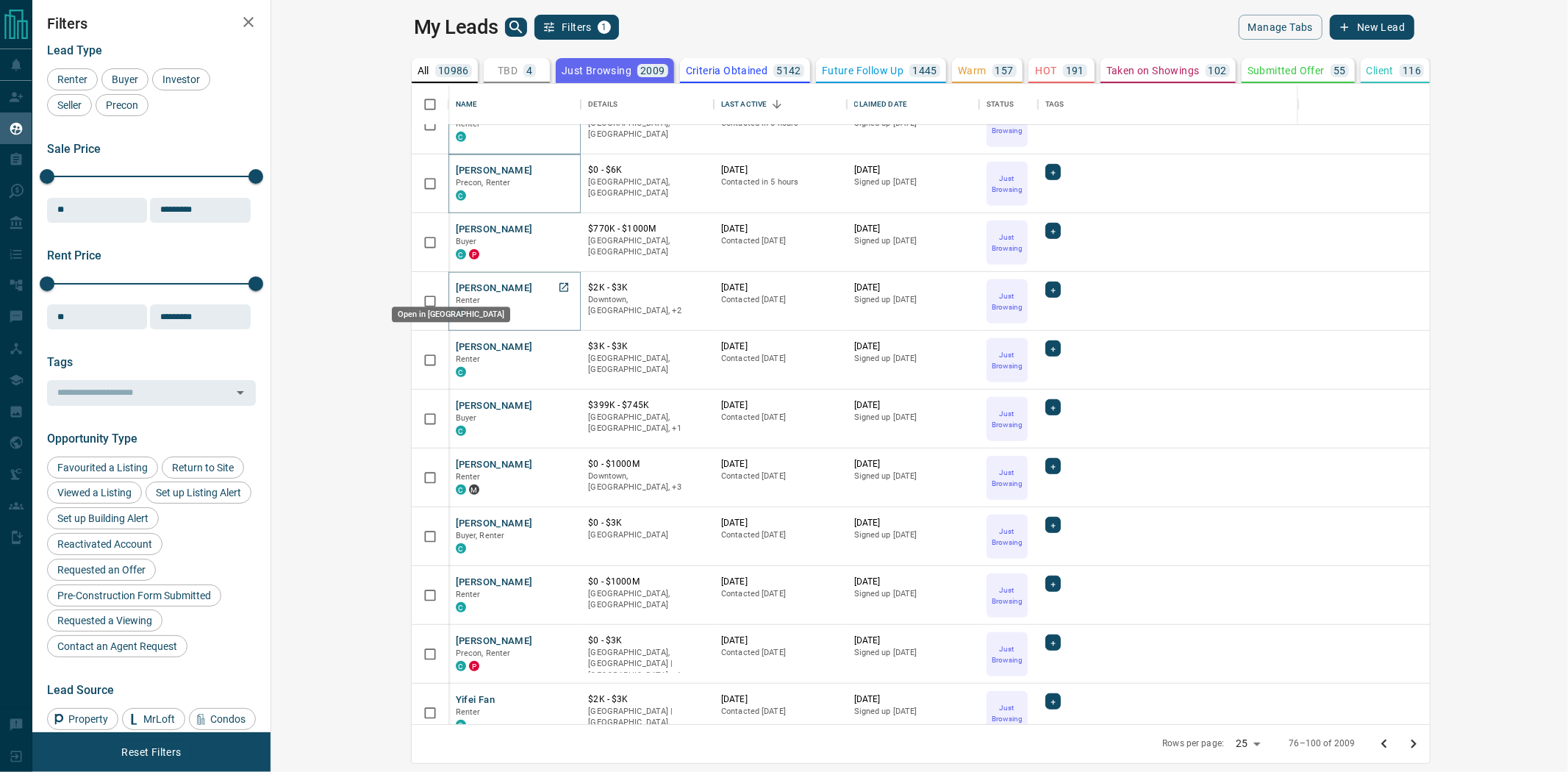
drag, startPoint x: 420, startPoint y: 298, endPoint x: 424, endPoint y: 287, distance: 11.7
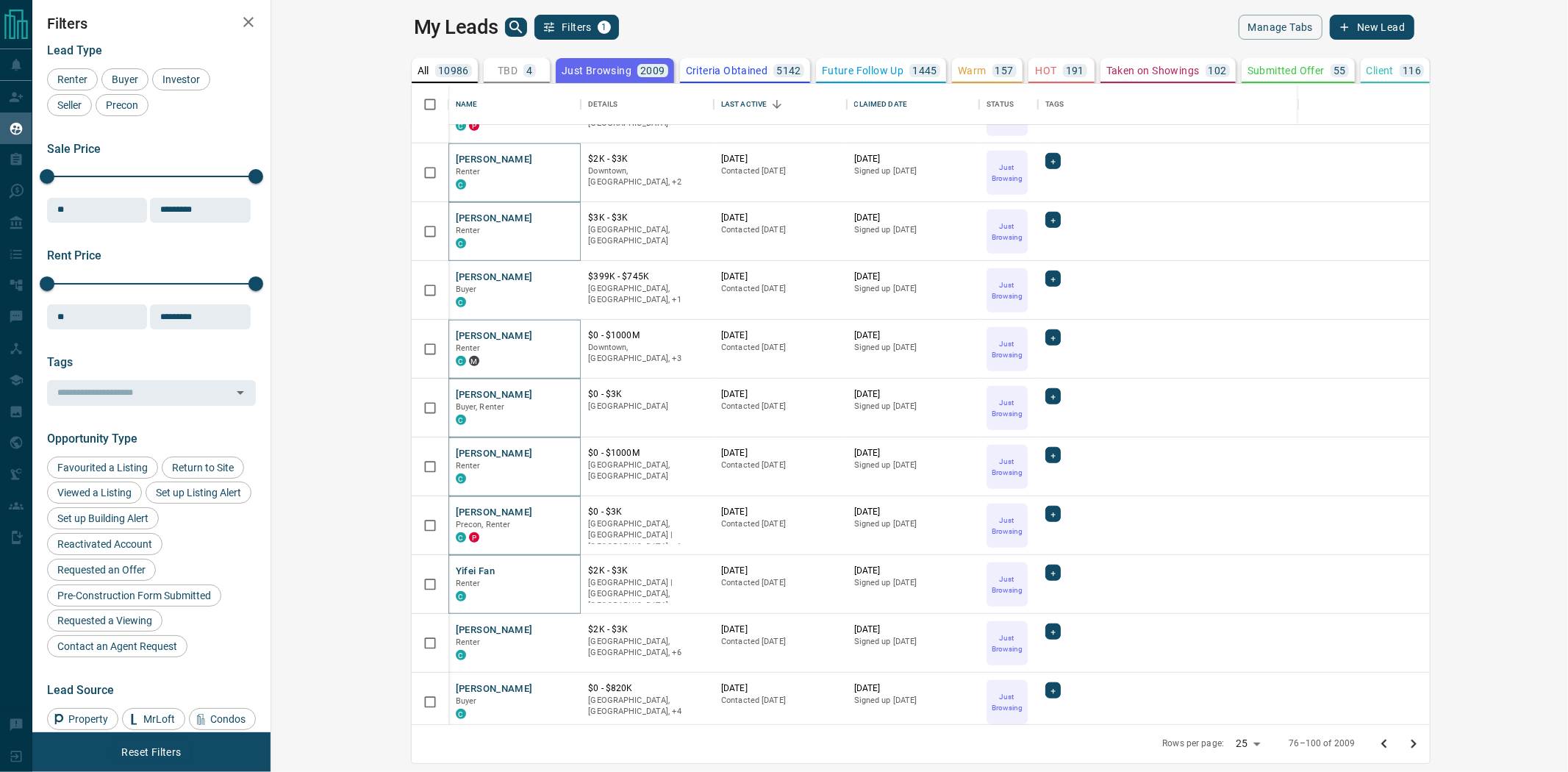
scroll to position [871, 0]
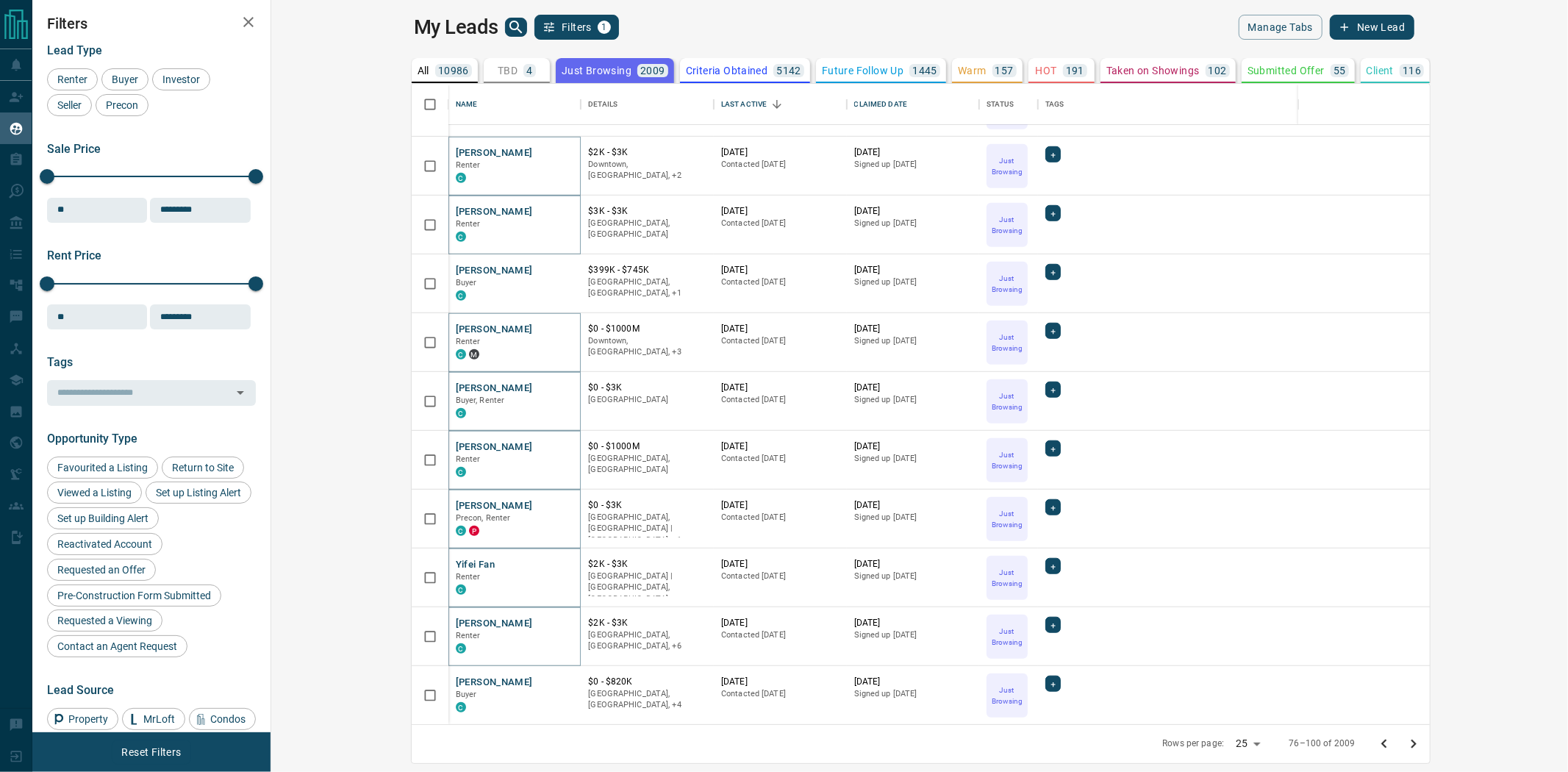
drag, startPoint x: 1546, startPoint y: 747, endPoint x: 1290, endPoint y: 708, distance: 259.0
click at [1423, 747] on icon "Go to next page" at bounding box center [1413, 744] width 18 height 18
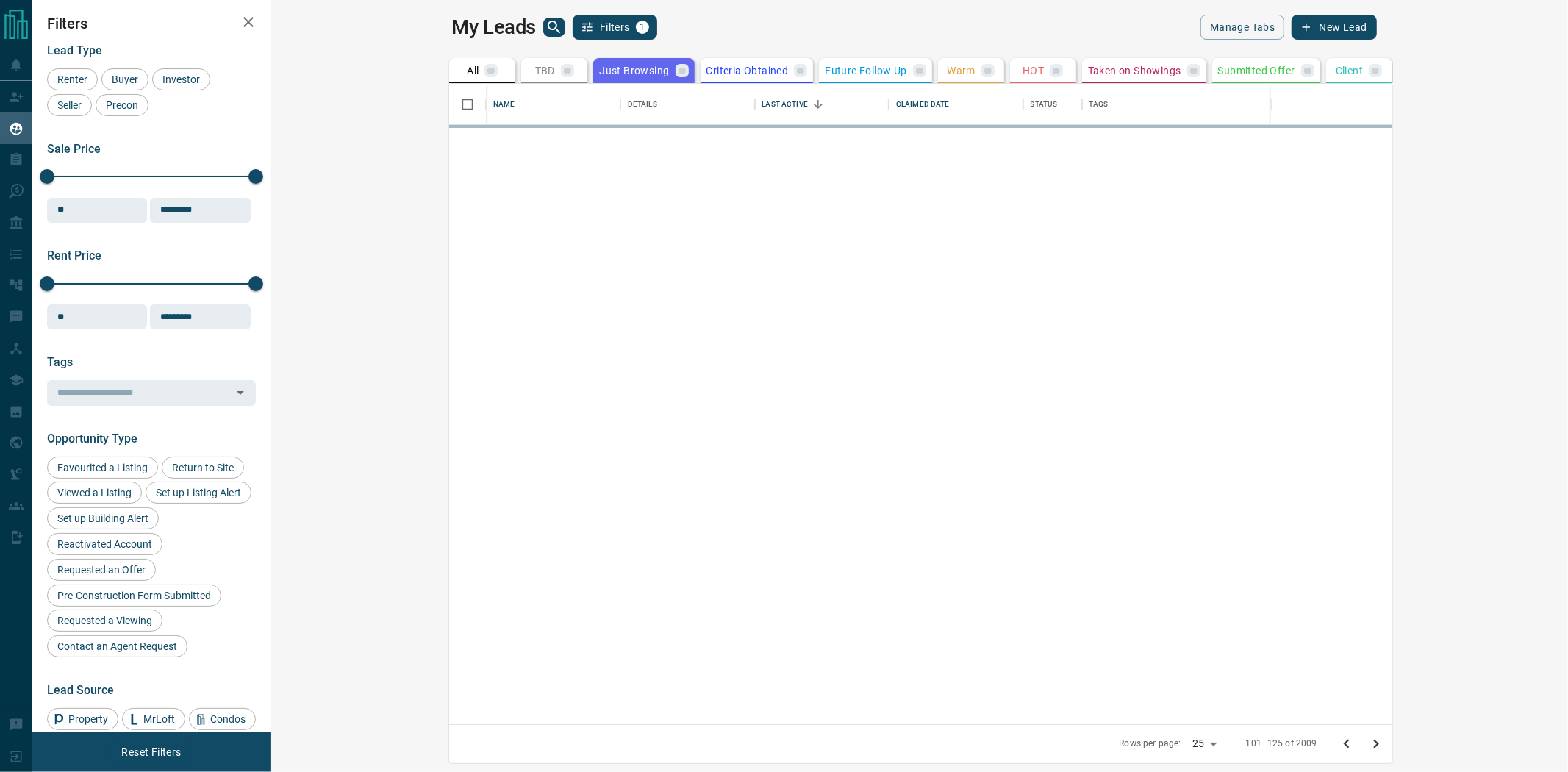
scroll to position [0, 0]
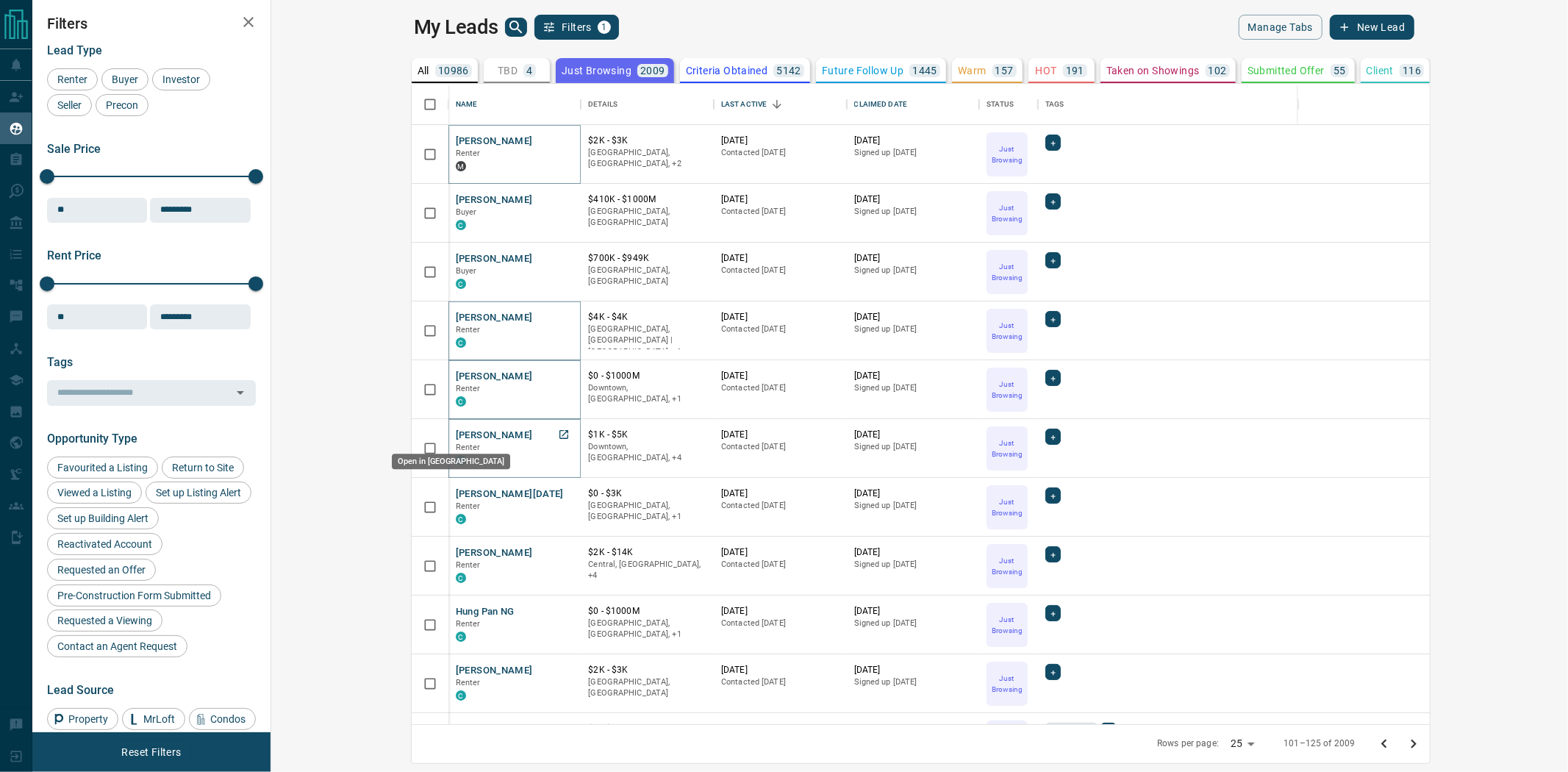
drag, startPoint x: 430, startPoint y: 433, endPoint x: 432, endPoint y: 452, distance: 19.1
drag, startPoint x: 431, startPoint y: 545, endPoint x: 426, endPoint y: 551, distance: 7.8
drag, startPoint x: 433, startPoint y: 613, endPoint x: 436, endPoint y: 640, distance: 27.2
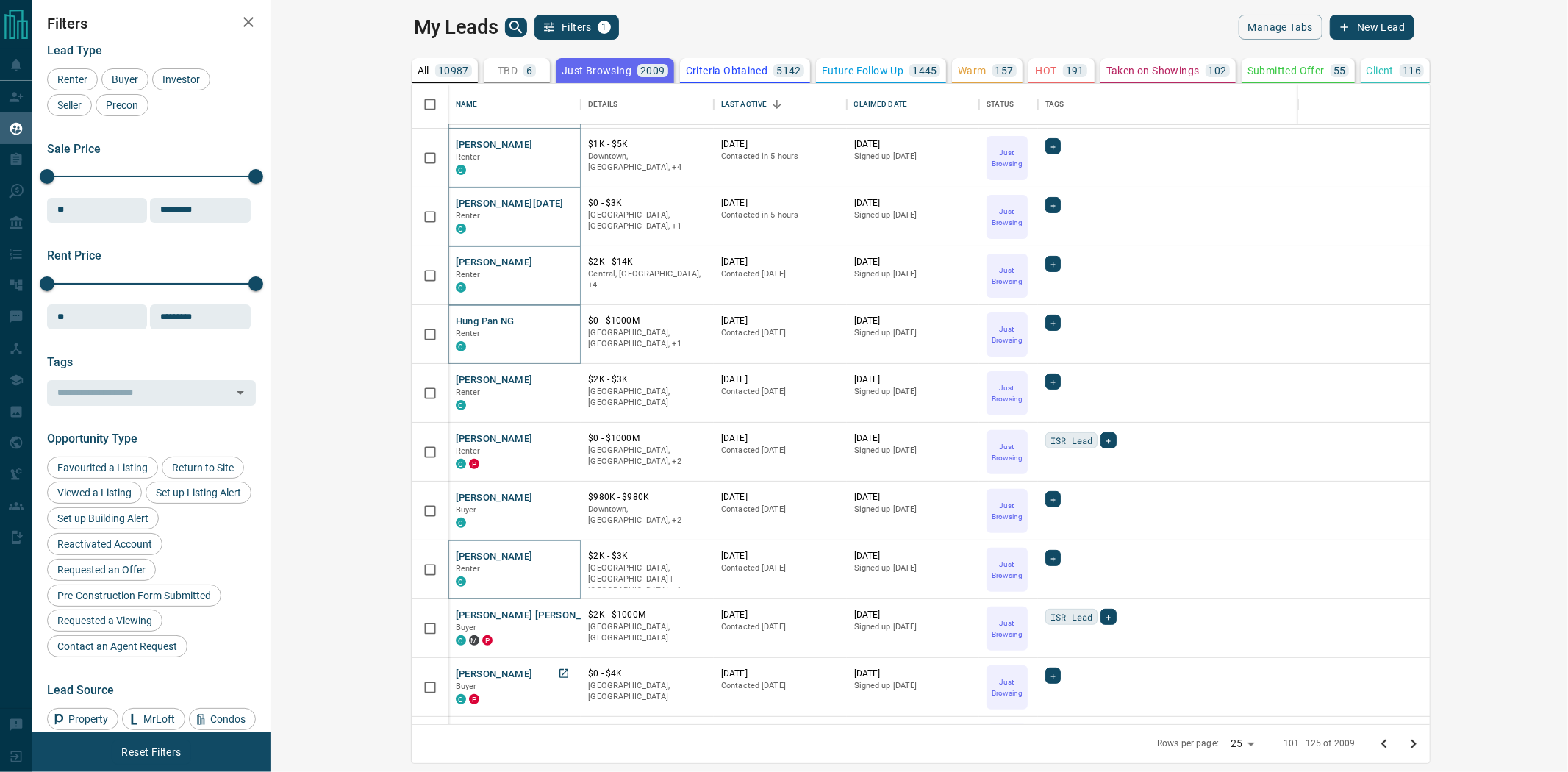
scroll to position [326, 0]
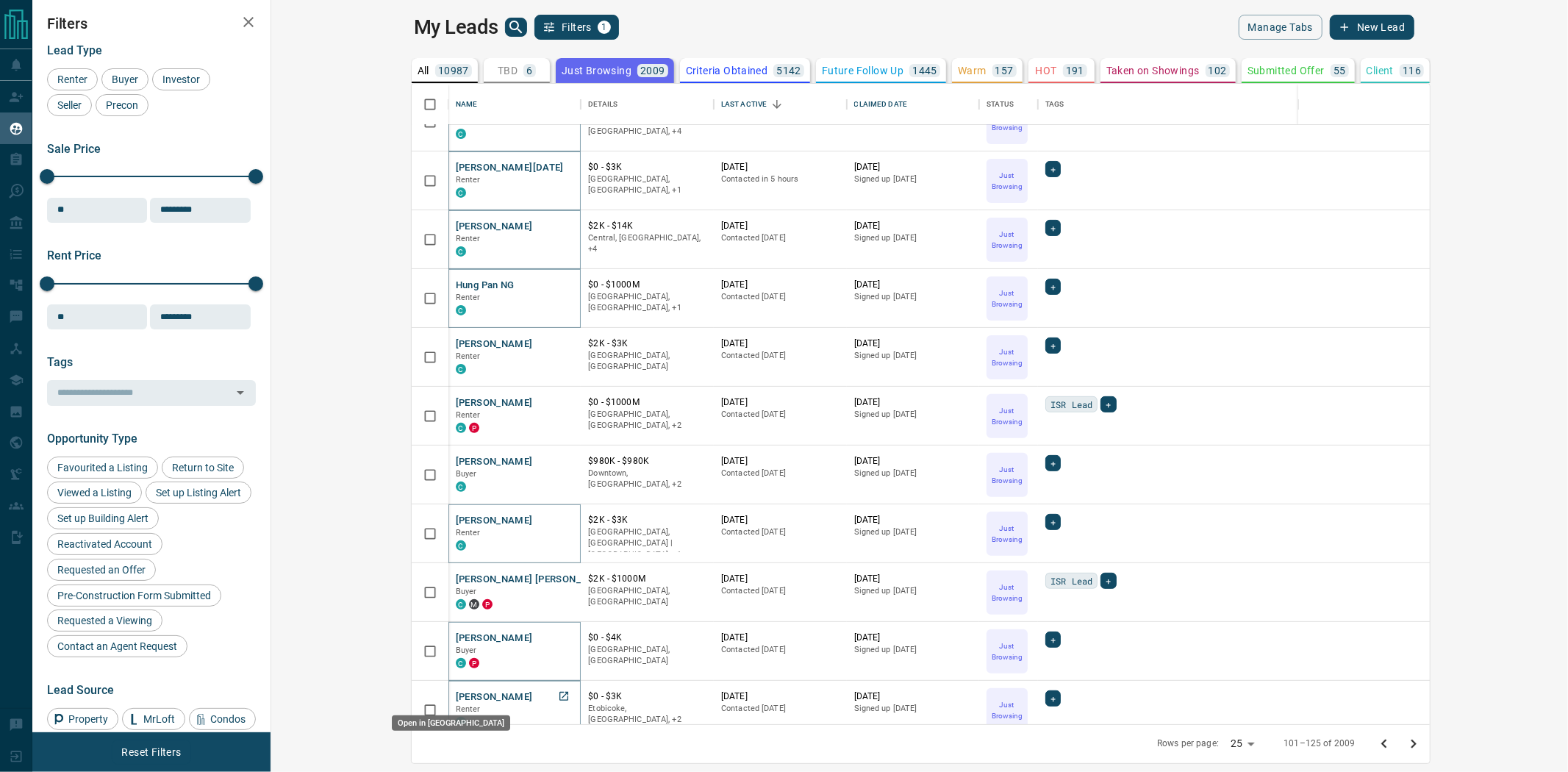
drag, startPoint x: 430, startPoint y: 694, endPoint x: 402, endPoint y: 677, distance: 32.8
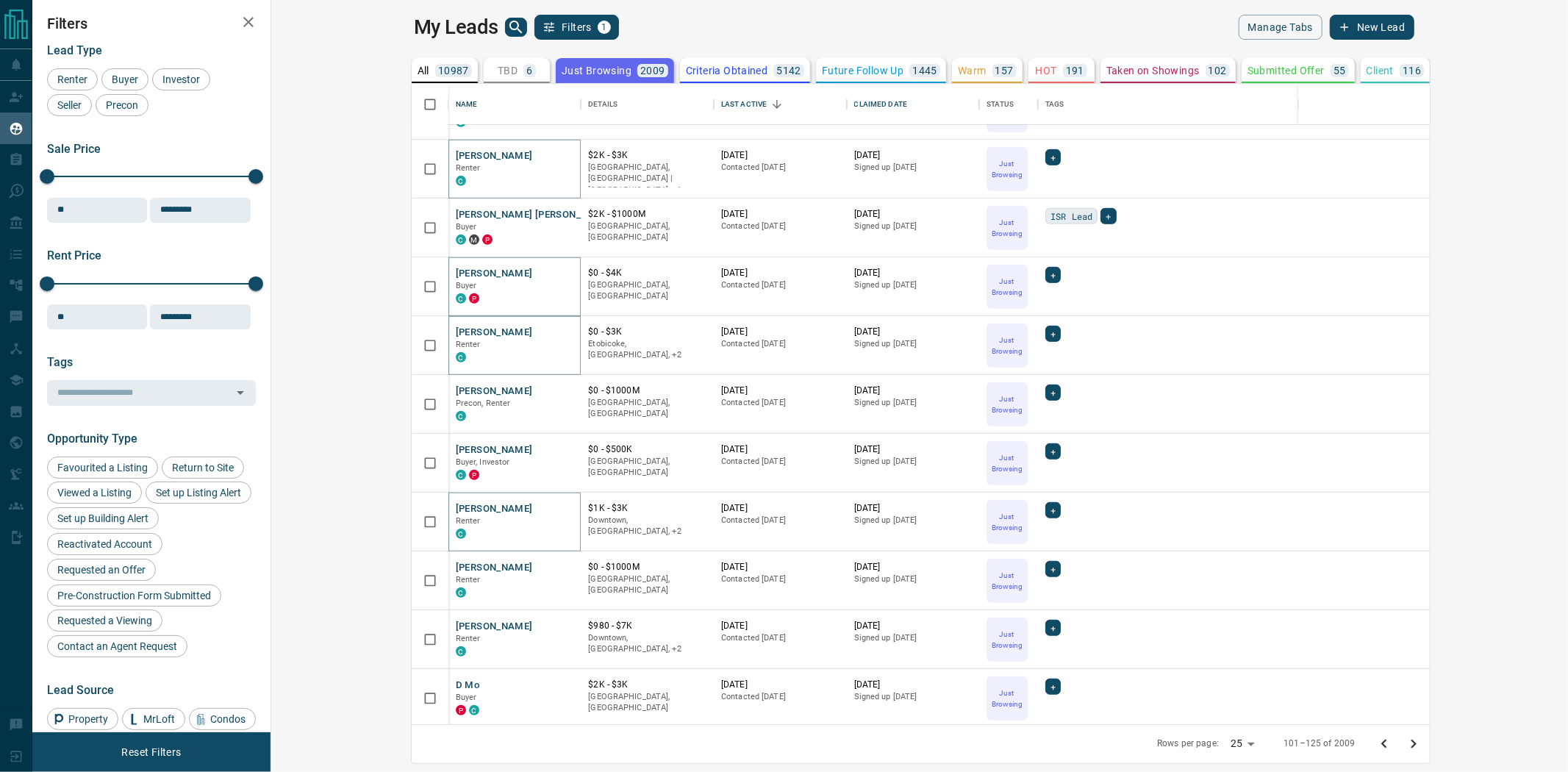
scroll to position [735, 0]
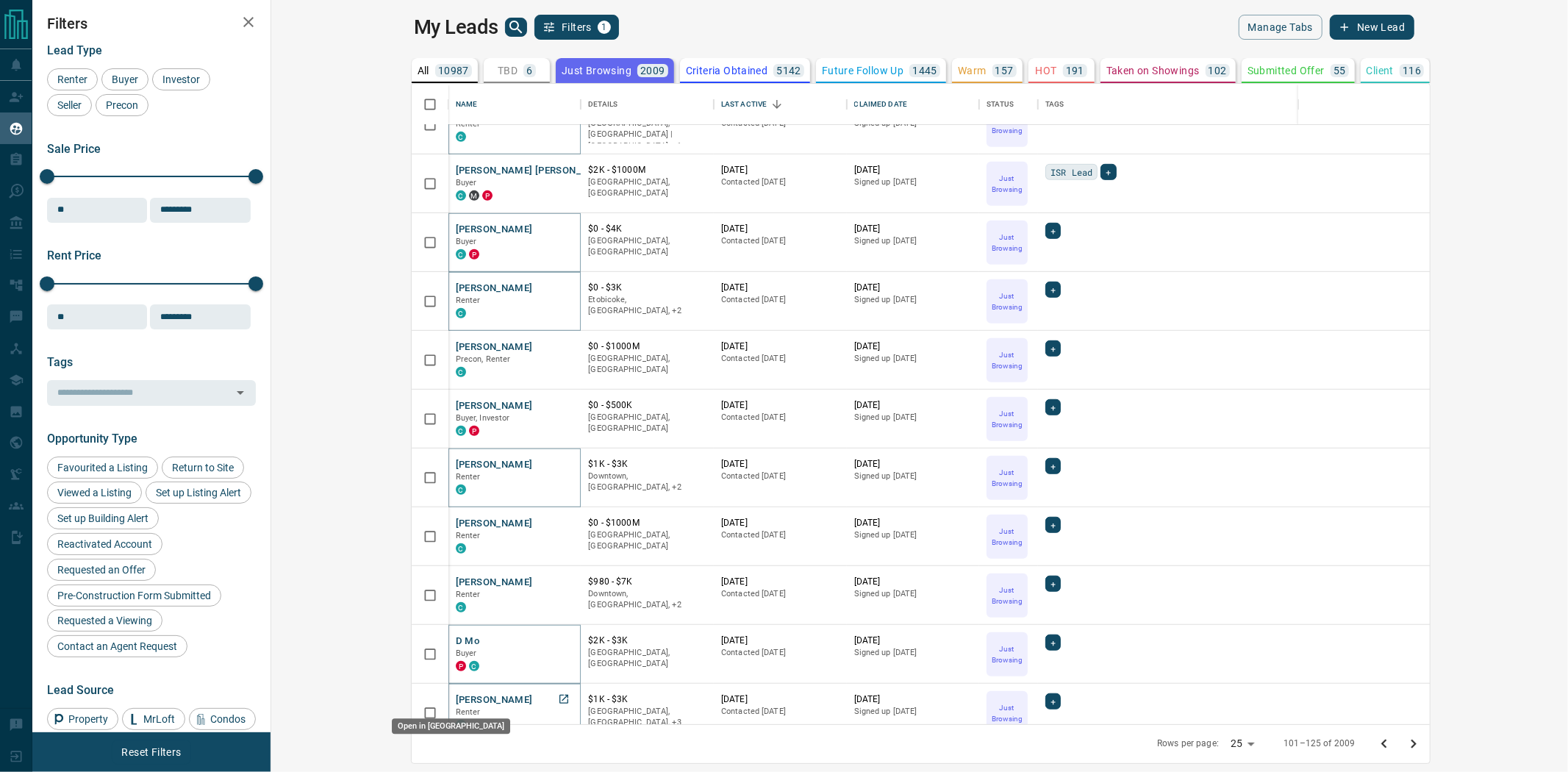
drag, startPoint x: 431, startPoint y: 692, endPoint x: 398, endPoint y: 675, distance: 37.1
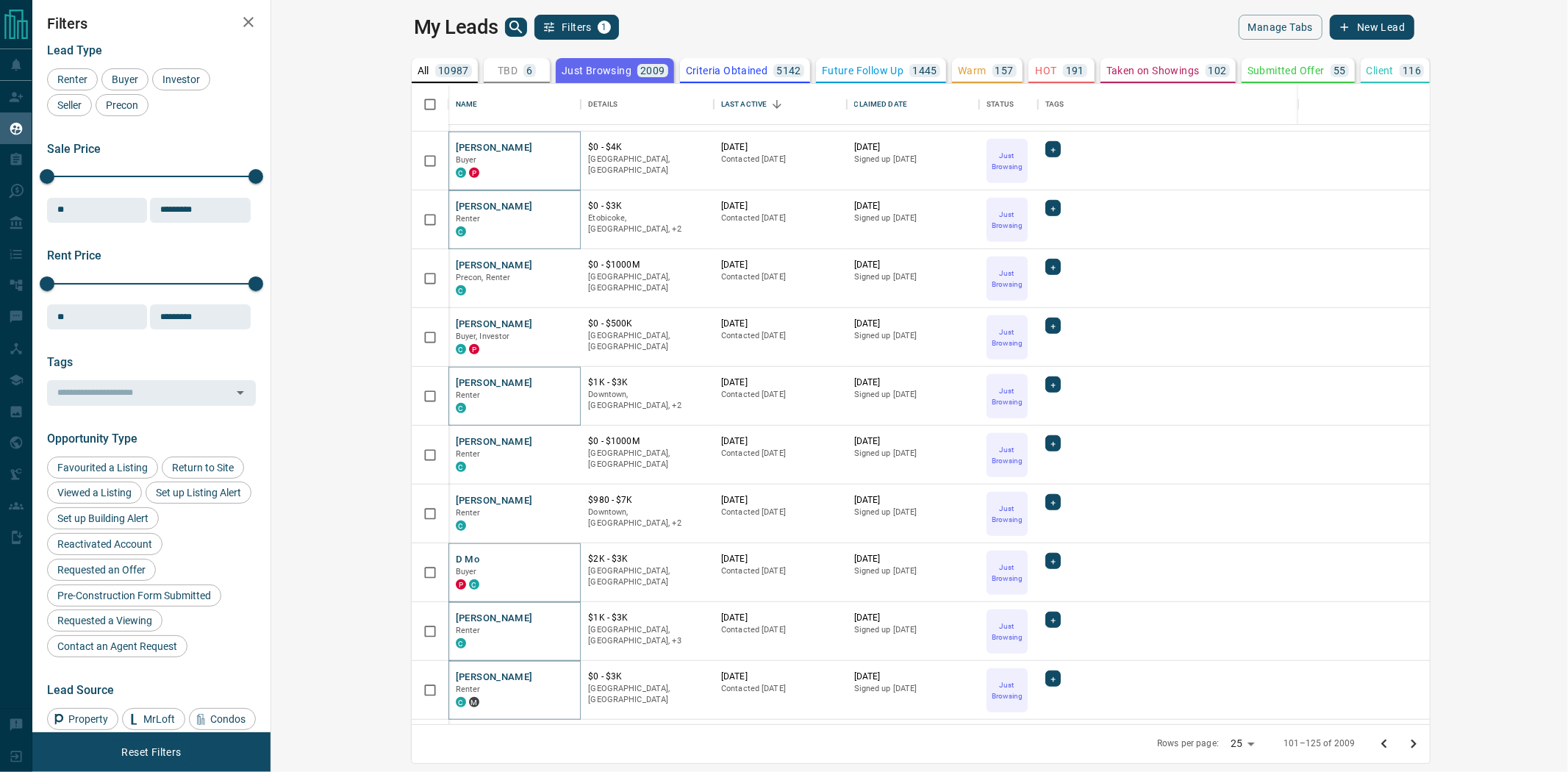
scroll to position [871, 0]
